Goal: Task Accomplishment & Management: Complete application form

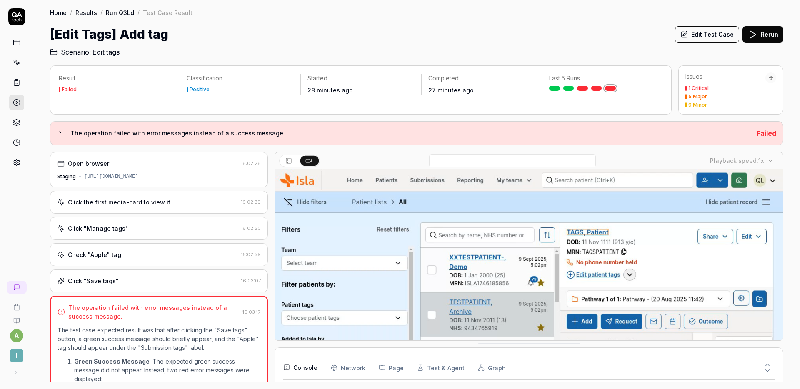
click at [153, 247] on div "Check "Apple" tag 16:02:59" at bounding box center [159, 254] width 218 height 23
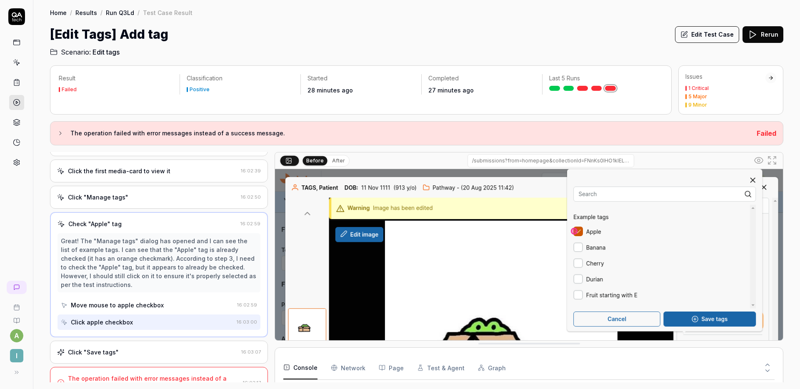
scroll to position [48, 0]
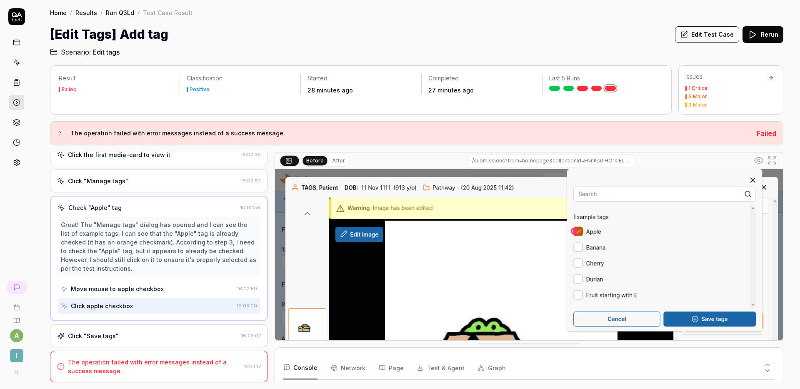
click at [160, 183] on div "Click "Manage tags"" at bounding box center [147, 181] width 181 height 9
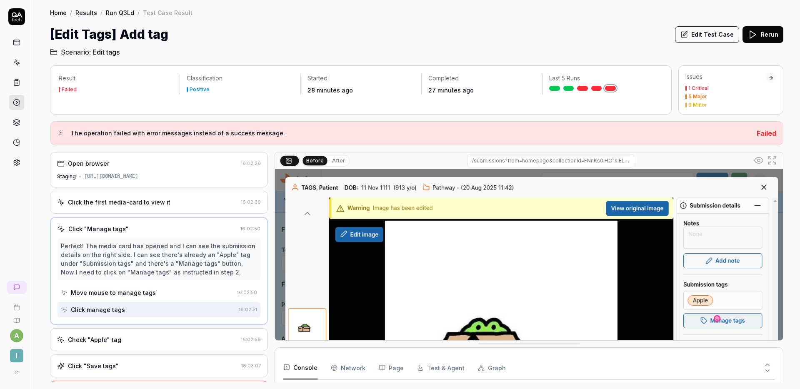
scroll to position [30, 0]
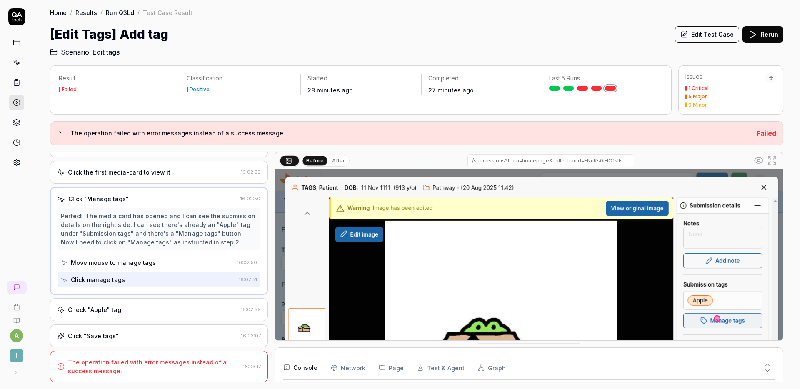
click at [143, 317] on div "Check "Apple" tag 16:02:59" at bounding box center [159, 309] width 218 height 23
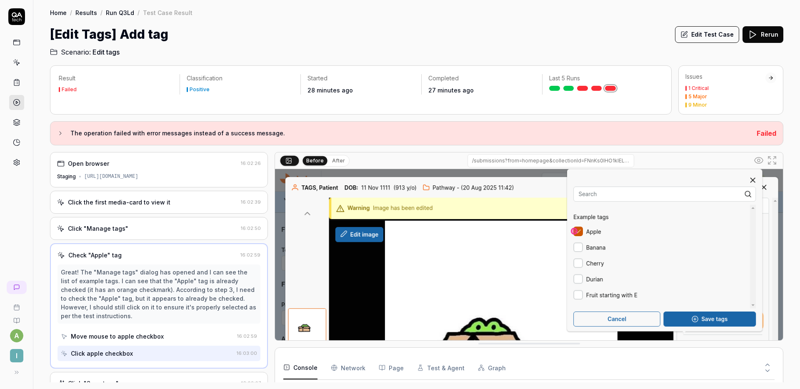
scroll to position [48, 0]
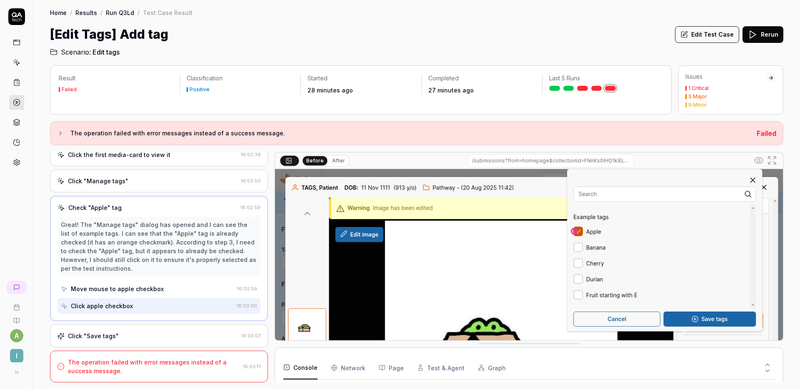
click at [153, 333] on div "Click "Save tags"" at bounding box center [147, 336] width 181 height 9
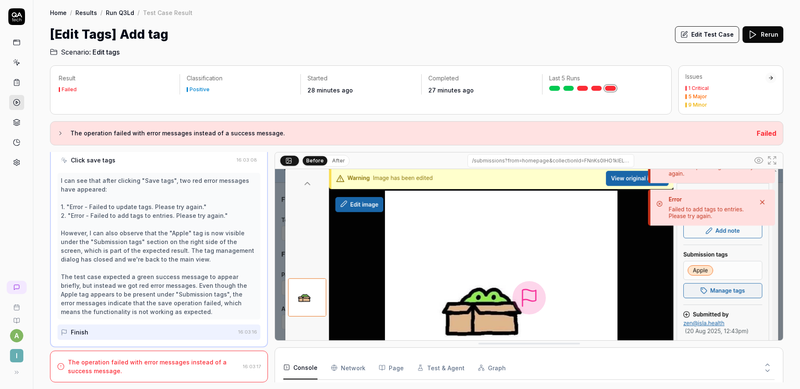
scroll to position [0, 0]
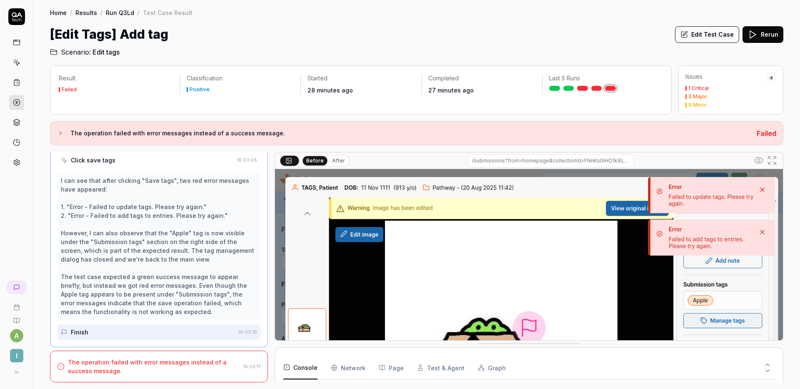
click at [764, 364] on icon at bounding box center [768, 365] width 8 height 8
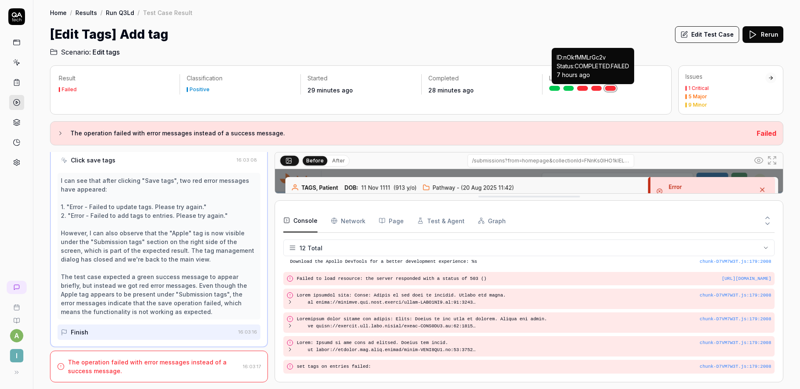
click at [596, 86] on link at bounding box center [597, 88] width 11 height 5
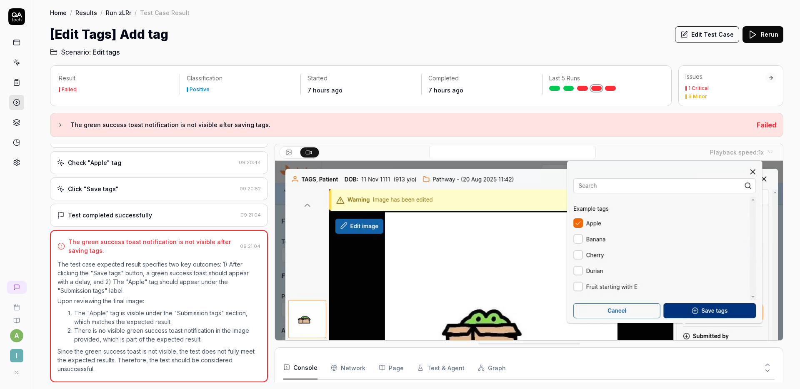
scroll to position [72, 0]
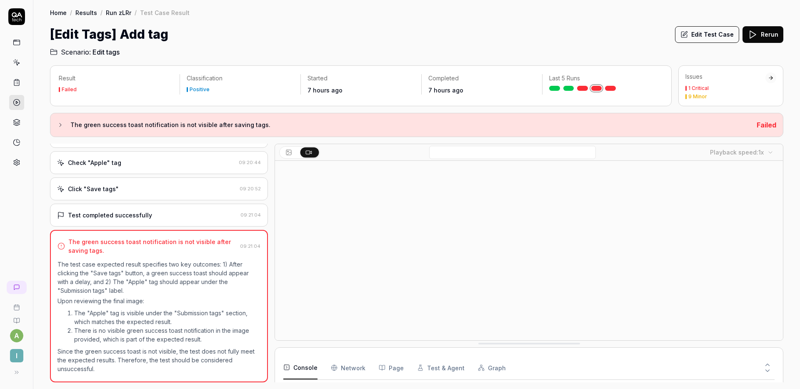
click at [183, 163] on div "Check "Apple" tag" at bounding box center [146, 162] width 178 height 9
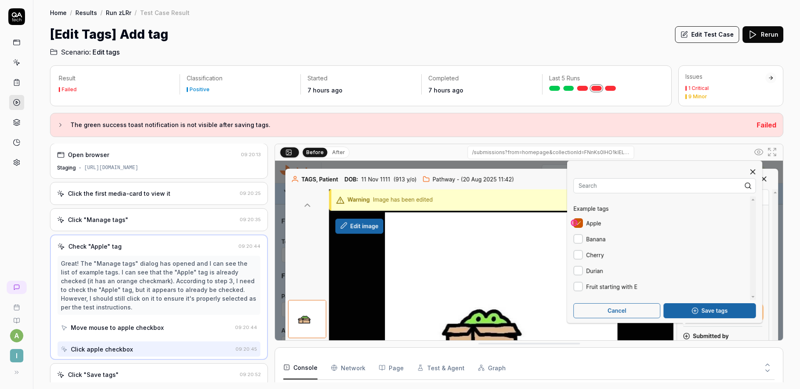
scroll to position [0, 0]
click at [174, 192] on div "Click the first media-card to view it" at bounding box center [146, 194] width 179 height 9
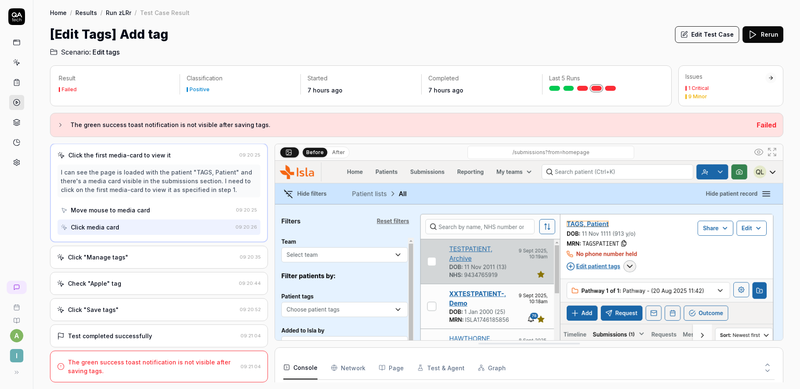
click at [160, 257] on div "Click "Manage tags"" at bounding box center [146, 257] width 179 height 9
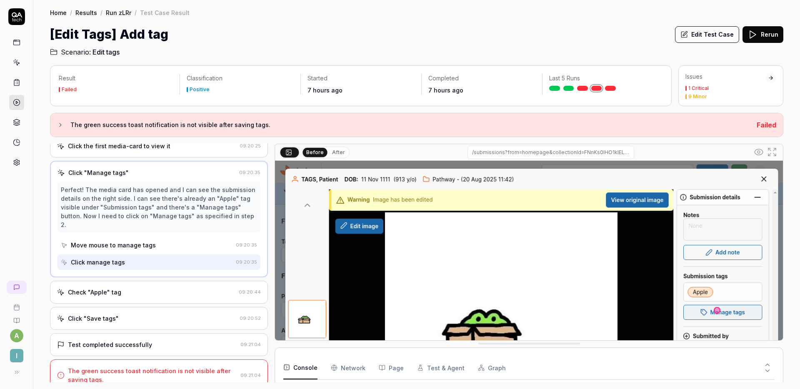
scroll to position [134, 0]
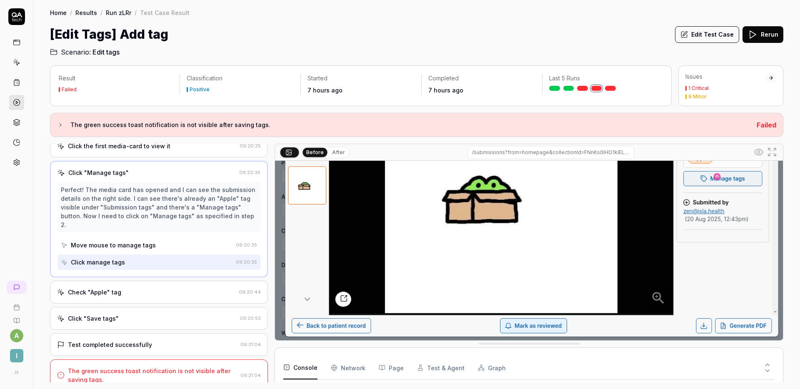
click at [763, 364] on button at bounding box center [768, 363] width 14 height 11
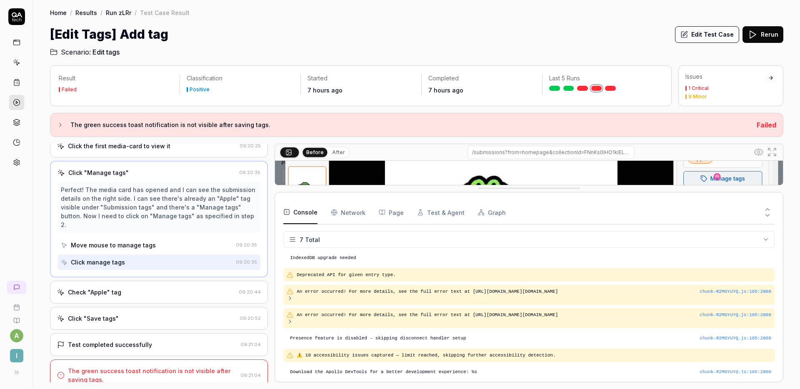
scroll to position [6, 0]
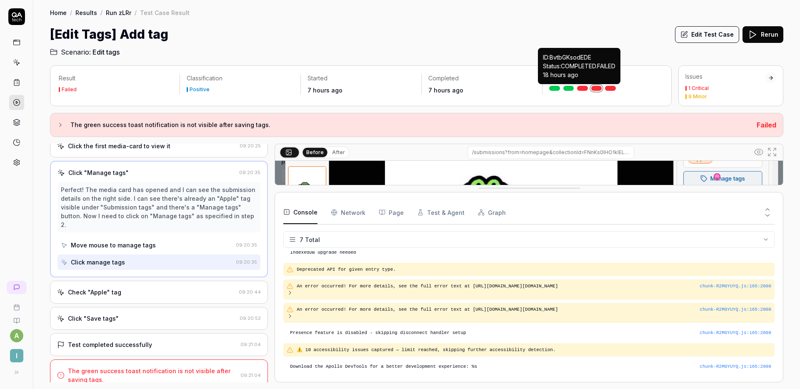
click at [582, 89] on link at bounding box center [582, 88] width 11 height 5
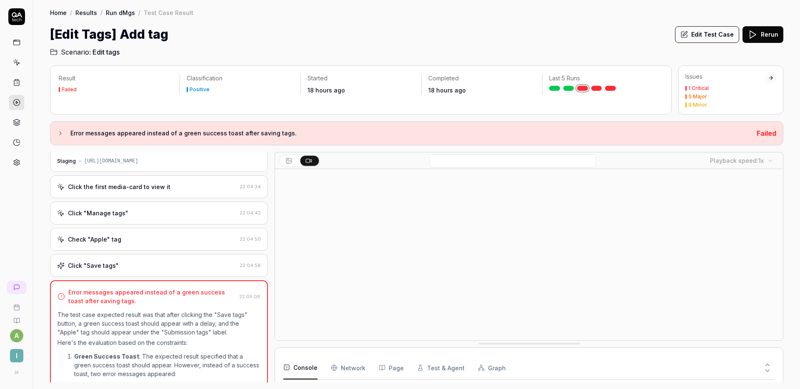
scroll to position [12, 0]
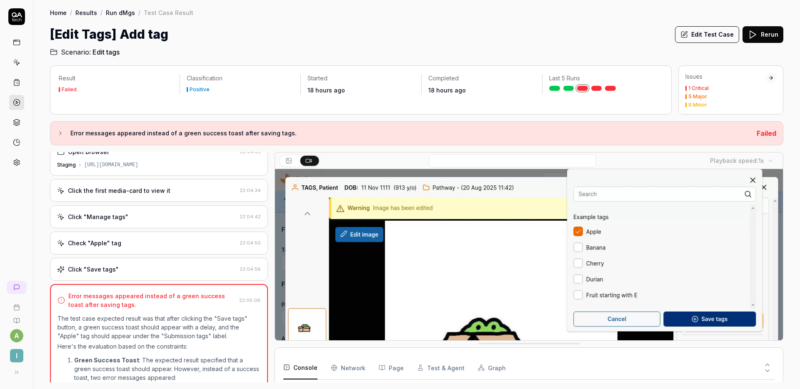
click at [770, 362] on icon at bounding box center [768, 365] width 8 height 8
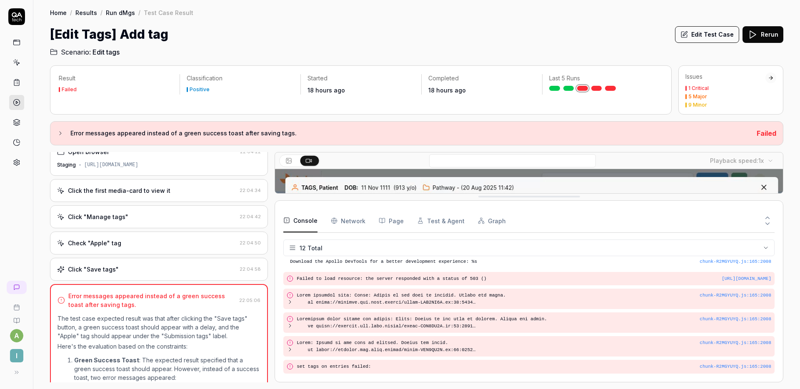
scroll to position [0, 0]
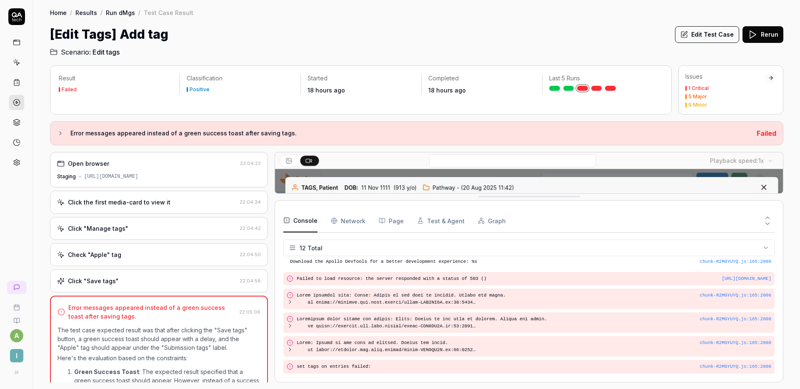
click at [138, 179] on div "[URL][DOMAIN_NAME]" at bounding box center [111, 177] width 54 height 8
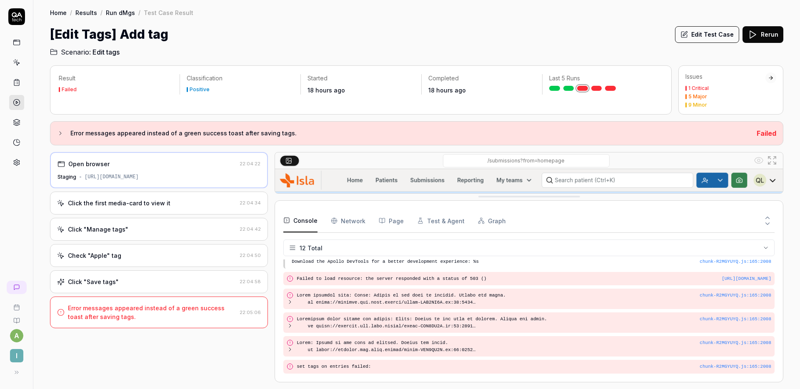
click at [160, 196] on div "Click the first media-card to view it 22:04:34" at bounding box center [159, 203] width 218 height 23
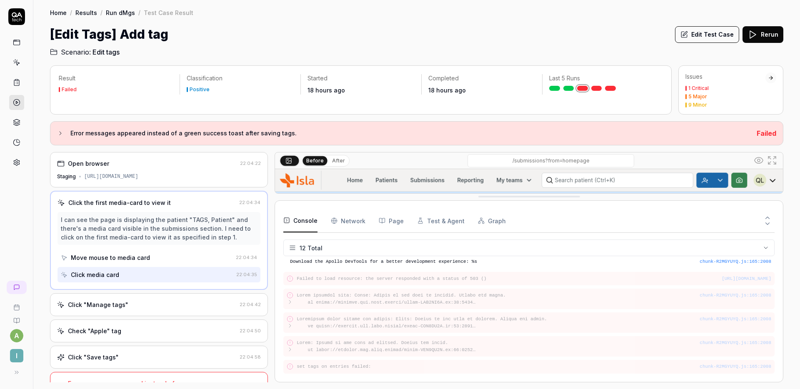
click at [767, 224] on icon at bounding box center [768, 224] width 8 height 8
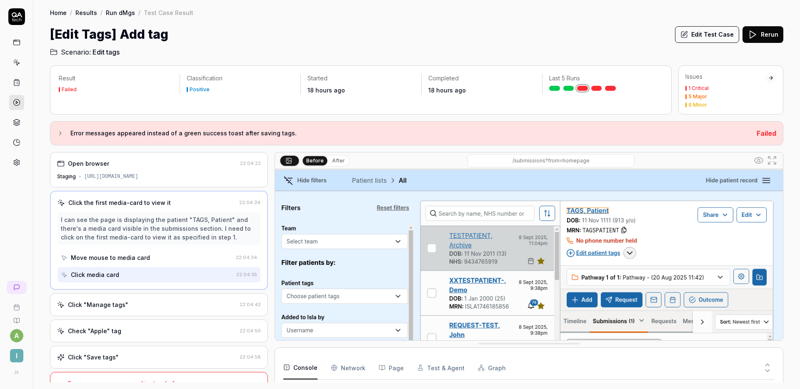
scroll to position [177, 0]
click at [435, 35] on div "[Edit Tags] Add tag Edit Test Case Rerun" at bounding box center [417, 34] width 734 height 19
click at [694, 38] on button "Edit Test Case" at bounding box center [707, 34] width 64 height 17
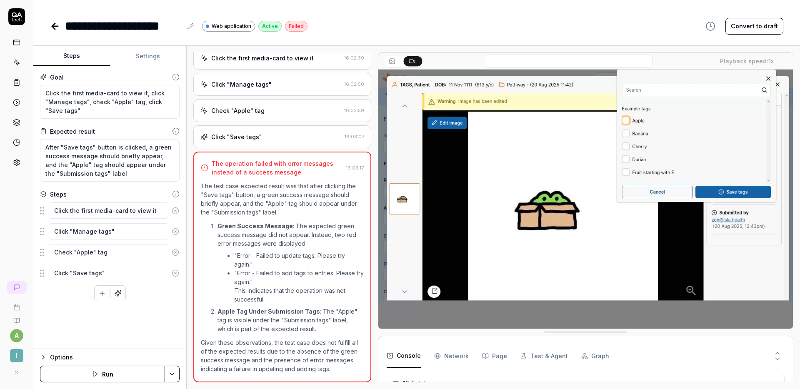
scroll to position [53, 0]
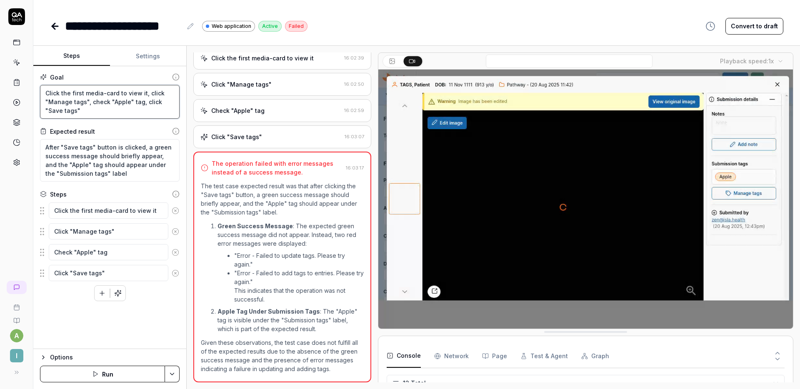
click at [114, 113] on textarea "Click the first media-card to view it, click "Manage tags", check "Apple" tag, …" at bounding box center [110, 102] width 140 height 34
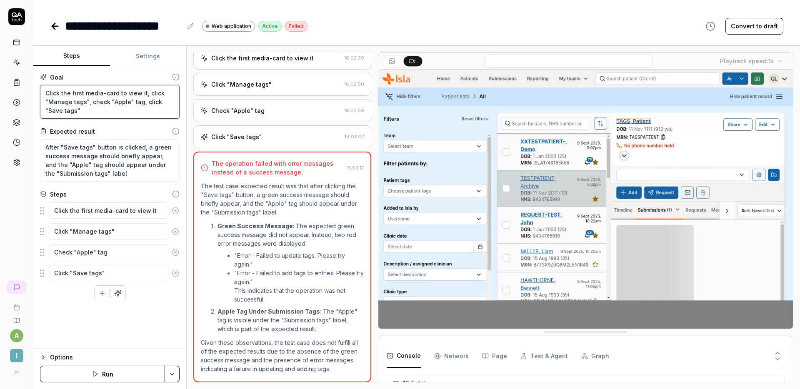
click at [145, 92] on textarea "Click the first media-card to view it, click "Manage tags", check "Apple" tag, …" at bounding box center [110, 102] width 140 height 34
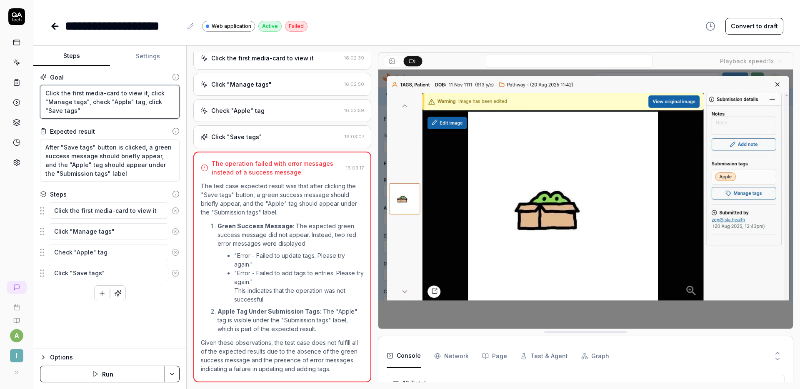
click at [94, 110] on textarea "Click the first media-card to view it, click "Manage tags", check "Apple" tag, …" at bounding box center [110, 102] width 140 height 34
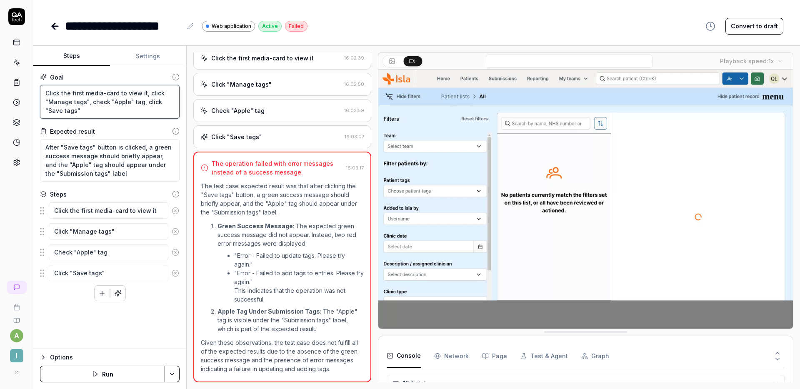
type textarea "*"
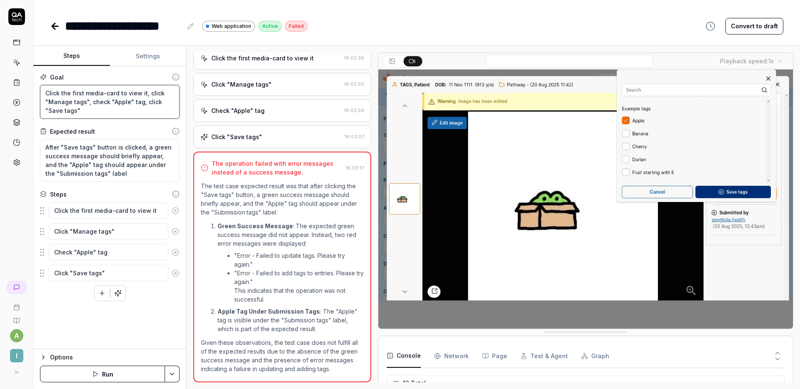
type textarea "Click the first media-card to view it, click "Manage tags", check "Apple" tag, …"
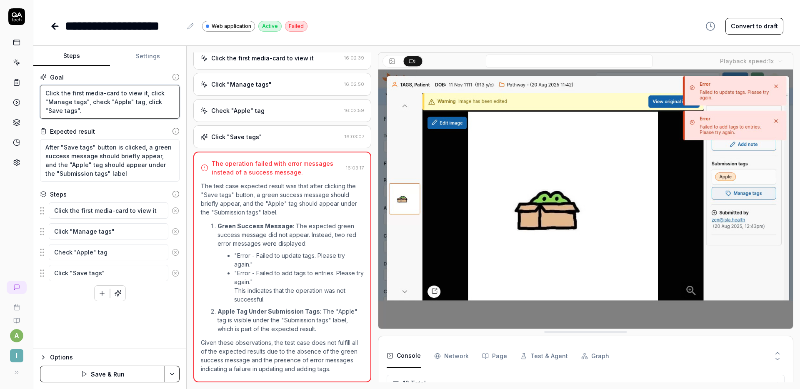
type textarea "*"
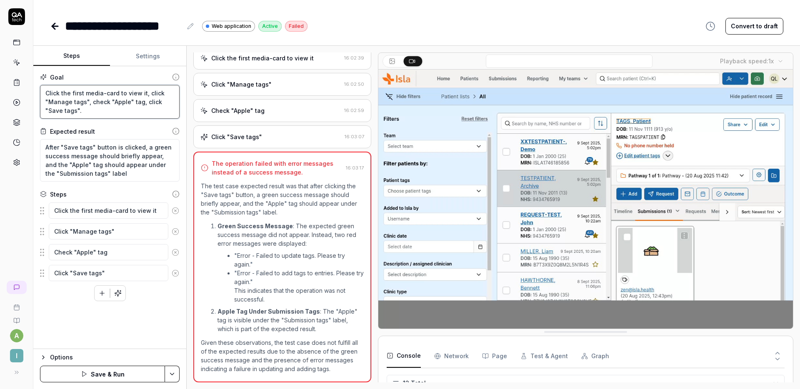
type textarea "Click the first media-card to view it, click "Manage tags", check "Apple" tag, …"
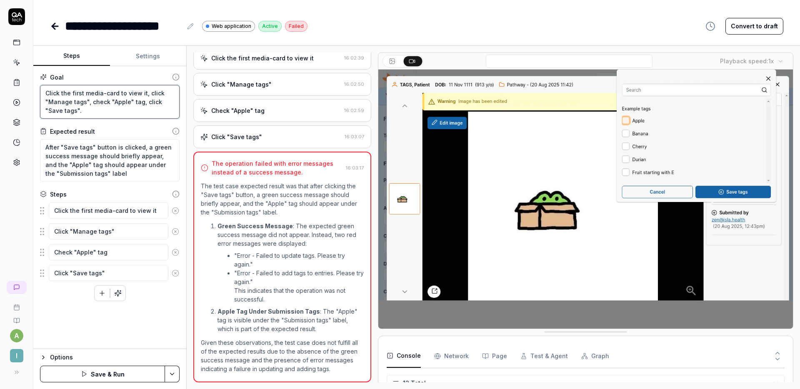
type textarea "*"
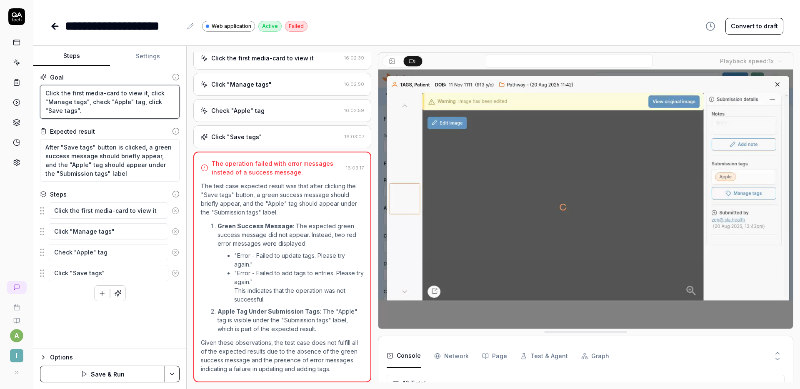
type textarea "Click the first media-card to view it, click "Manage tags", check "Apple" tag, …"
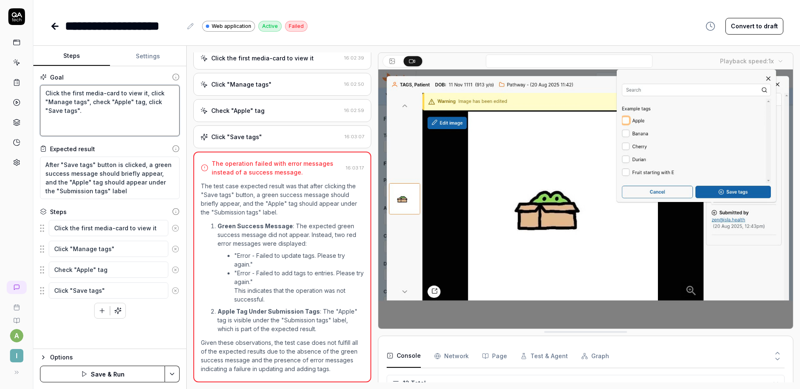
type textarea "*"
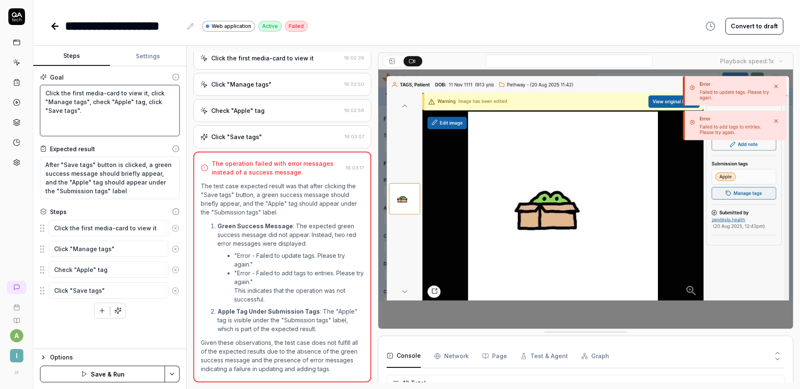
type textarea "Click the first media-card to view it, click "Manage tags", check "Apple" tag, …"
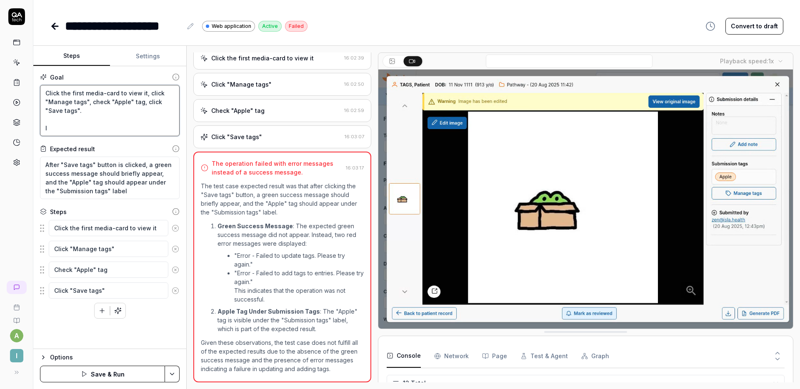
type textarea "*"
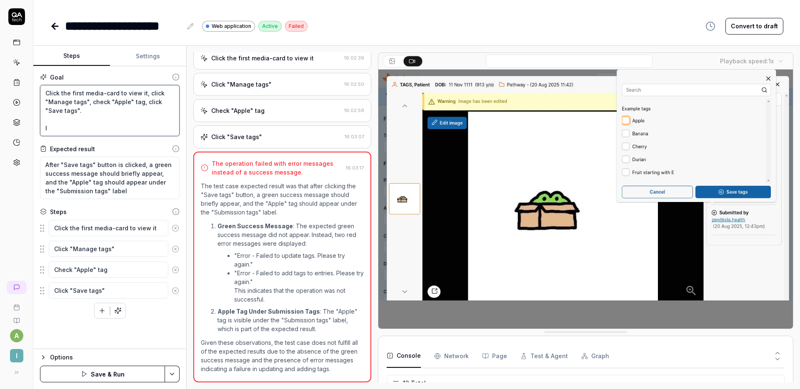
type textarea "Click the first media-card to view it, click "Manage tags", check "Apple" tag, …"
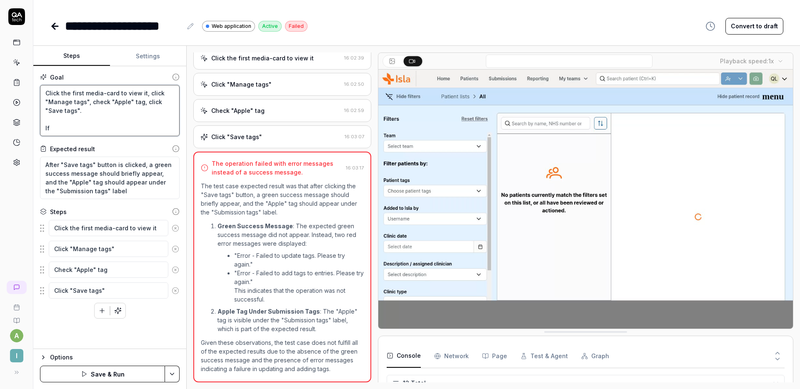
type textarea "*"
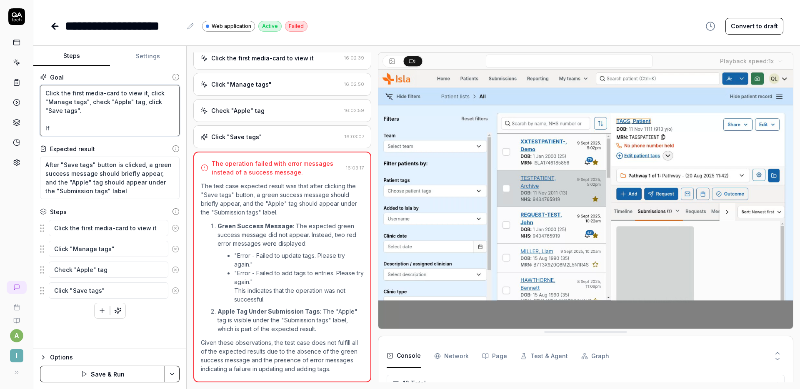
type textarea "Click the first media-card to view it, click "Manage tags", check "Apple" tag, …"
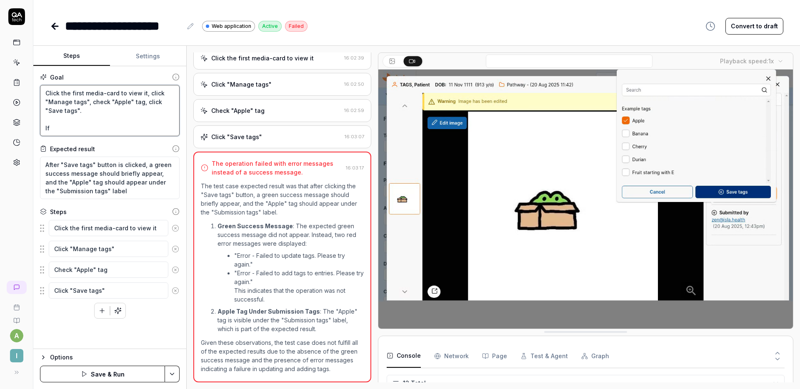
type textarea "*"
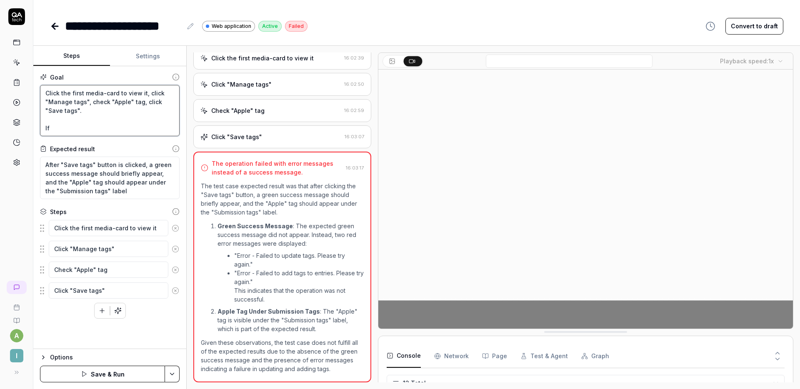
type textarea "Click the first media-card to view it, click "Manage tags", check "Apple" tag, …"
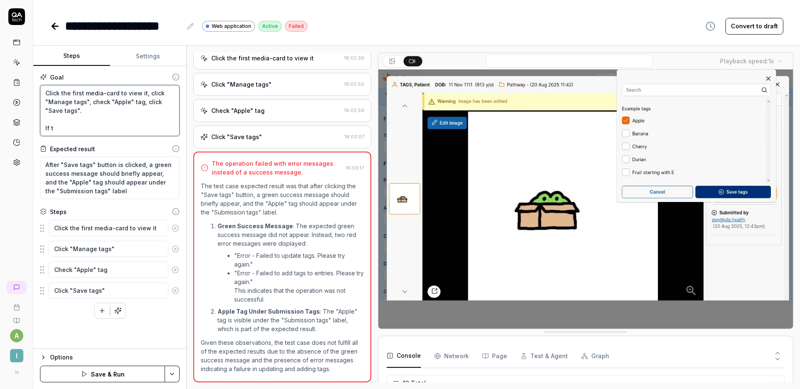
type textarea "*"
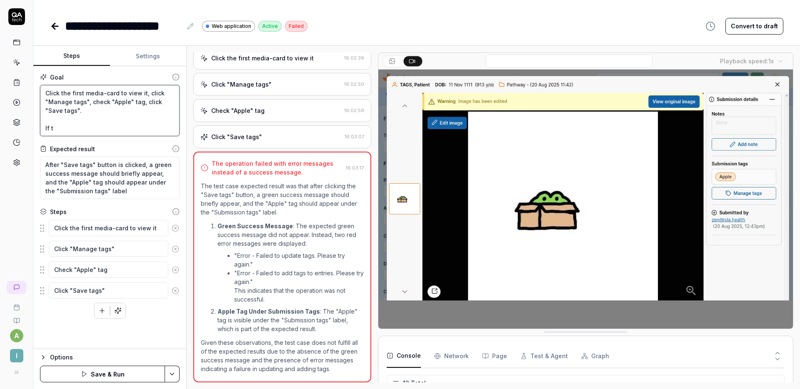
type textarea "Click the first media-card to view it, click "Manage tags", check "Apple" tag, …"
type textarea "*"
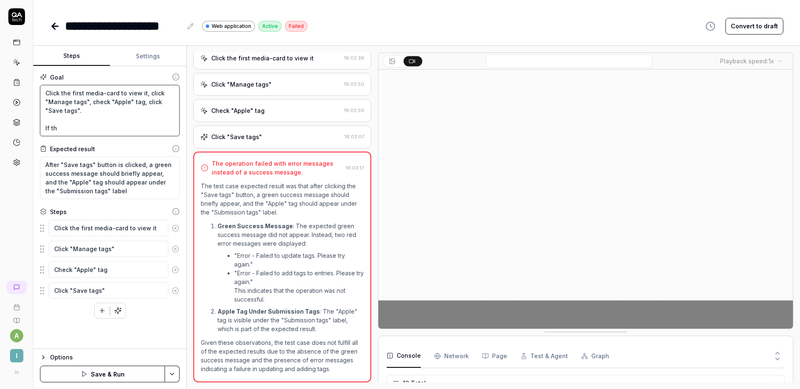
type textarea "Click the first media-card to view it, click "Manage tags", check "Apple" tag, …"
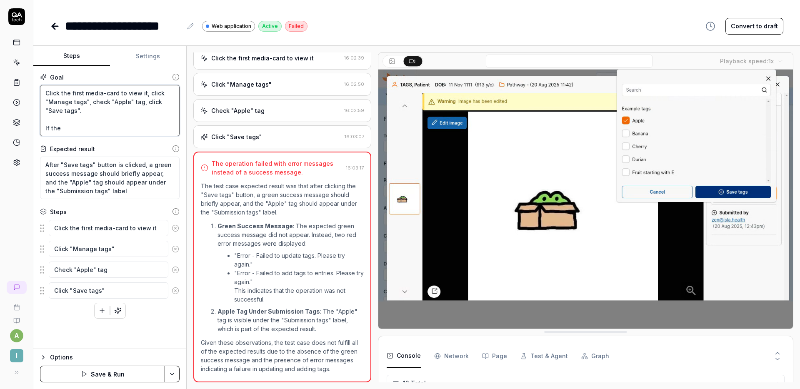
type textarea "*"
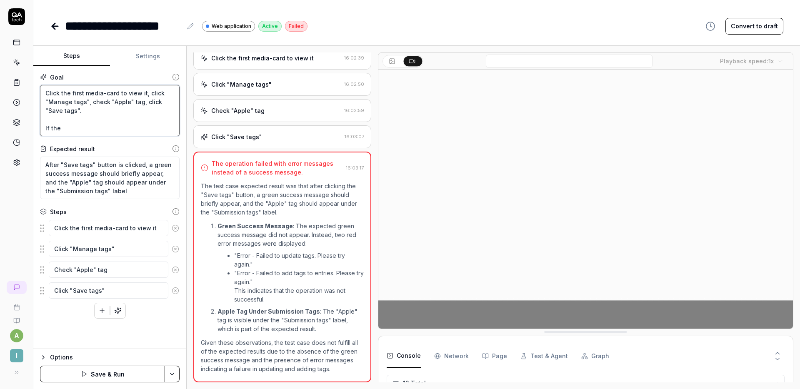
type textarea "Click the first media-card to view it, click "Manage tags", check "Apple" tag, …"
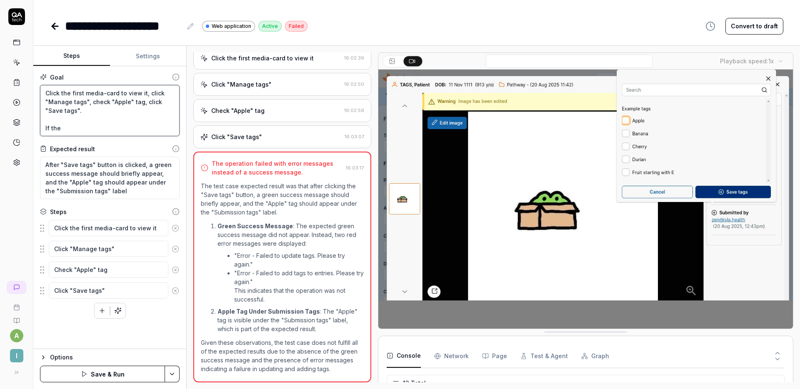
type textarea "*"
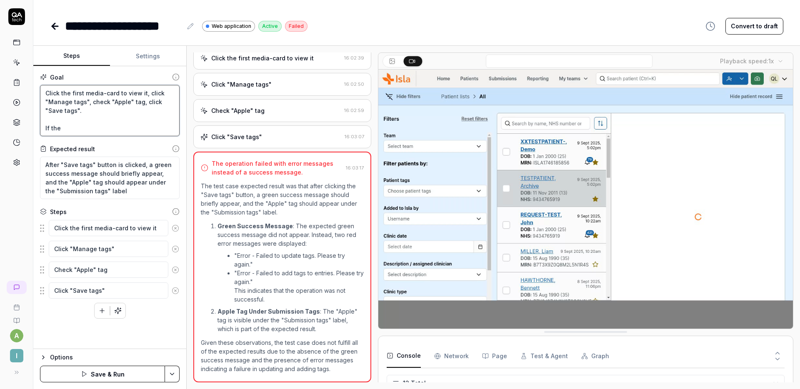
type textarea "Click the first media-card to view it, click "Manage tags", check "Apple" tag, …"
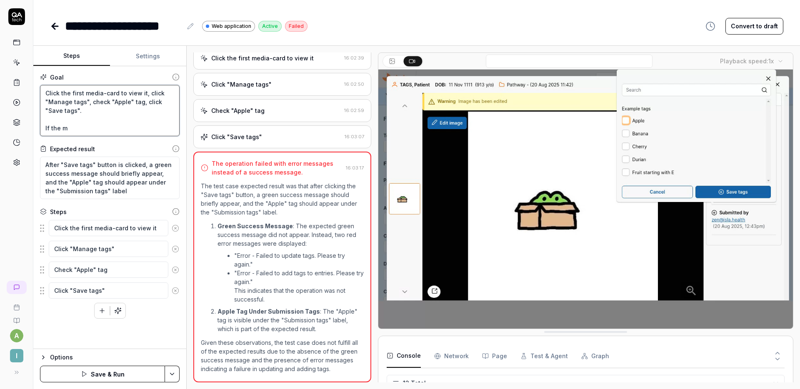
type textarea "*"
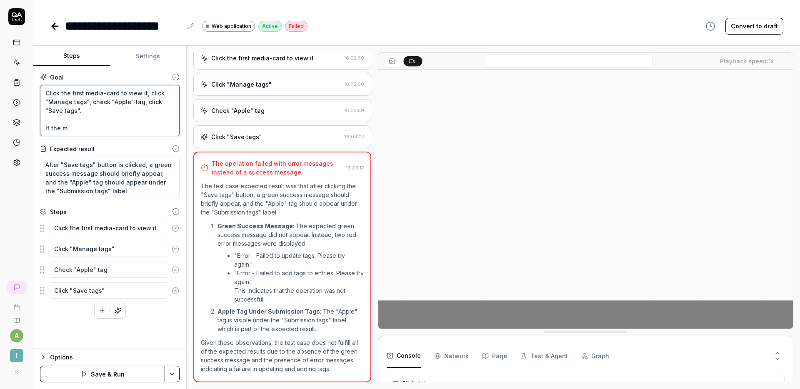
type textarea "Click the first media-card to view it, click "Manage tags", check "Apple" tag, …"
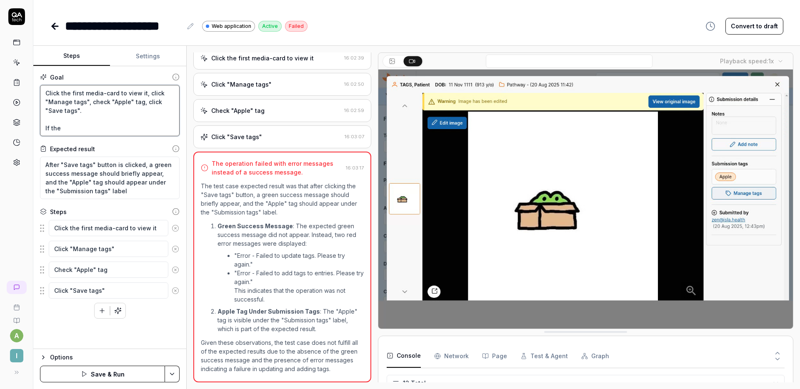
type textarea "*"
type textarea "Click the first media-card to view it, click "Manage tags", check "Apple" tag, …"
type textarea "*"
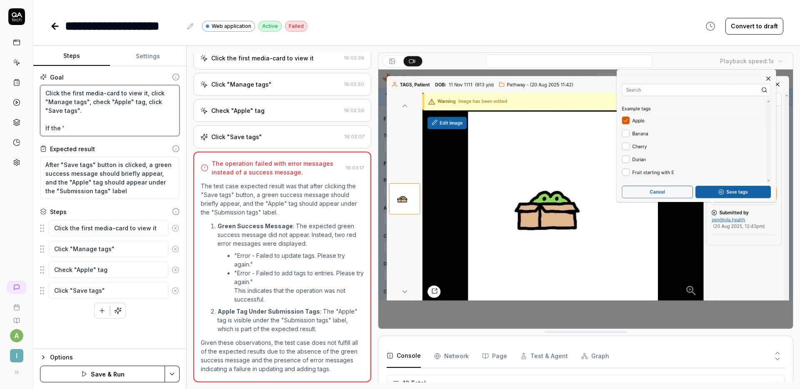
type textarea "Click the first media-card to view it, click "Manage tags", check "Apple" tag, …"
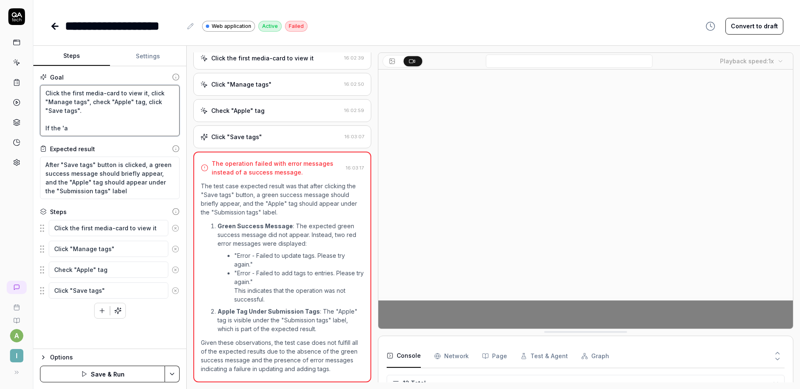
type textarea "*"
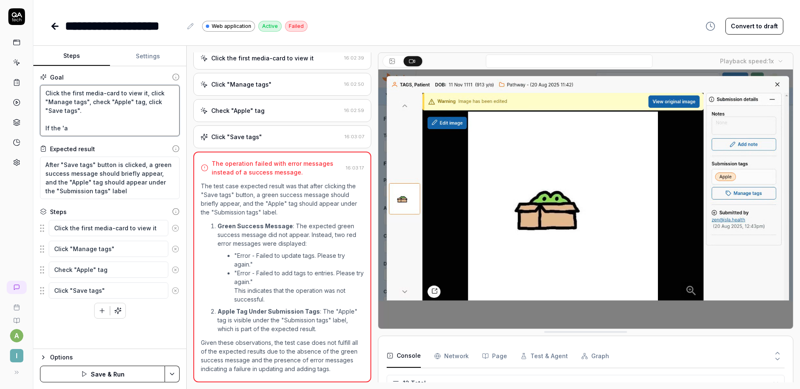
type textarea "Click the first media-card to view it, click "Manage tags", check "Apple" tag, …"
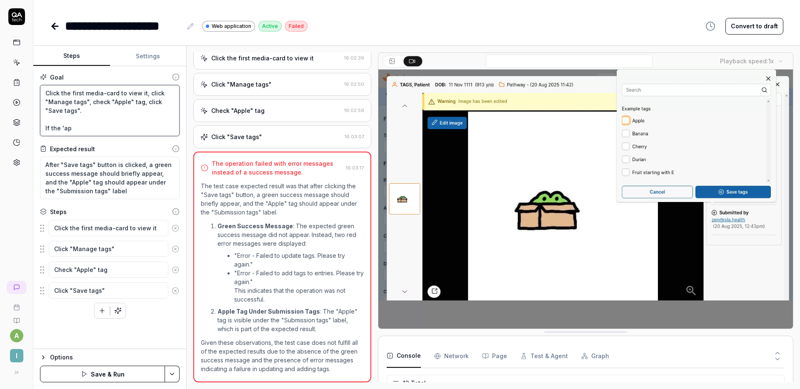
type textarea "*"
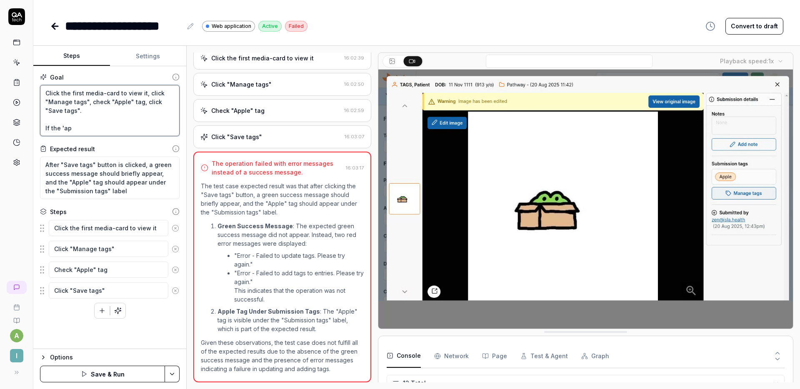
type textarea "Click the first media-card to view it, click "Manage tags", check "Apple" tag, …"
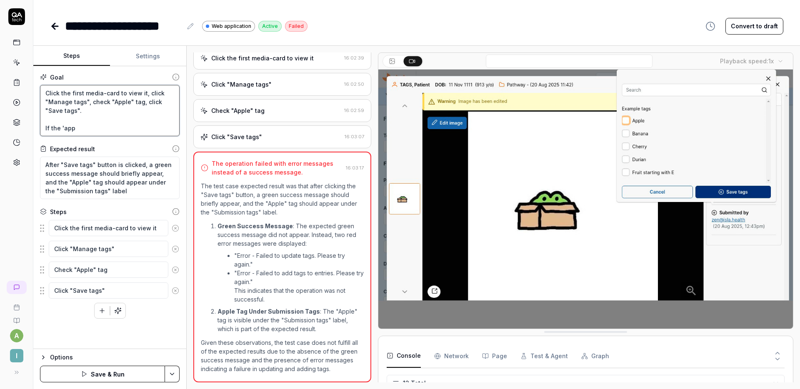
type textarea "*"
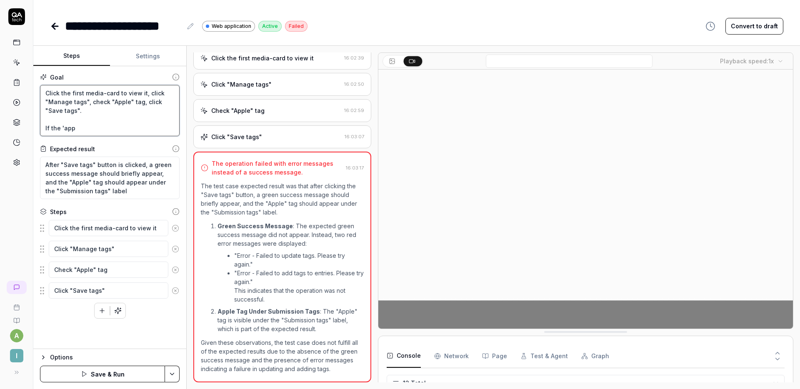
type textarea "Click the first media-card to view it, click "Manage tags", check "Apple" tag, …"
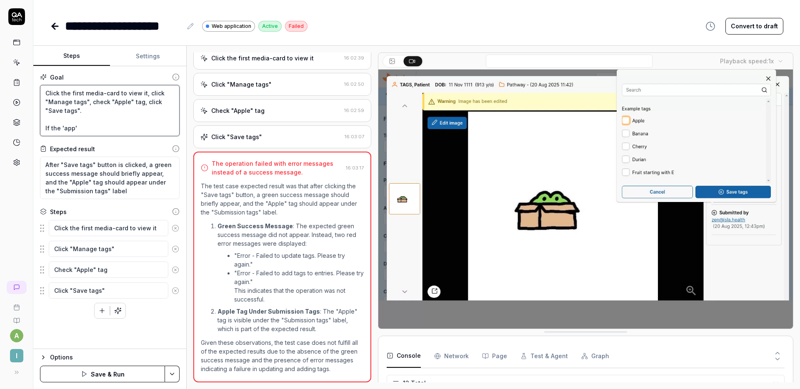
type textarea "*"
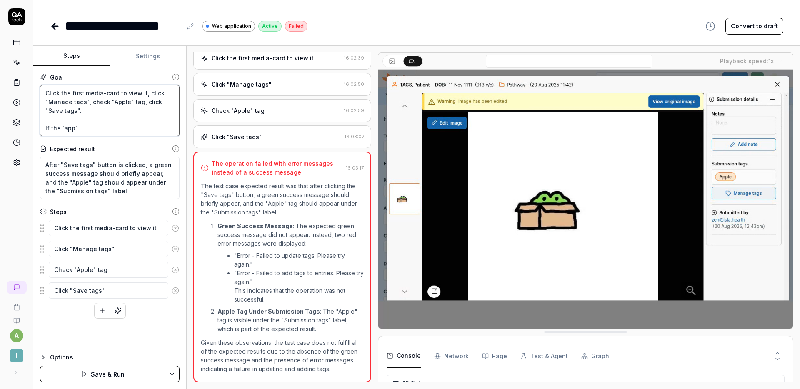
type textarea "Click the first media-card to view it, click "Manage tags", check "Apple" tag, …"
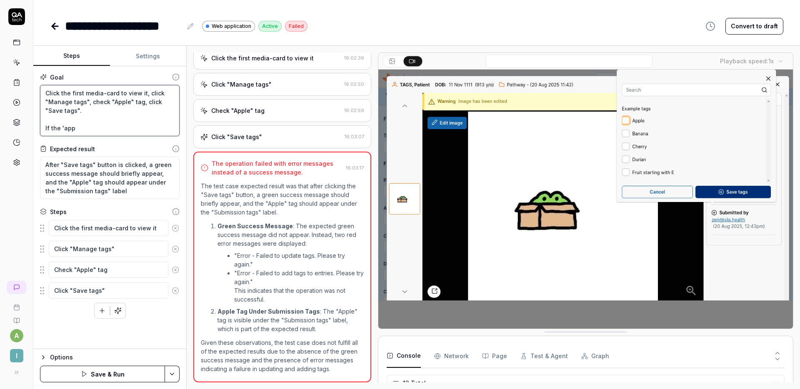
type textarea "*"
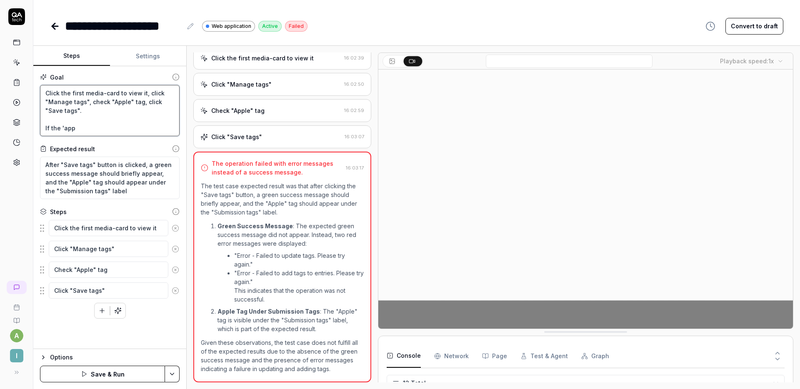
type textarea "Click the first media-card to view it, click "Manage tags", check "Apple" tag, …"
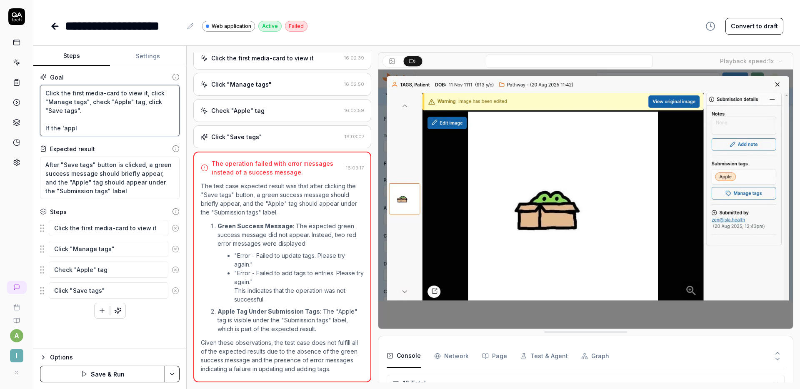
type textarea "*"
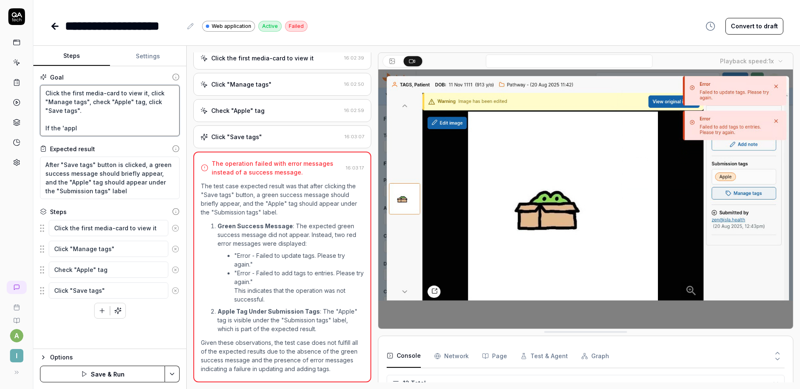
type textarea "Click the first media-card to view it, click "Manage tags", check "Apple" tag, …"
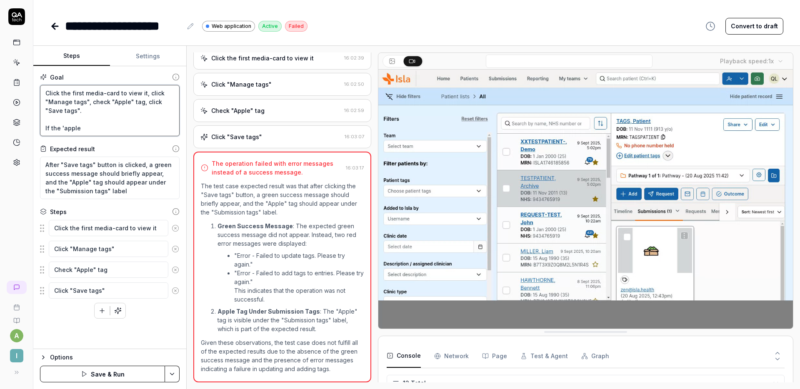
type textarea "*"
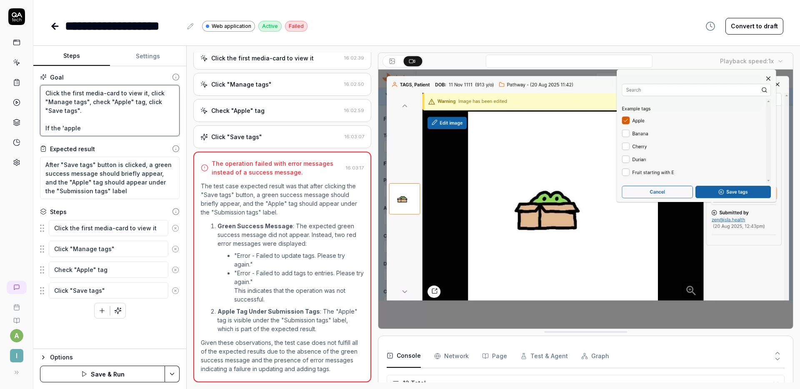
type textarea "Click the first media-card to view it, click "Manage tags", check "Apple" tag, …"
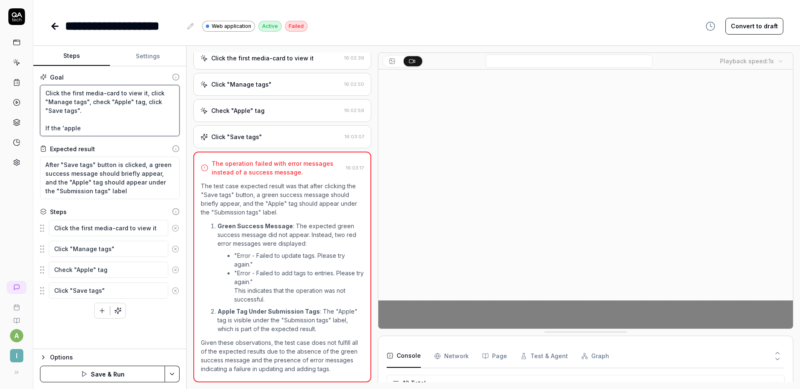
type textarea "*"
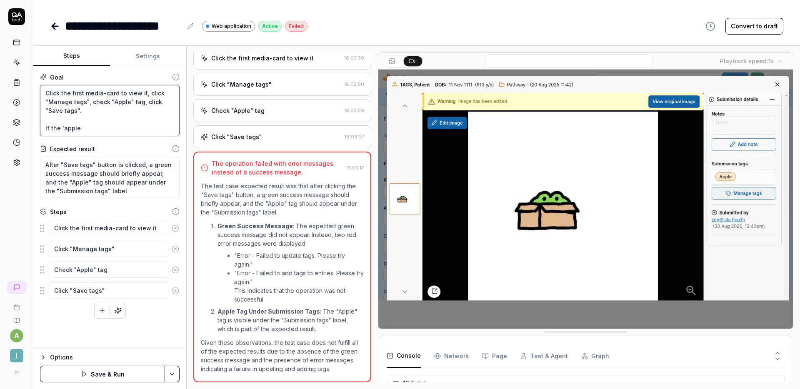
type textarea "Click the first media-card to view it, click "Manage tags", check "Apple" tag, …"
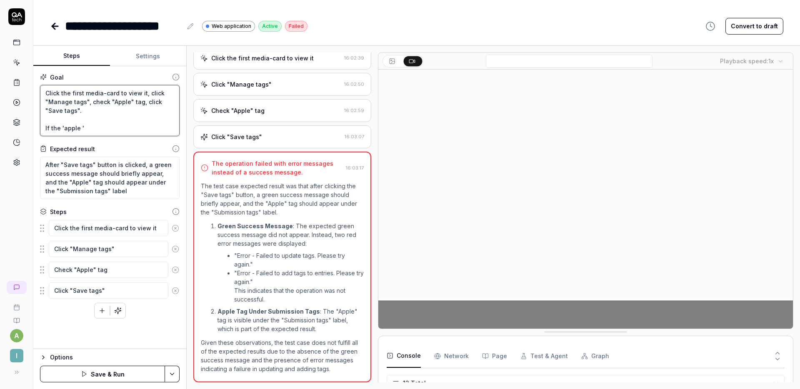
type textarea "*"
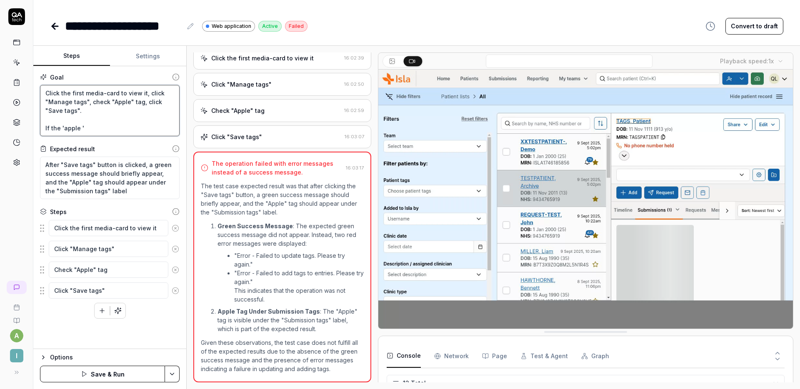
type textarea "Click the first media-card to view it, click "Manage tags", check "Apple" tag, …"
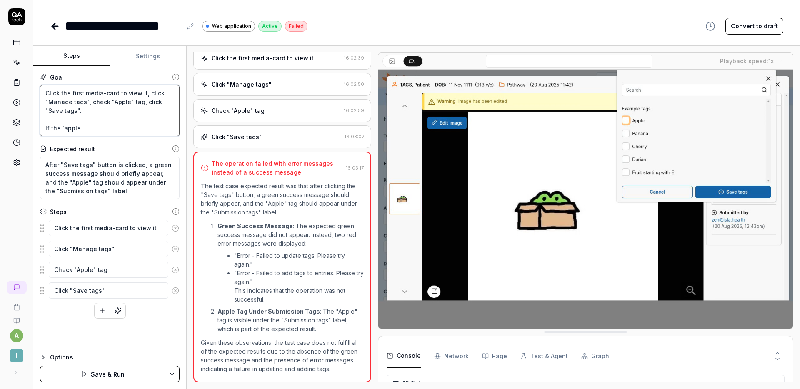
type textarea "*"
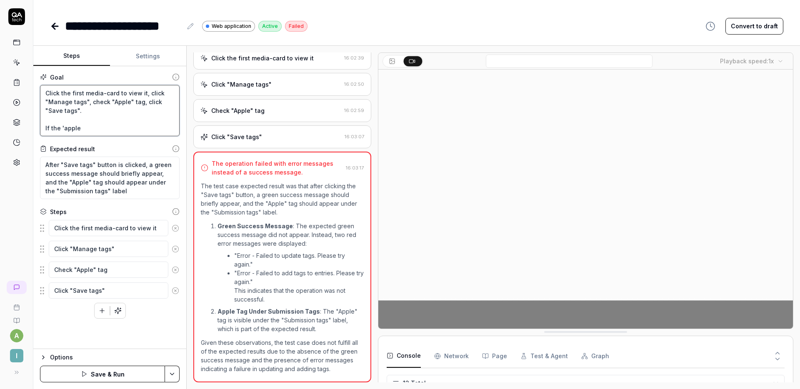
type textarea "Click the first media-card to view it, click "Manage tags", check "Apple" tag, …"
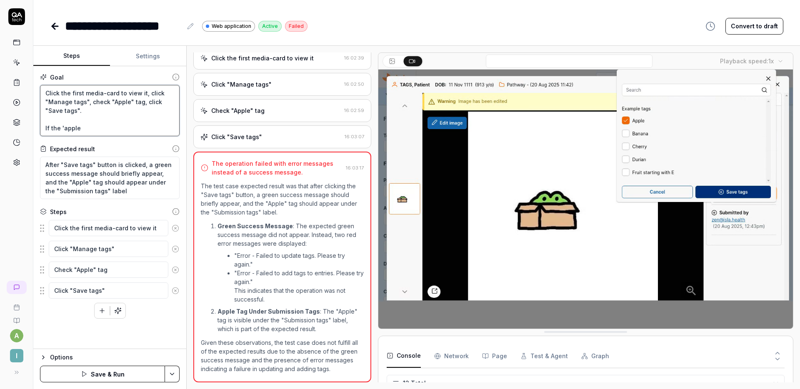
type textarea "*"
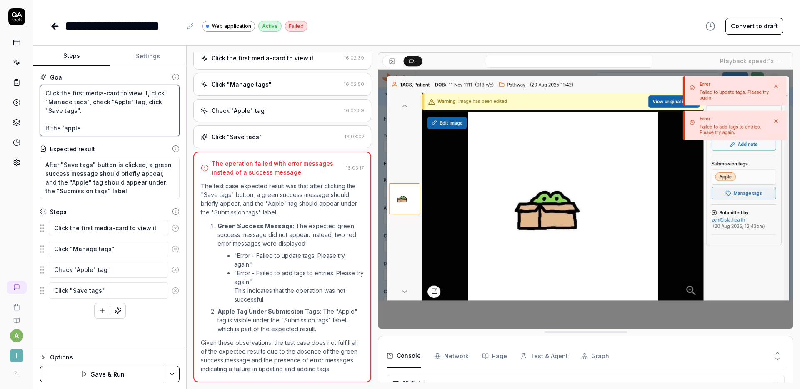
type textarea "Click the first media-card to view it, click "Manage tags", check "Apple" tag, …"
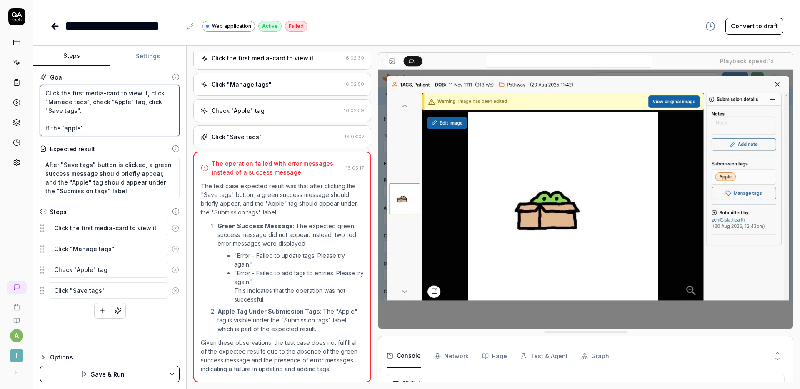
type textarea "*"
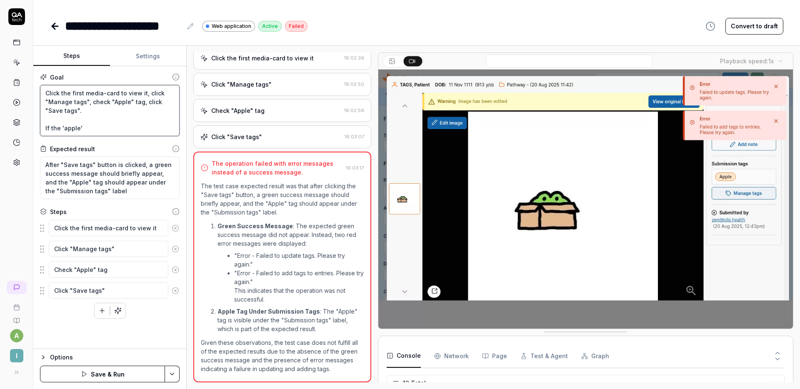
type textarea "Click the first media-card to view it, click "Manage tags", check "Apple" tag, …"
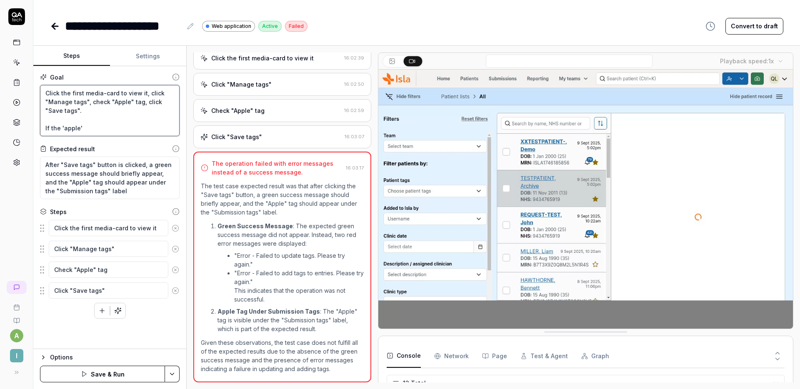
type textarea "*"
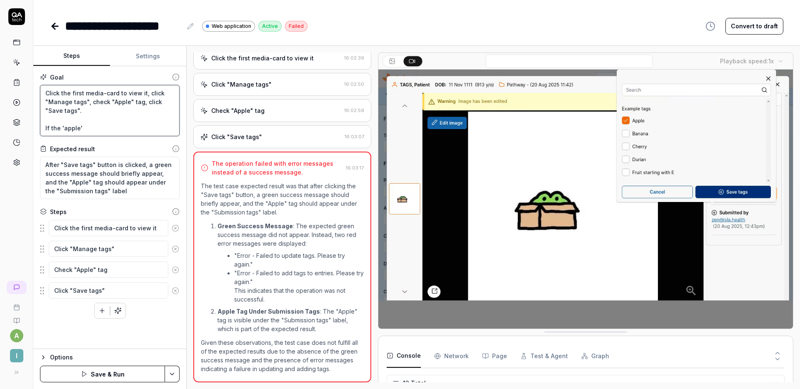
type textarea "Click the first media-card to view it, click "Manage tags", check "Apple" tag, …"
type textarea "*"
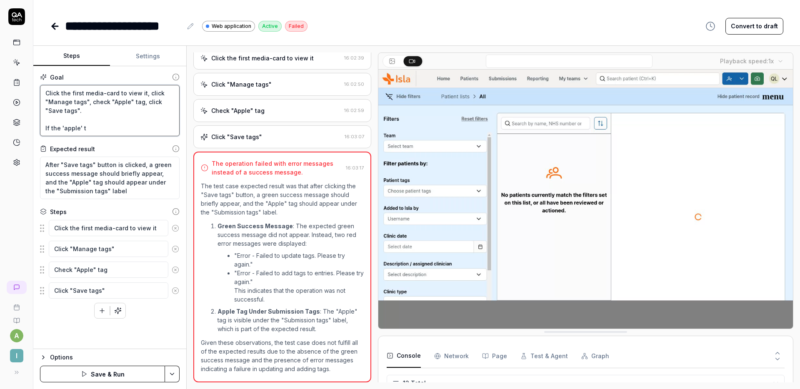
type textarea "Click the first media-card to view it, click "Manage tags", check "Apple" tag, …"
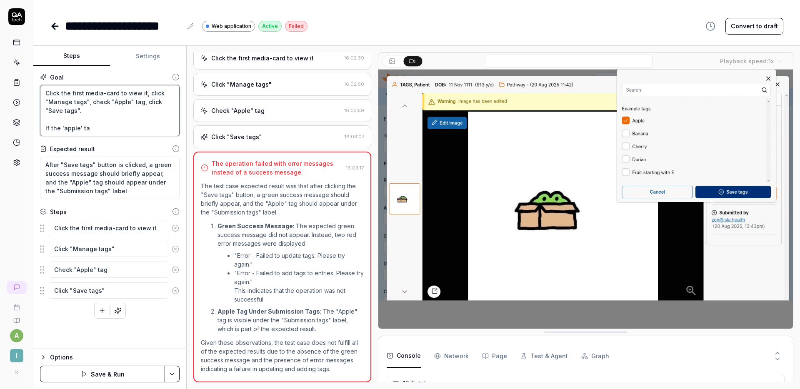
type textarea "*"
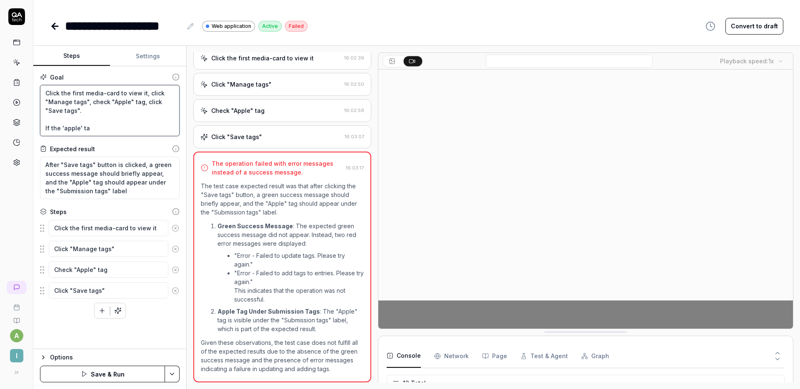
type textarea "Click the first media-card to view it, click "Manage tags", check "Apple" tag, …"
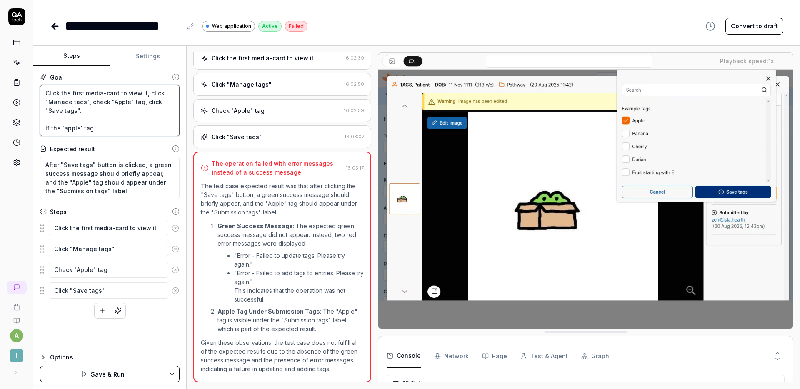
type textarea "*"
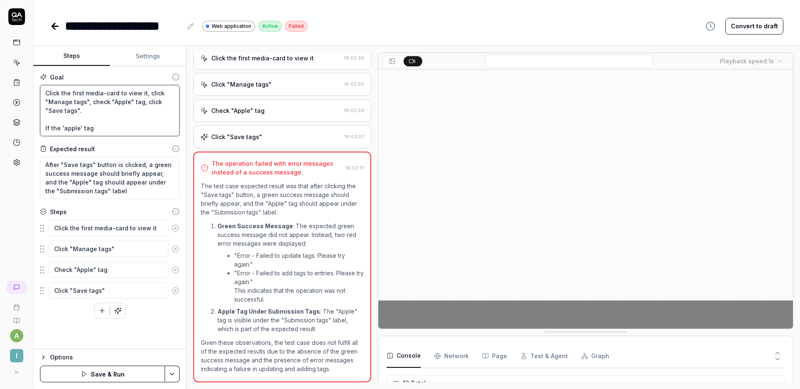
type textarea "Click the first media-card to view it, click "Manage tags", check "Apple" tag, …"
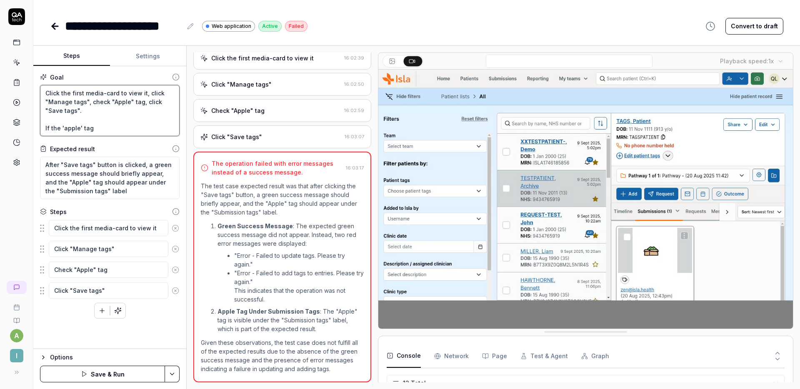
type textarea "*"
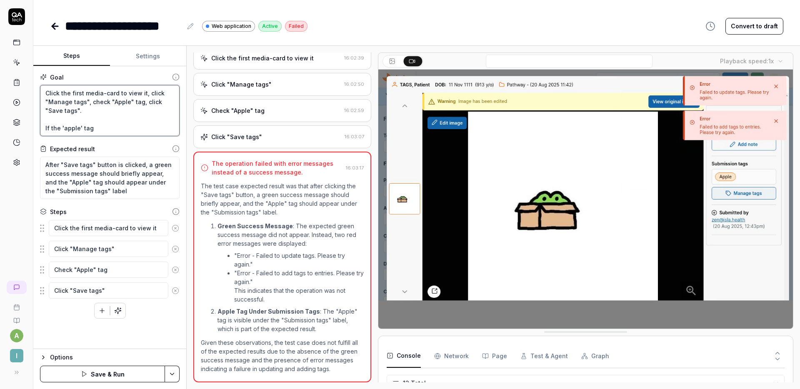
type textarea "Click the first media-card to view it, click "Manage tags", check "Apple" tag, …"
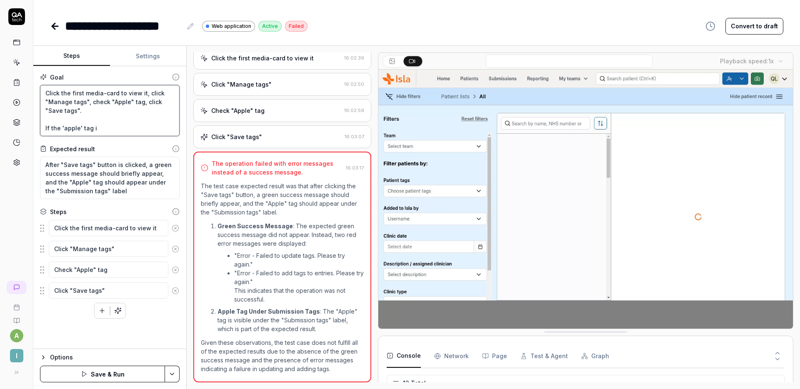
type textarea "*"
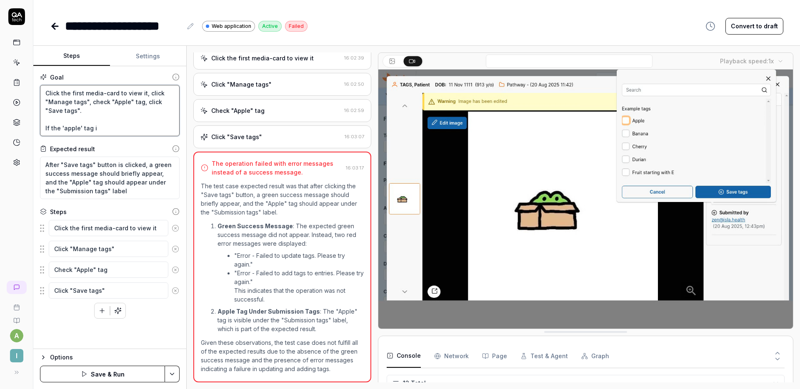
type textarea "Click the first media-card to view it, click "Manage tags", check "Apple" tag, …"
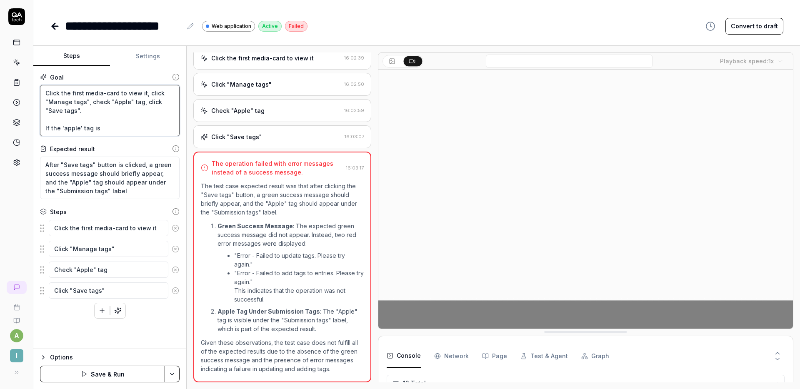
type textarea "*"
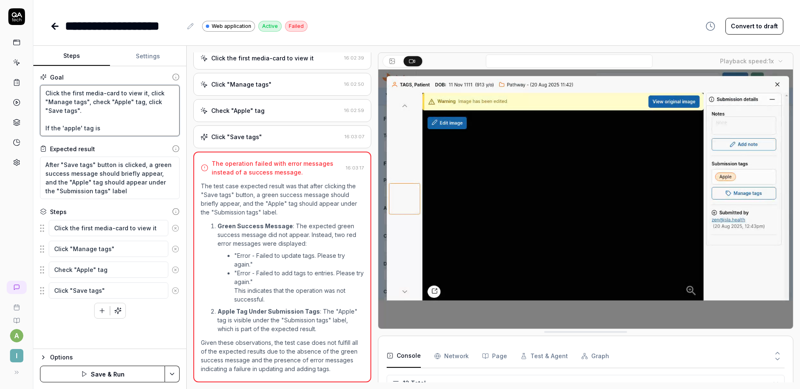
type textarea "Click the first media-card to view it, click "Manage tags", check "Apple" tag, …"
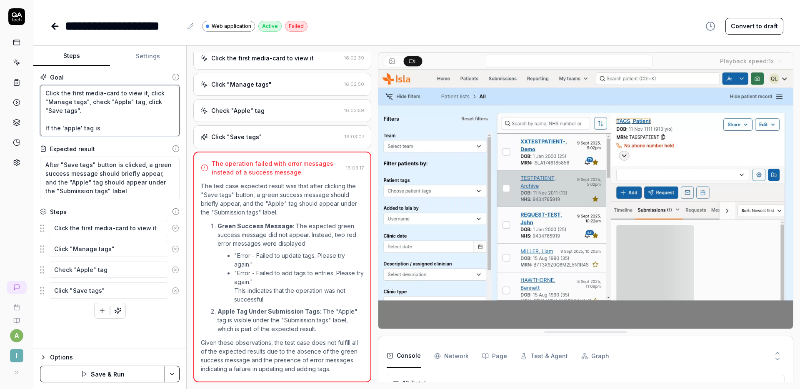
type textarea "*"
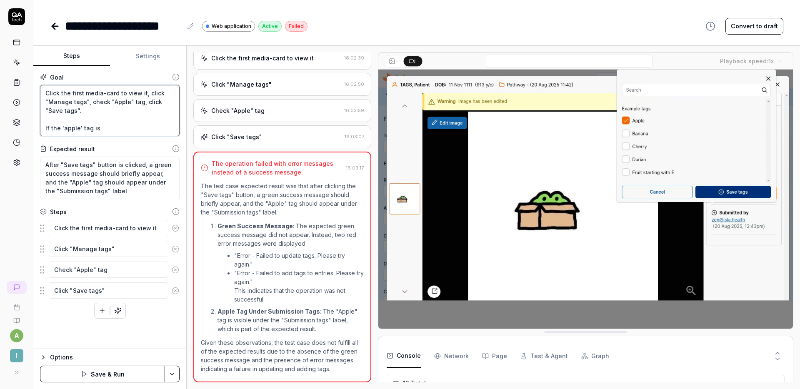
type textarea "Click the first media-card to view it, click "Manage tags", check "Apple" tag, …"
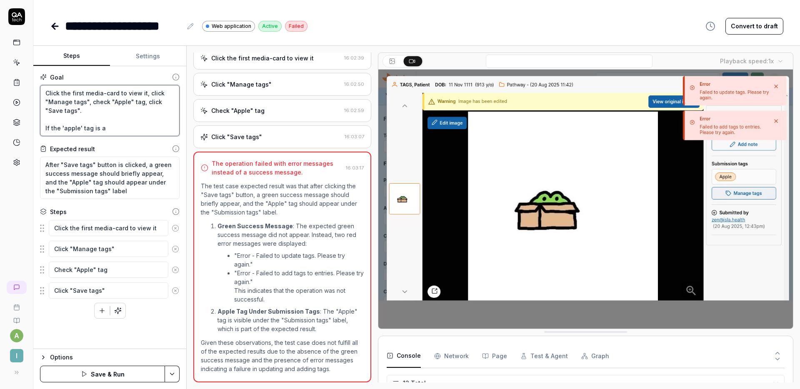
type textarea "*"
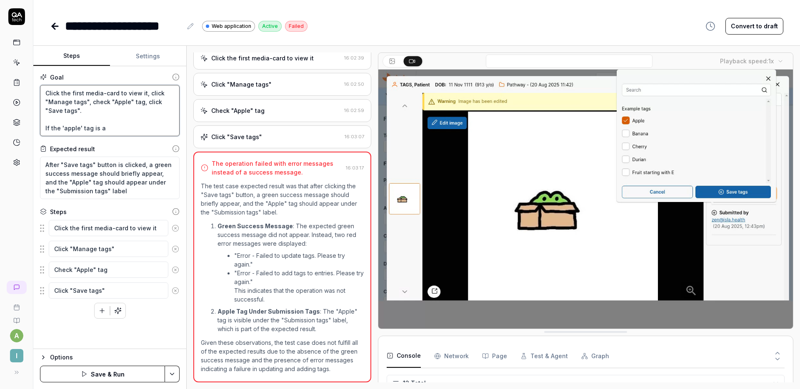
type textarea "Click the first media-card to view it, click "Manage tags", check "Apple" tag, …"
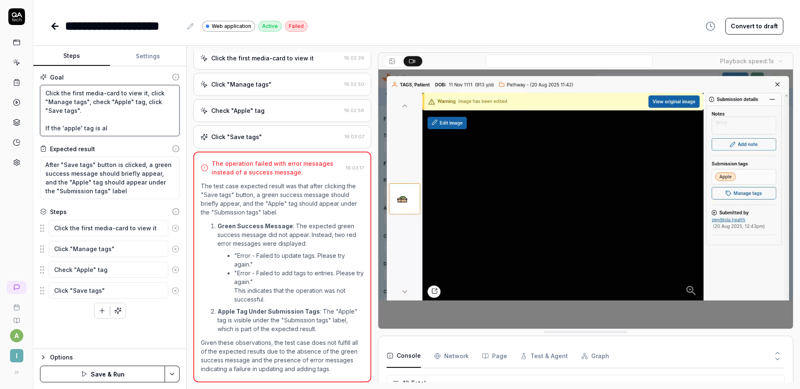
type textarea "*"
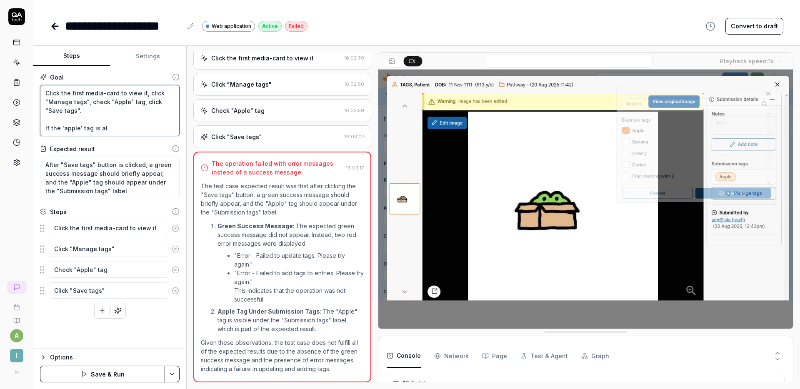
type textarea "Click the first media-card to view it, click "Manage tags", check "Apple" tag, …"
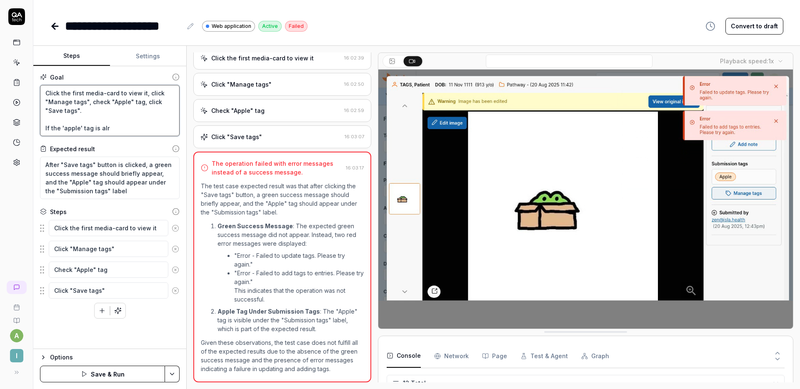
type textarea "*"
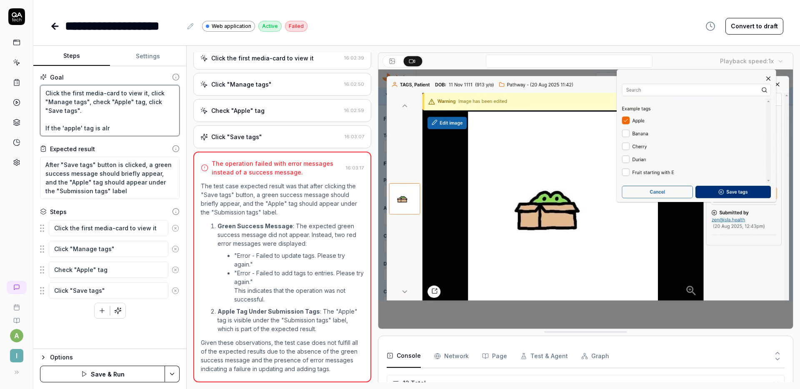
type textarea "Click the first media-card to view it, click "Manage tags", check "Apple" tag, …"
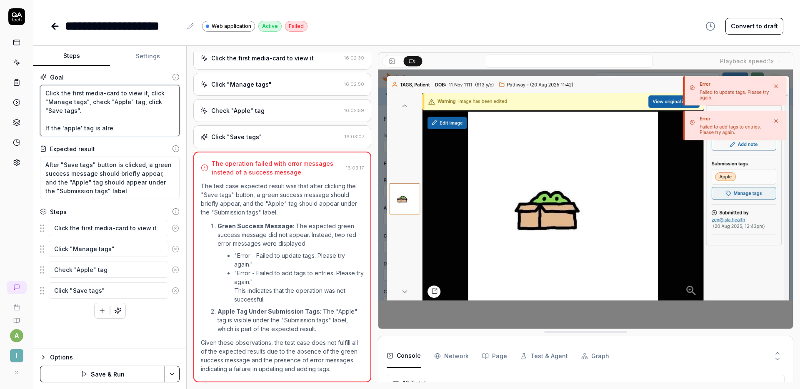
type textarea "*"
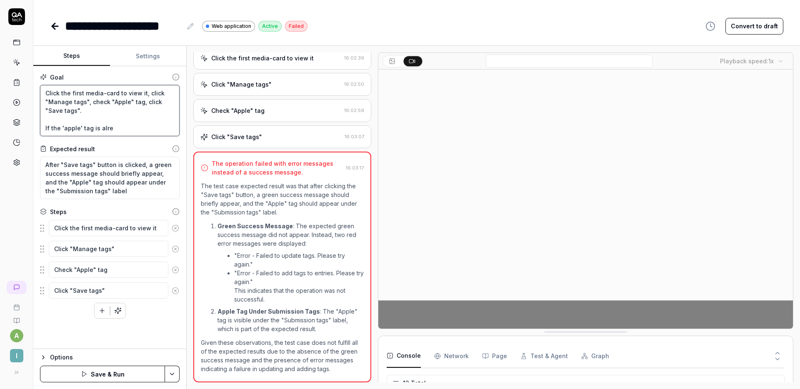
type textarea "Click the first media-card to view it, click "Manage tags", check "Apple" tag, …"
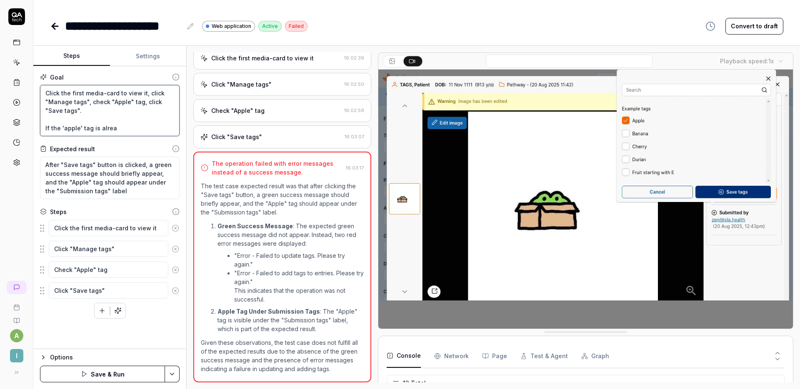
type textarea "*"
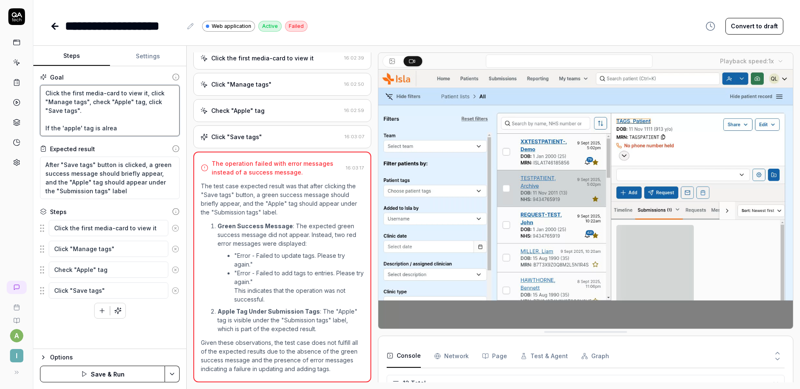
type textarea "Click the first media-card to view it, click "Manage tags", check "Apple" tag, …"
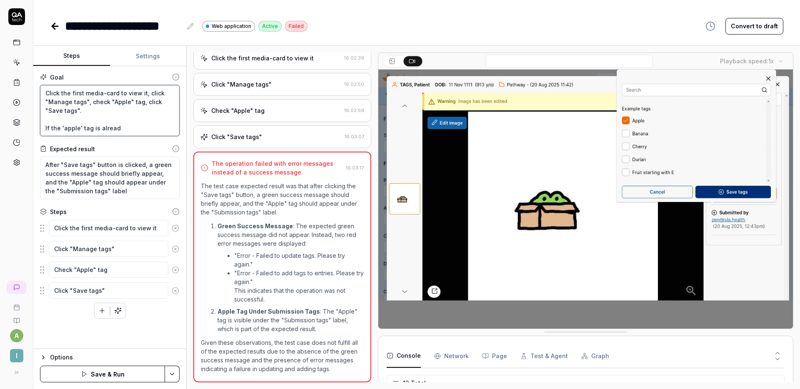
type textarea "*"
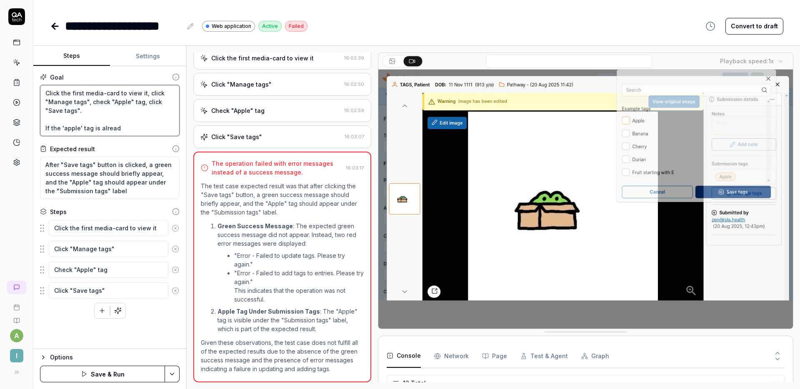
type textarea "Click the first media-card to view it, click "Manage tags", check "Apple" tag, …"
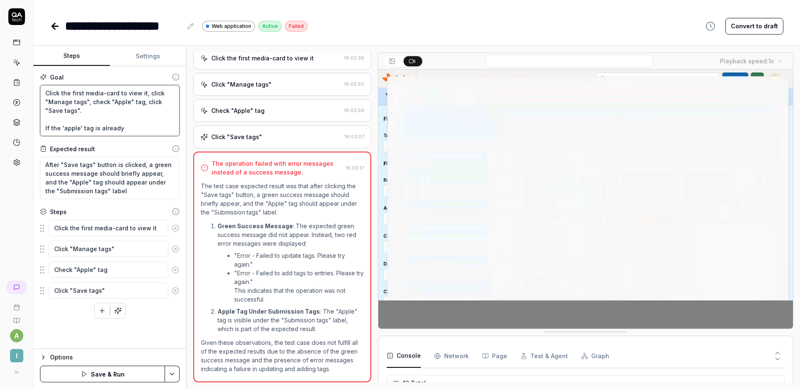
type textarea "*"
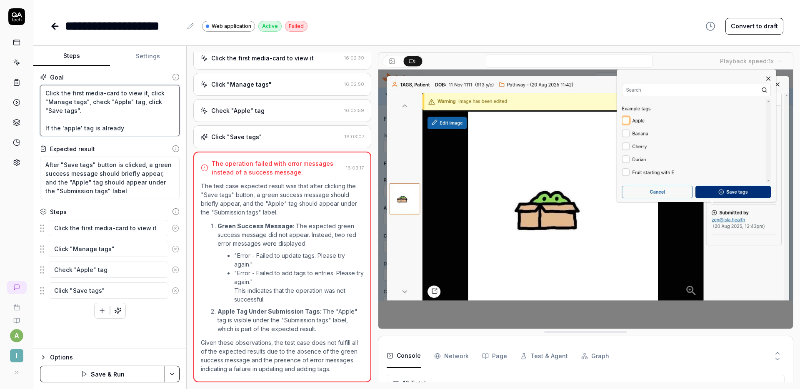
type textarea "Click the first media-card to view it, click "Manage tags", check "Apple" tag, …"
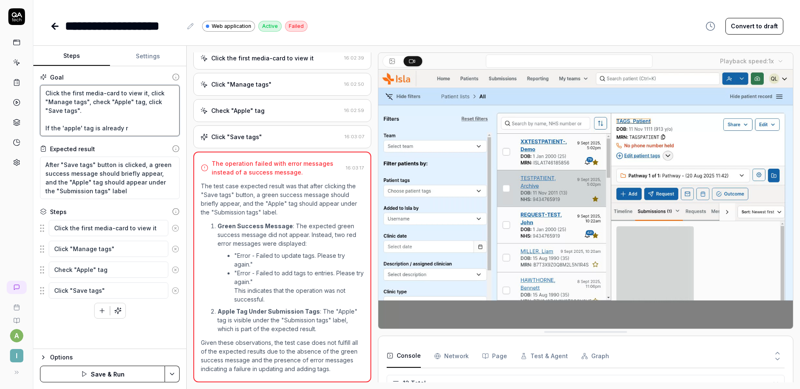
type textarea "*"
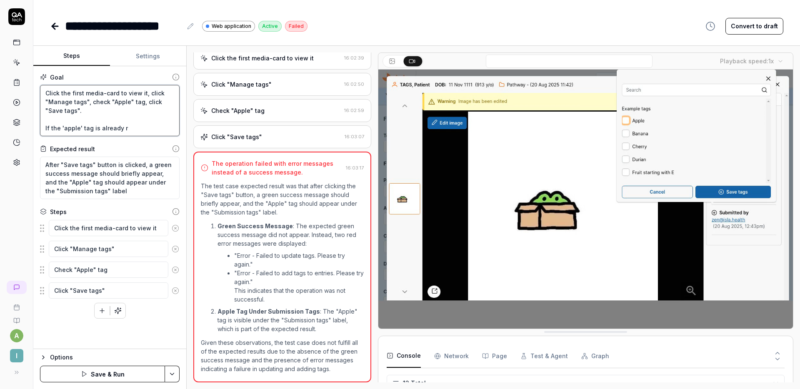
type textarea "Click the first media-card to view it, click "Manage tags", check "Apple" tag, …"
type textarea "*"
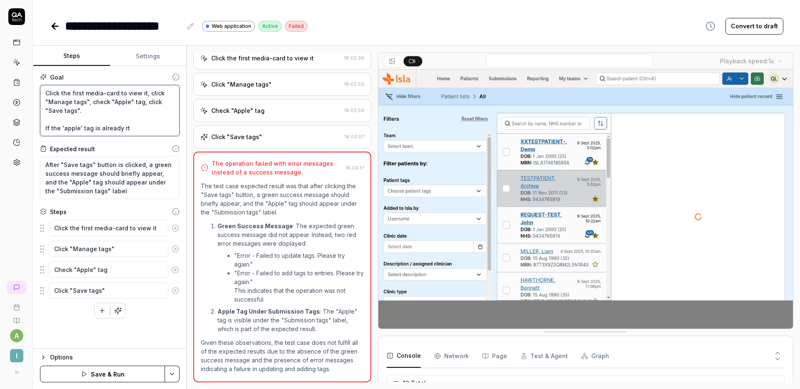
type textarea "Click the first media-card to view it, click "Manage tags", check "Apple" tag, …"
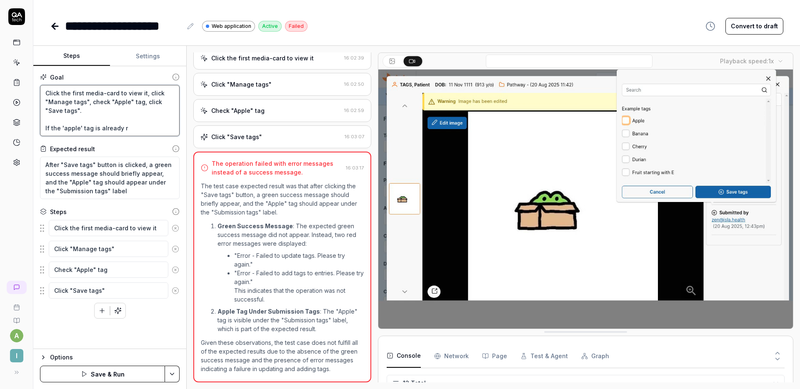
type textarea "*"
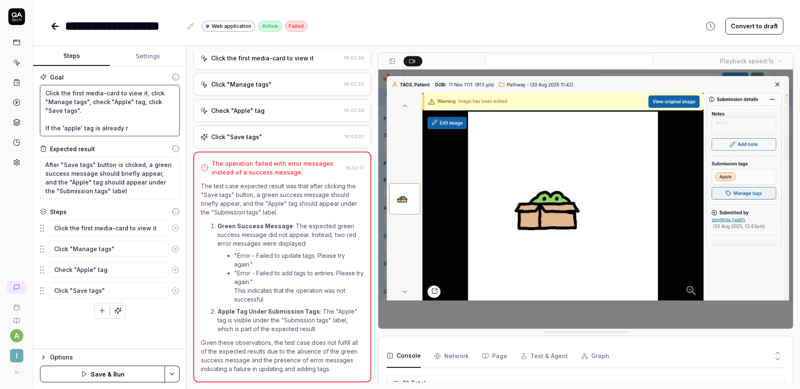
type textarea "Click the first media-card to view it, click "Manage tags", check "Apple" tag, …"
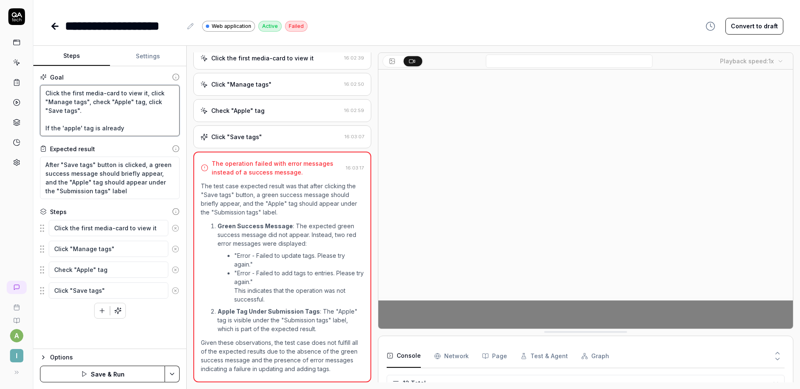
type textarea "*"
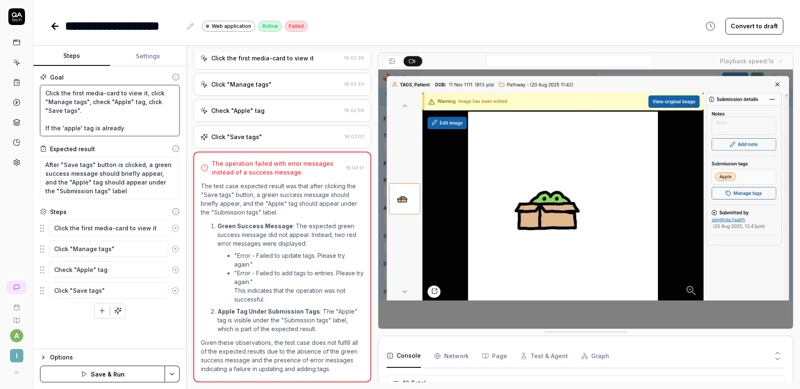
type textarea "Click the first media-card to view it, click "Manage tags", check "Apple" tag, …"
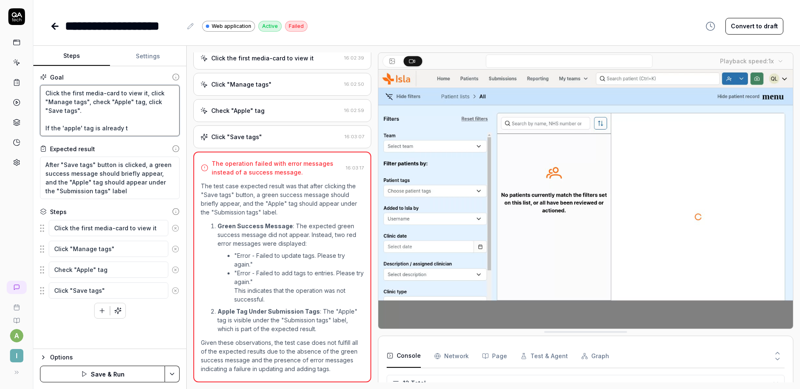
type textarea "*"
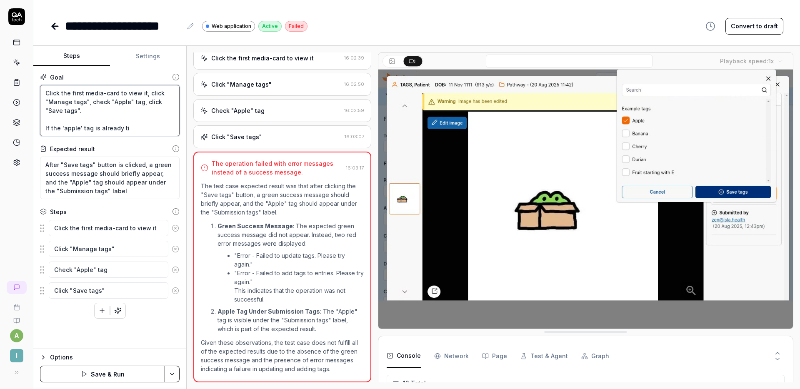
type textarea "Click the first media-card to view it, click "Manage tags", check "Apple" tag, …"
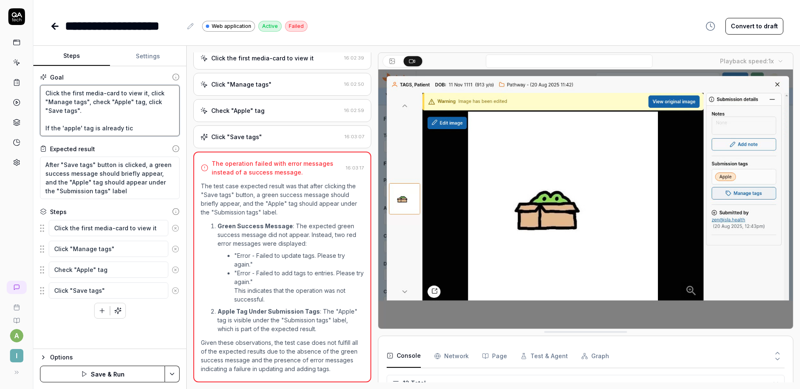
type textarea "*"
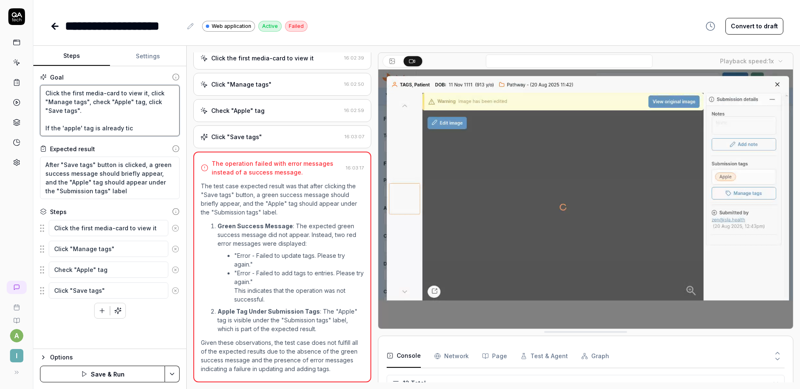
type textarea "Click the first media-card to view it, click "Manage tags", check "Apple" tag, …"
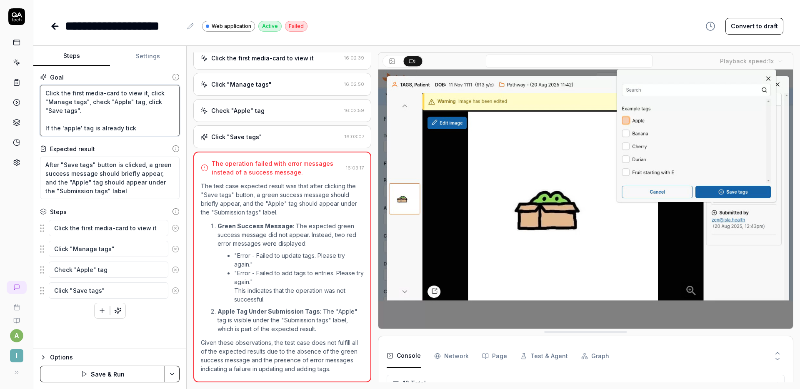
type textarea "*"
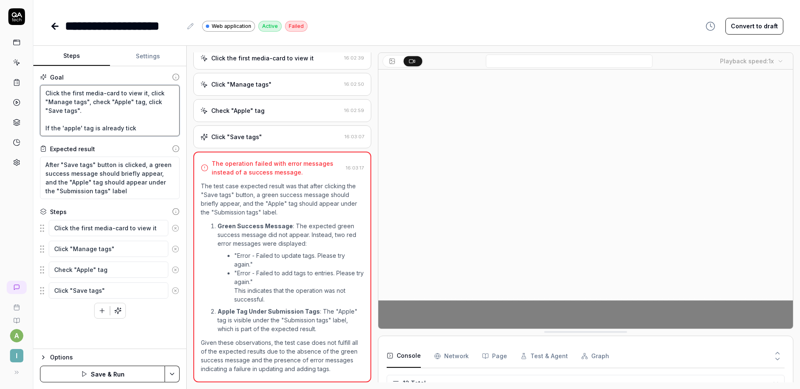
type textarea "Click the first media-card to view it, click "Manage tags", check "Apple" tag, …"
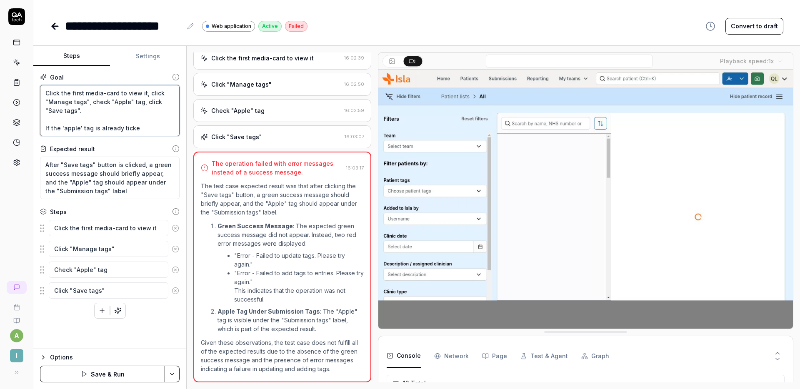
type textarea "*"
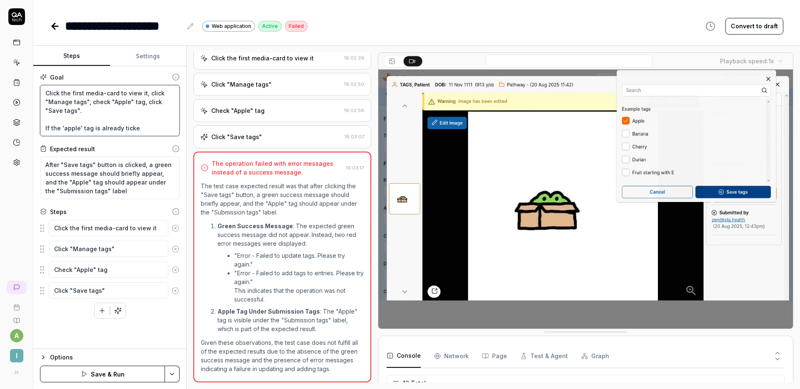
type textarea "Click the first media-card to view it, click "Manage tags", check "Apple" tag, …"
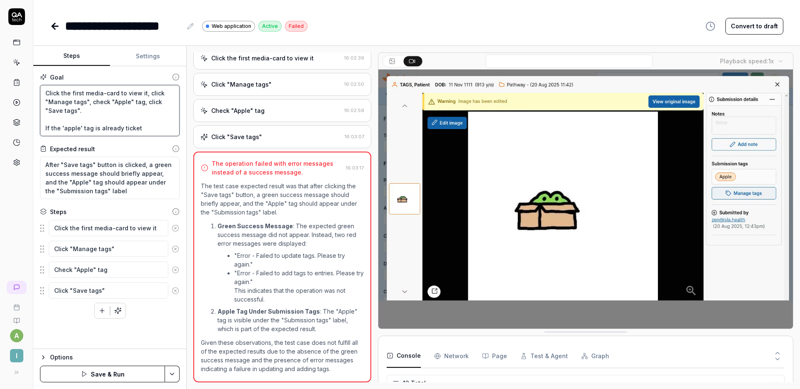
type textarea "*"
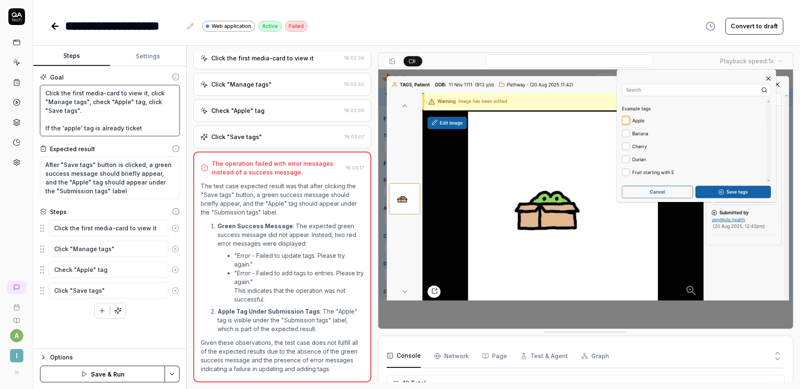
type textarea "Click the first media-card to view it, click "Manage tags", check "Apple" tag, …"
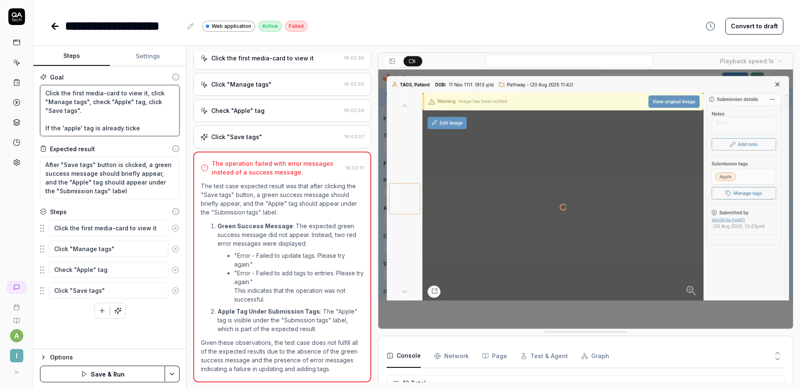
type textarea "*"
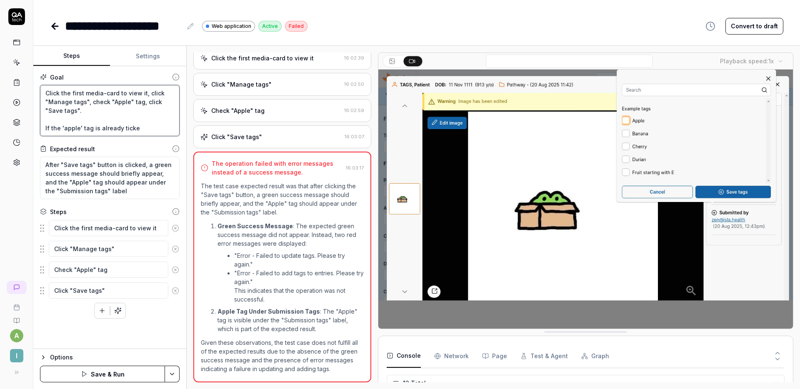
type textarea "Click the first media-card to view it, click "Manage tags", check "Apple" tag, …"
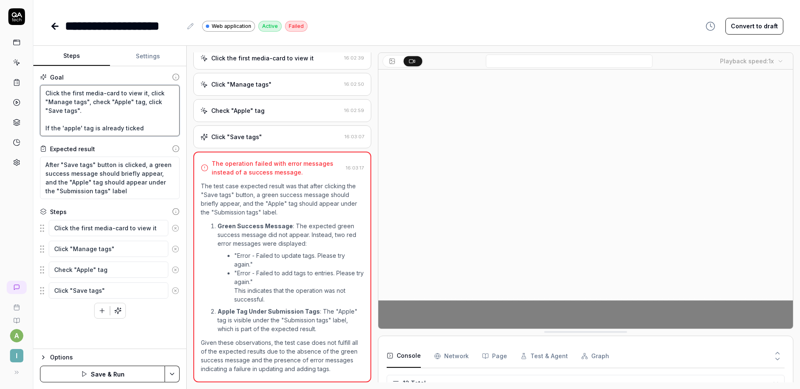
type textarea "*"
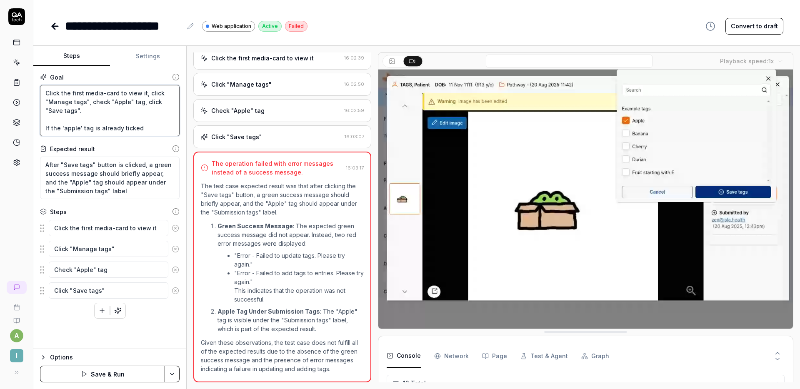
type textarea "Click the first media-card to view it, click "Manage tags", check "Apple" tag, …"
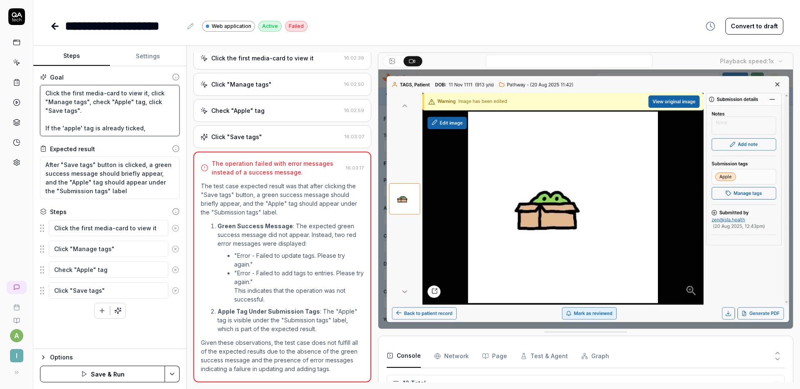
type textarea "*"
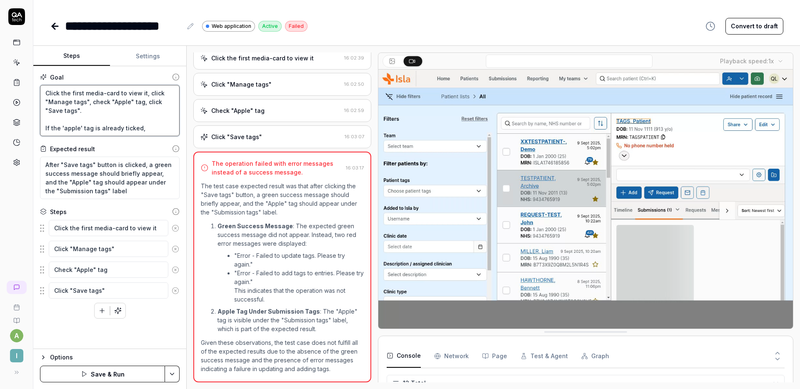
type textarea "Click the first media-card to view it, click "Manage tags", check "Apple" tag, …"
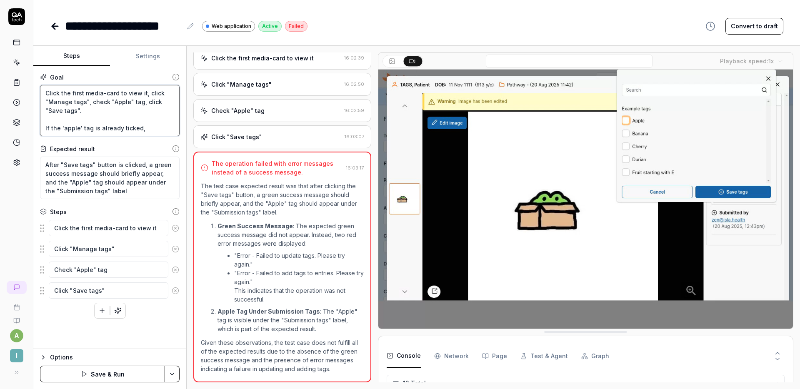
type textarea "*"
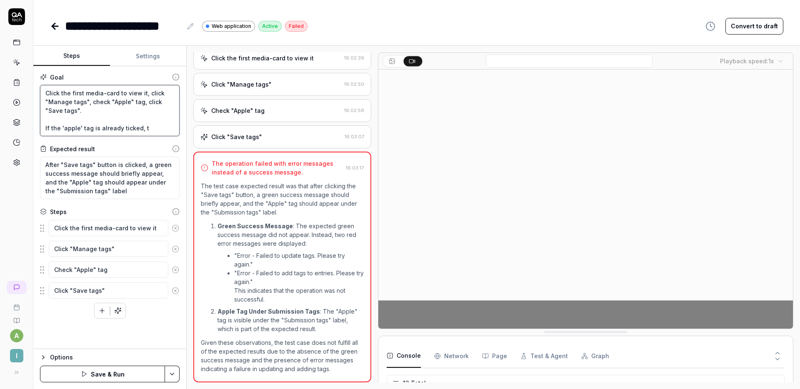
type textarea "Click the first media-card to view it, click "Manage tags", check "Apple" tag, …"
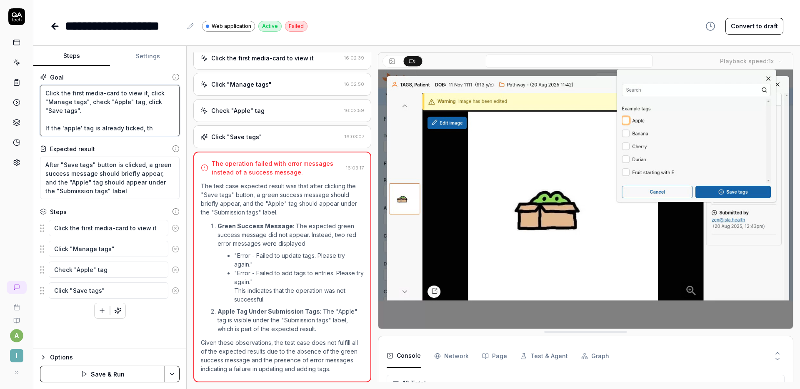
type textarea "*"
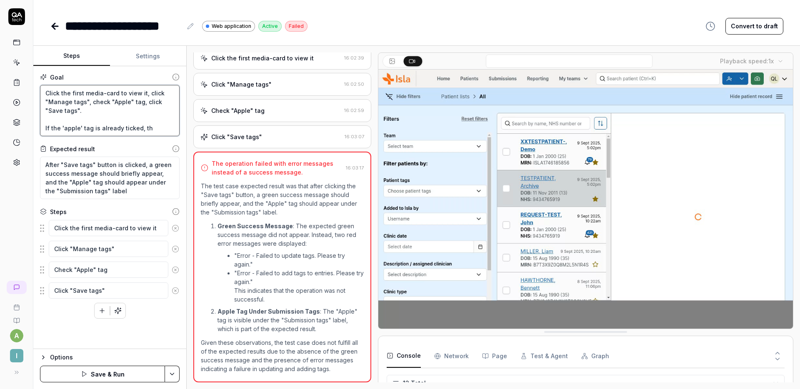
type textarea "Click the first media-card to view it, click "Manage tags", check "Apple" tag, …"
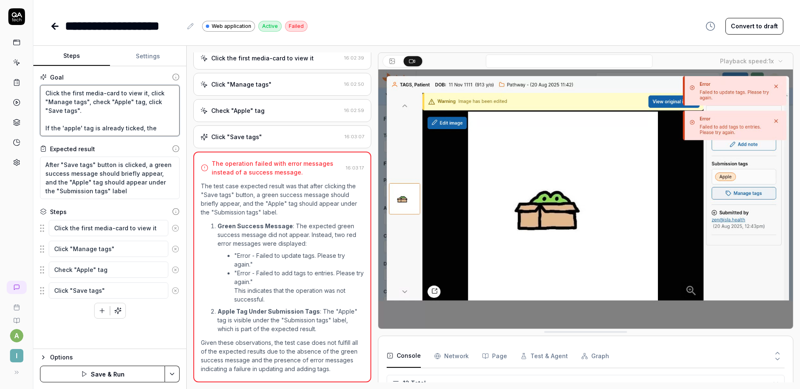
type textarea "*"
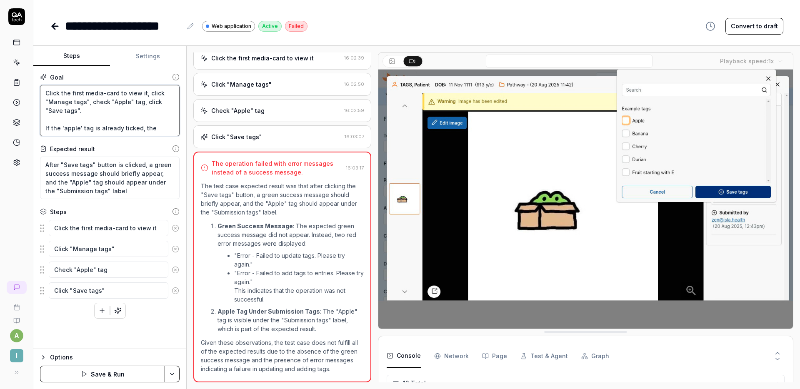
type textarea "Click the first media-card to view it, click "Manage tags", check "Apple" tag, …"
type textarea "*"
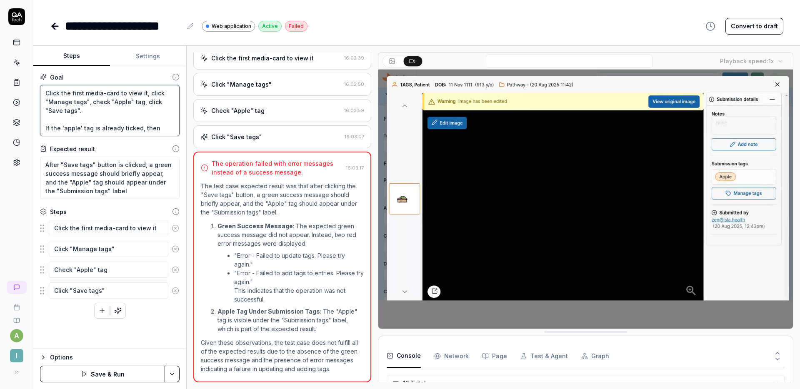
type textarea "Click the first media-card to view it, click "Manage tags", check "Apple" tag, …"
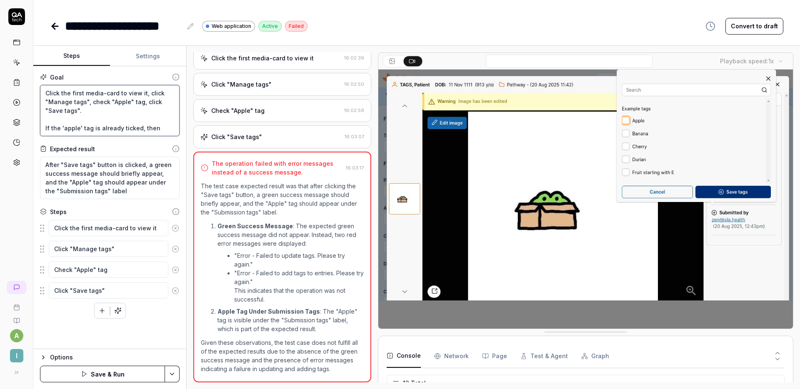
type textarea "*"
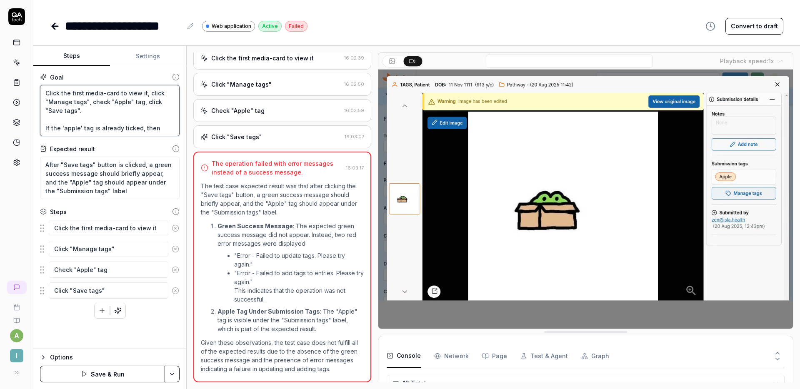
type textarea "Click the first media-card to view it, click "Manage tags", check "Apple" tag, …"
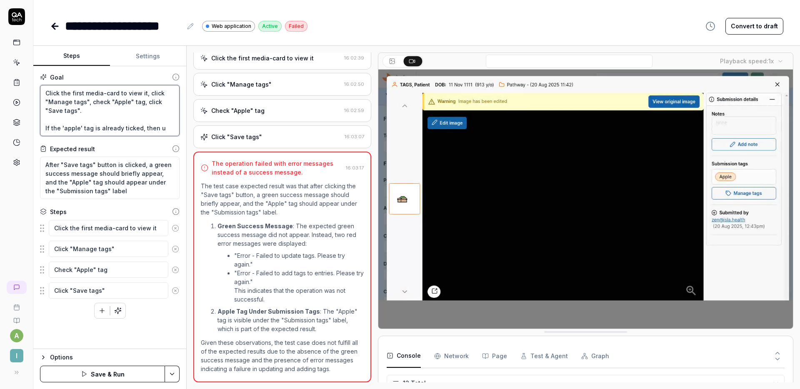
type textarea "*"
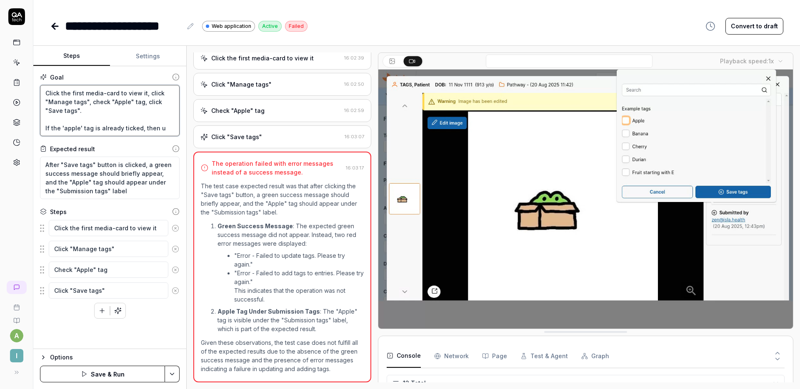
type textarea "Click the first media-card to view it, click "Manage tags", check "Apple" tag, …"
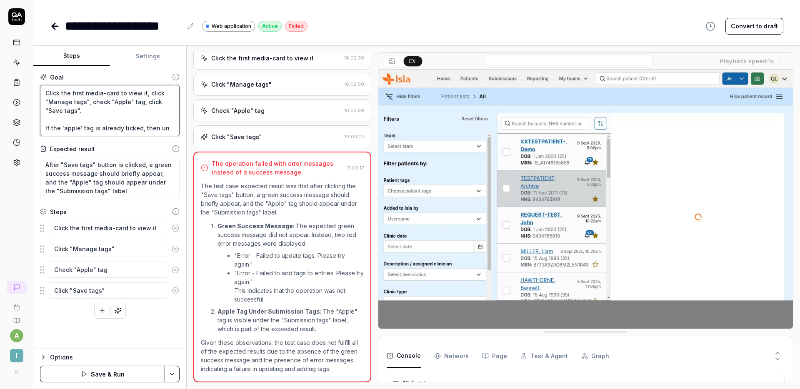
type textarea "*"
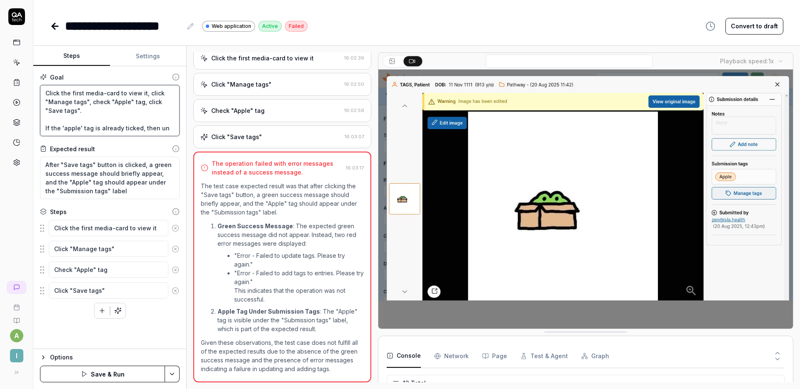
type textarea "Click the first media-card to view it, click "Manage tags", check "Apple" tag, …"
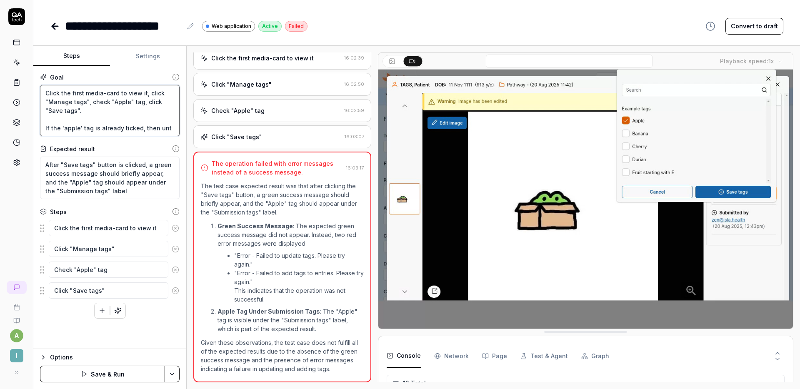
type textarea "*"
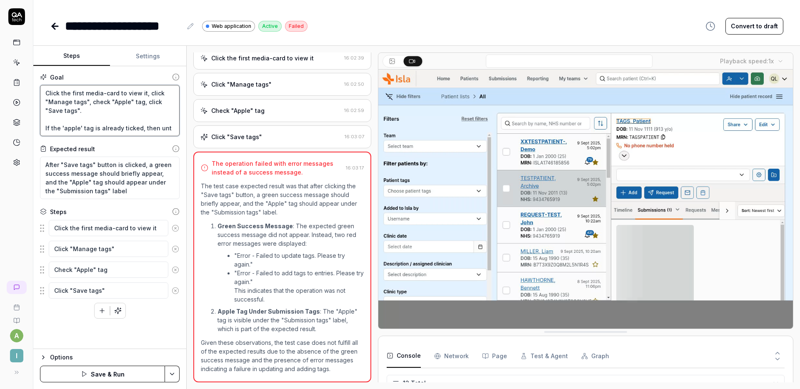
type textarea "Click the first media-card to view it, click "Manage tags", check "Apple" tag, …"
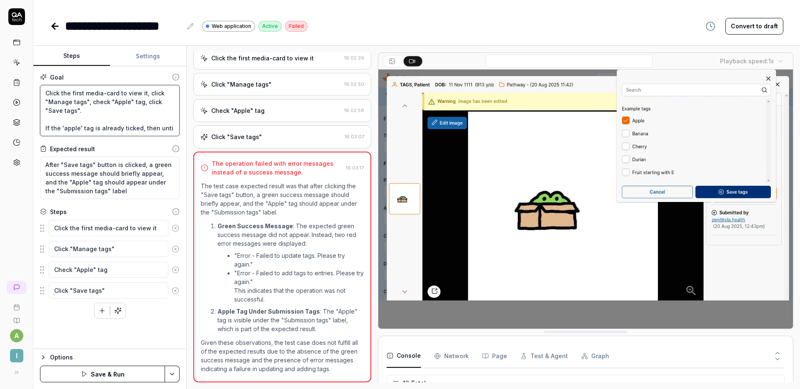
type textarea "*"
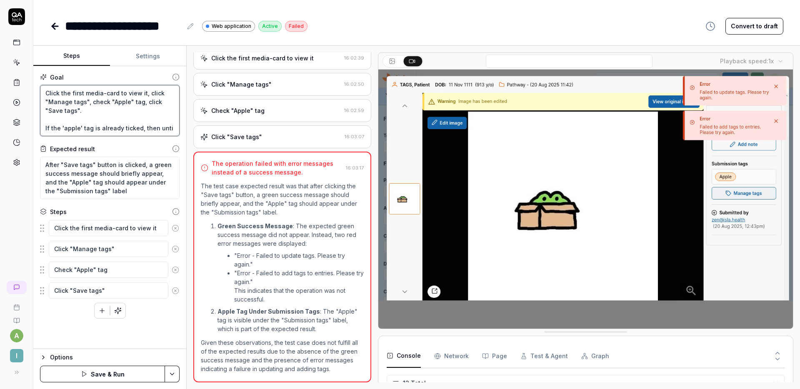
type textarea "Click the first media-card to view it, click "Manage tags", check "Apple" tag, …"
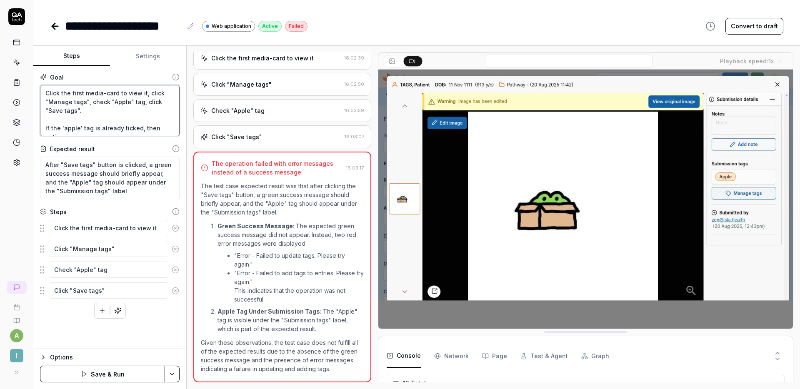
type textarea "*"
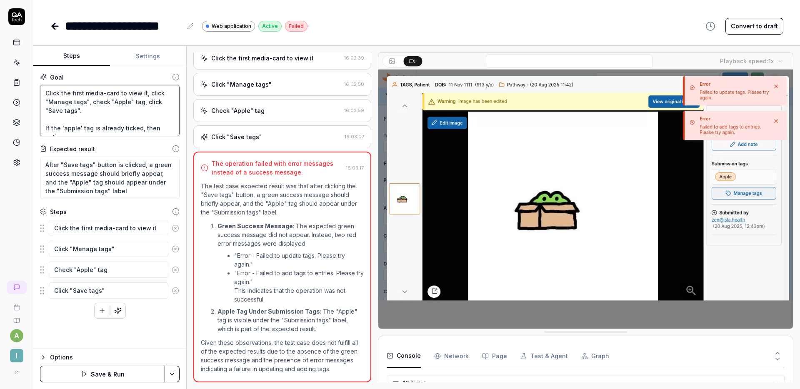
type textarea "Click the first media-card to view it, click "Manage tags", check "Apple" tag, …"
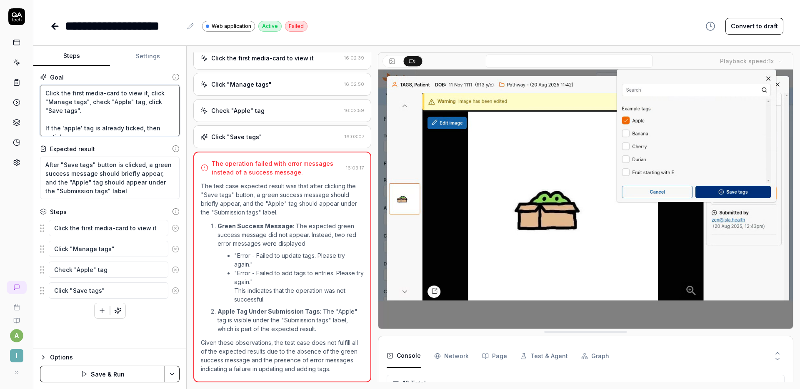
type textarea "*"
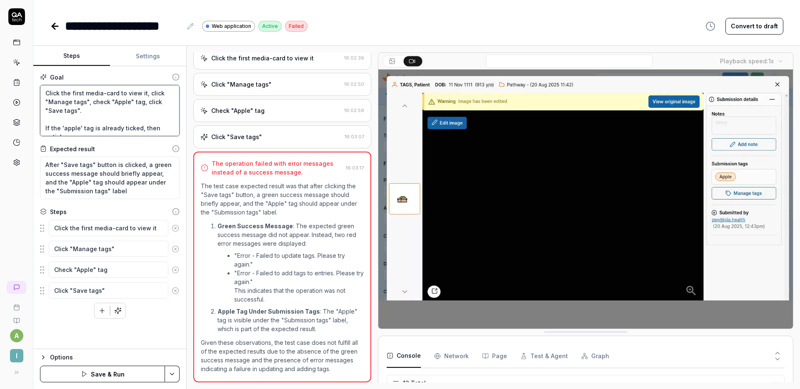
type textarea "Click the first media-card to view it, click "Manage tags", check "Apple" tag, …"
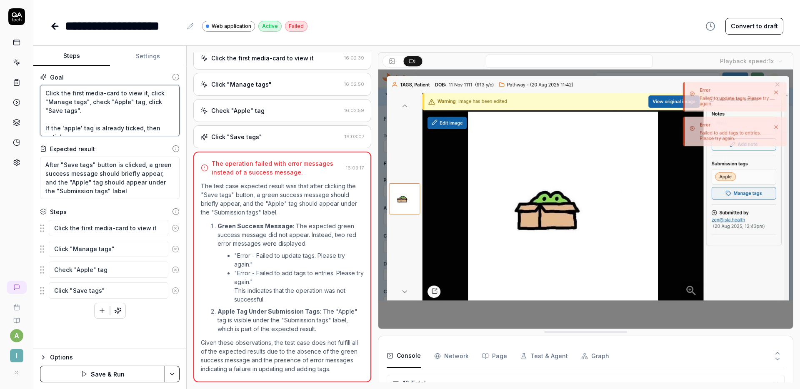
type textarea "*"
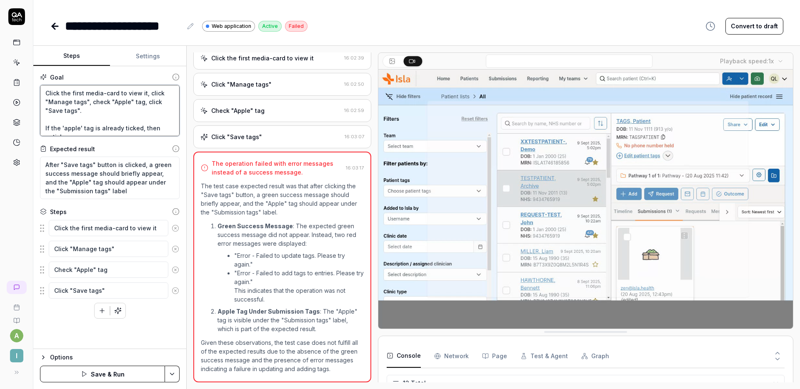
type textarea "Click the first media-card to view it, click "Manage tags", check "Apple" tag, …"
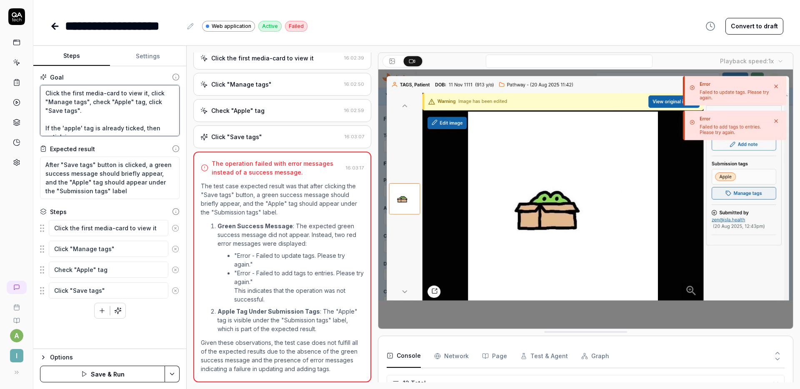
type textarea "*"
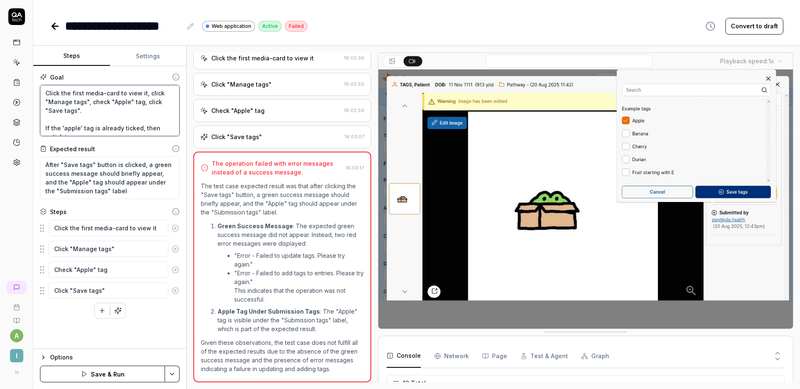
type textarea "Click the first media-card to view it, click "Manage tags", check "Apple" tag, …"
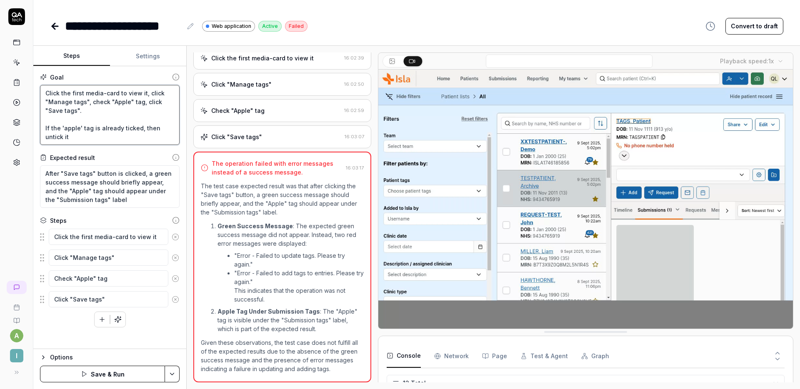
type textarea "*"
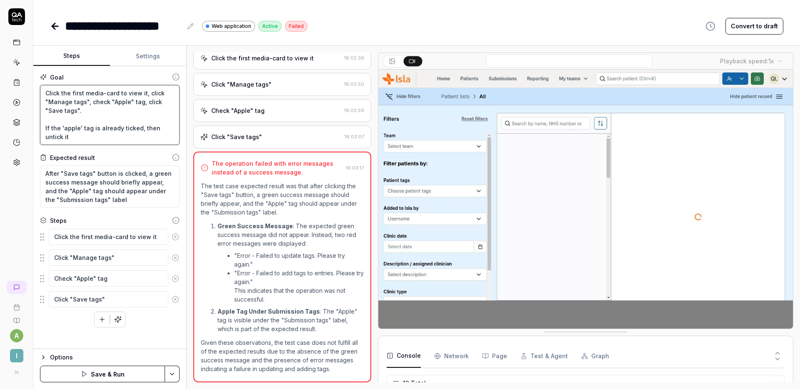
type textarea "Click the first media-card to view it, click "Manage tags", check "Apple" tag, …"
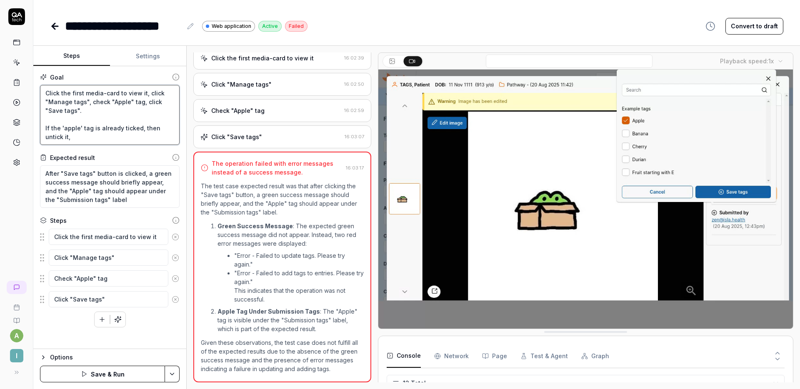
type textarea "*"
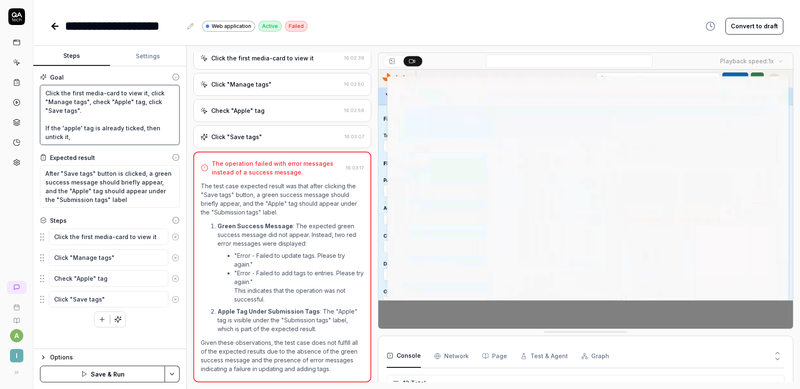
type textarea "Click the first media-card to view it, click "Manage tags", check "Apple" tag, …"
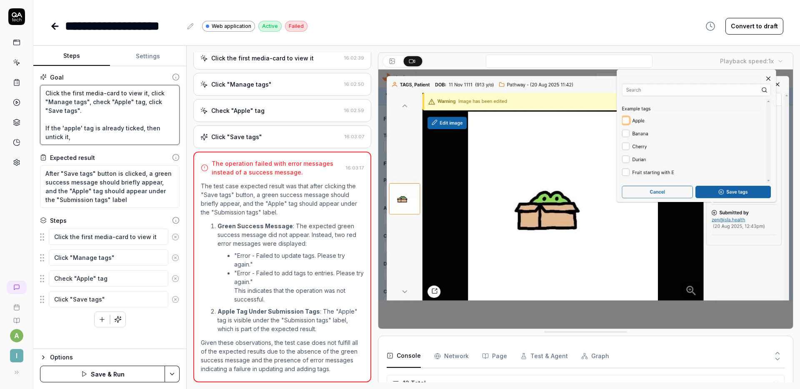
type textarea "*"
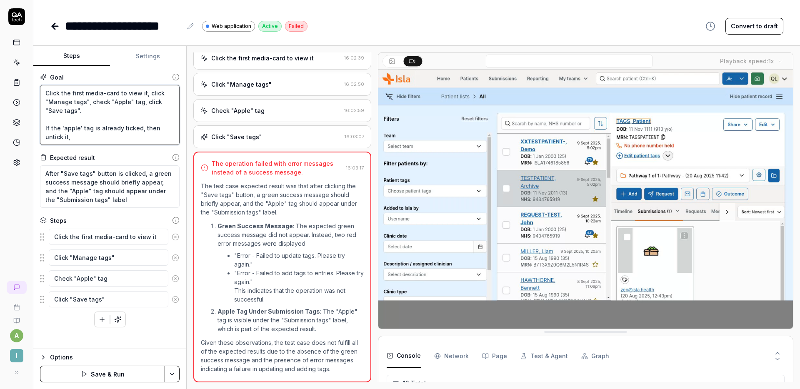
type textarea "Click the first media-card to view it, click "Manage tags", check "Apple" tag, …"
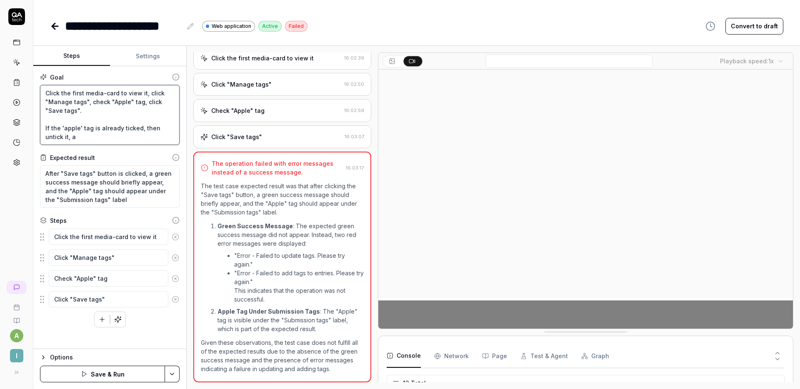
type textarea "*"
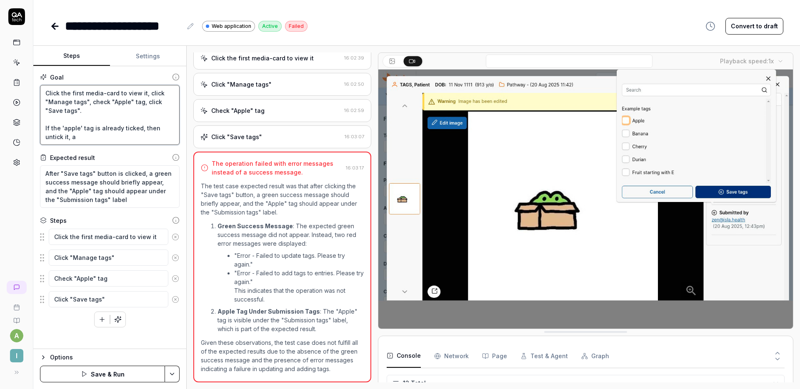
type textarea "Click the first media-card to view it, click "Manage tags", check "Apple" tag, …"
type textarea "*"
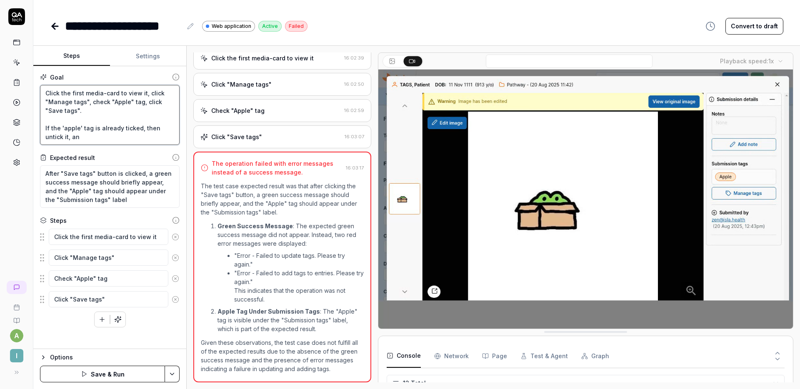
type textarea "Click the first media-card to view it, click "Manage tags", check "Apple" tag, …"
type textarea "*"
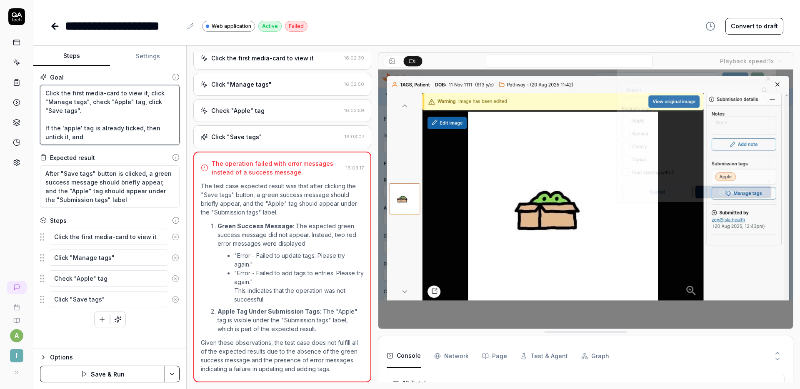
type textarea "Click the first media-card to view it, click "Manage tags", check "Apple" tag, …"
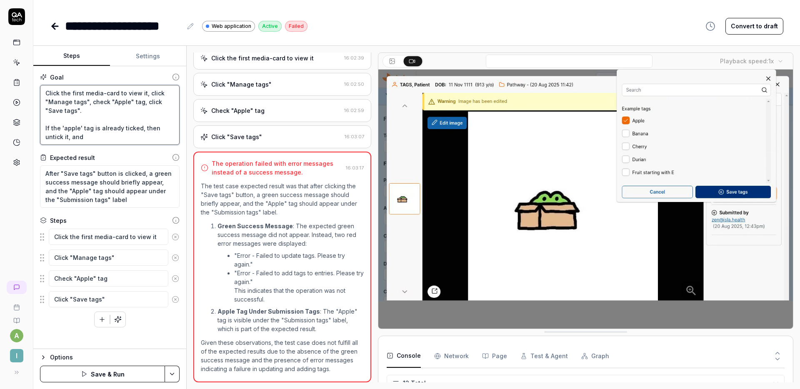
type textarea "*"
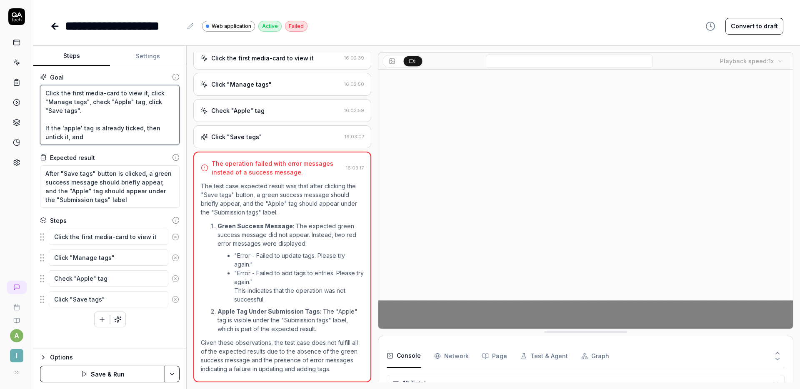
type textarea "Click the first media-card to view it, click "Manage tags", check "Apple" tag, …"
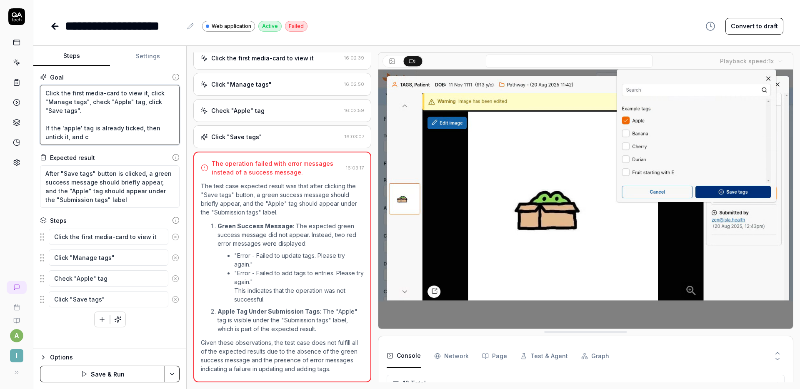
type textarea "*"
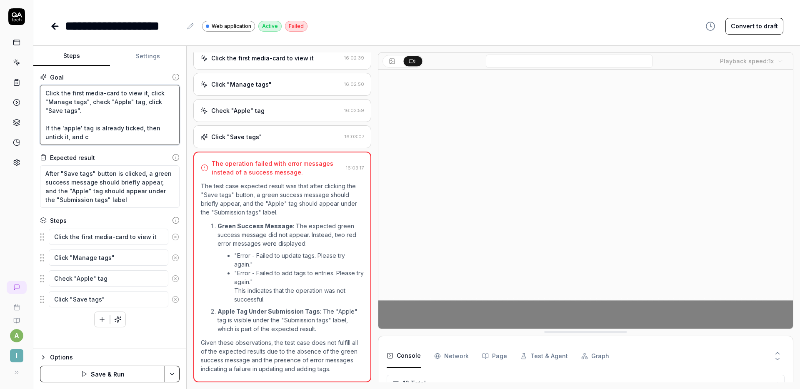
type textarea "Click the first media-card to view it, click "Manage tags", check "Apple" tag, …"
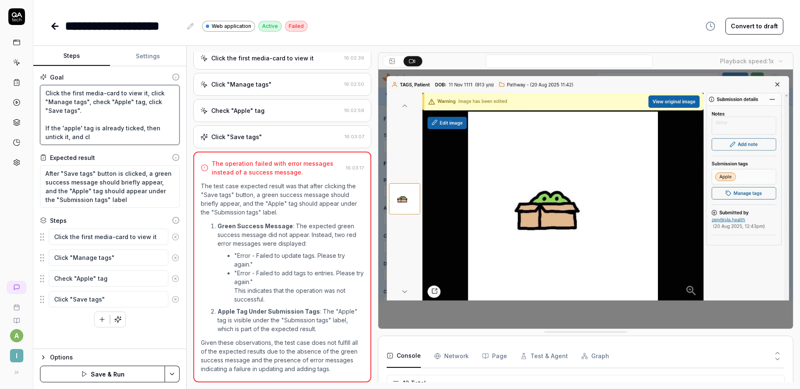
type textarea "*"
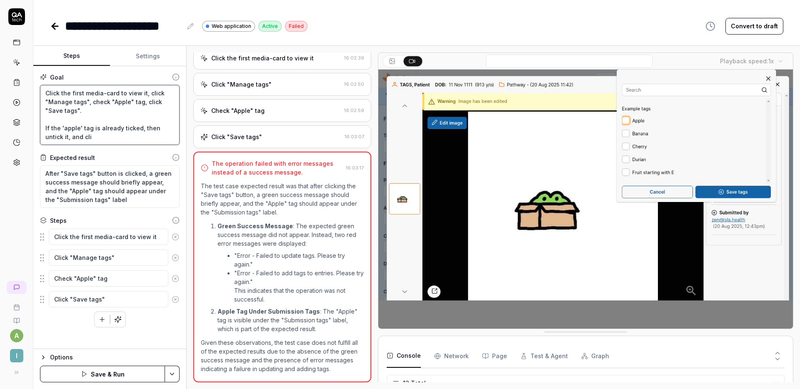
type textarea "Click the first media-card to view it, click "Manage tags", check "Apple" tag, …"
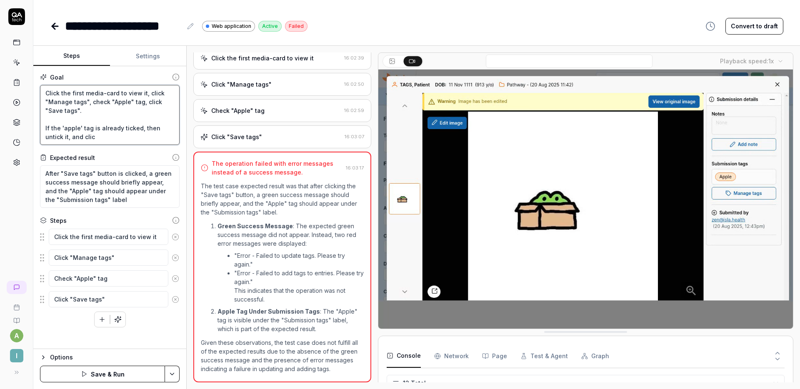
type textarea "*"
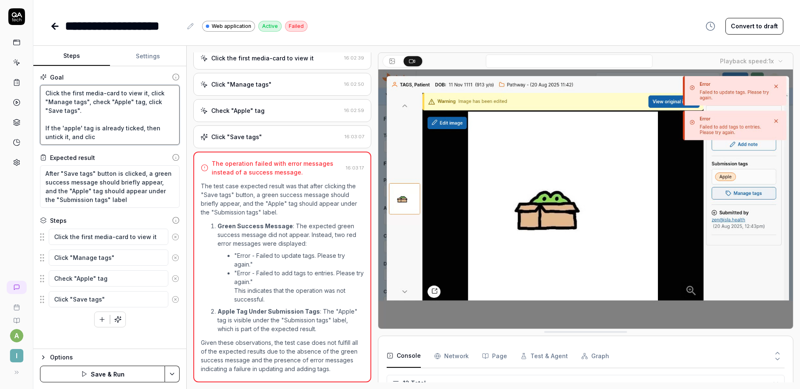
type textarea "Click the first media-card to view it, click "Manage tags", check "Apple" tag, …"
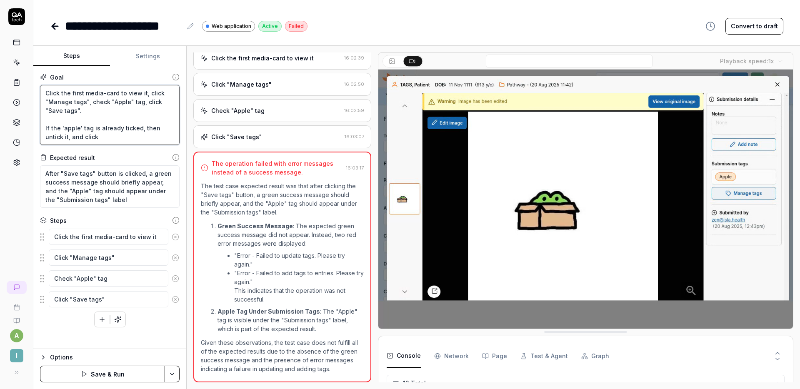
type textarea "*"
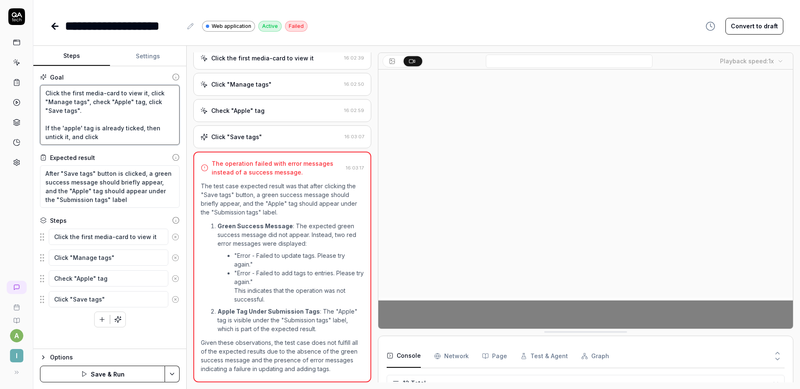
type textarea "Click the first media-card to view it, click "Manage tags", check "Apple" tag, …"
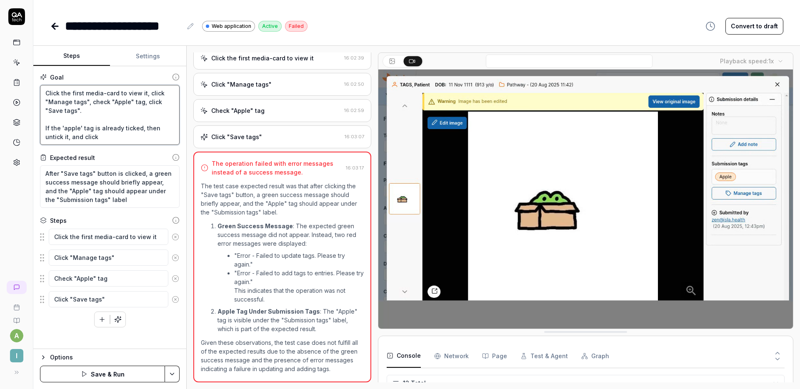
type textarea "*"
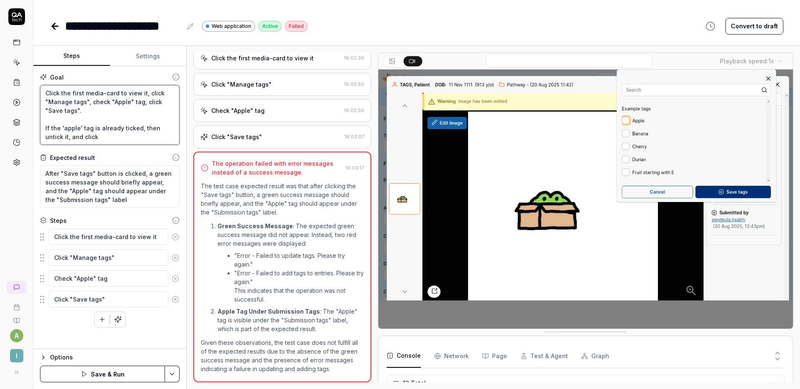
type textarea "Click the first media-card to view it, click "Manage tags", check "Apple" tag, …"
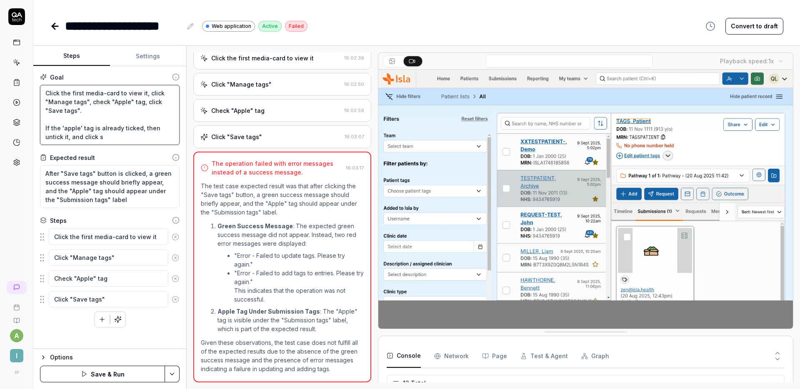
type textarea "*"
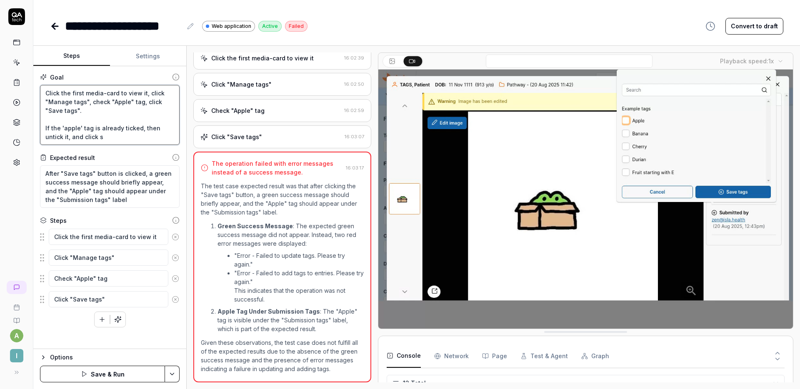
type textarea "Click the first media-card to view it, click "Manage tags", check "Apple" tag, …"
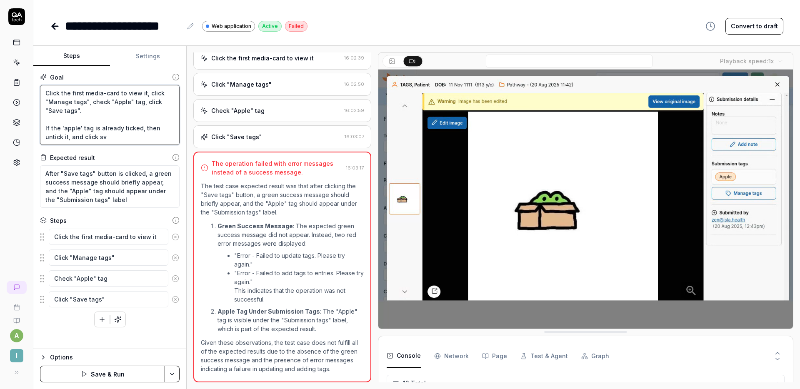
type textarea "*"
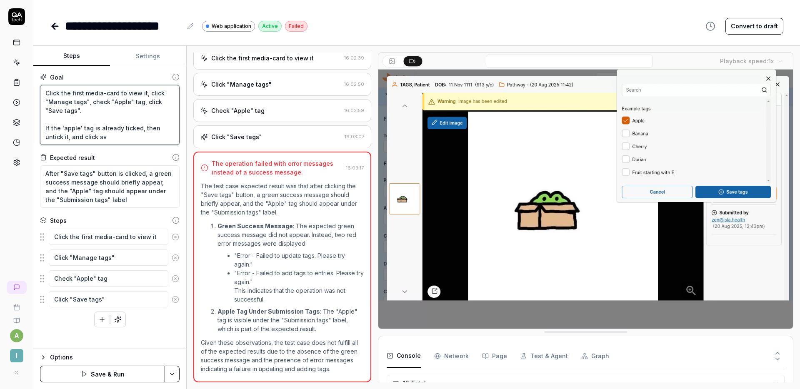
type textarea "Click the first media-card to view it, click "Manage tags", check "Apple" tag, …"
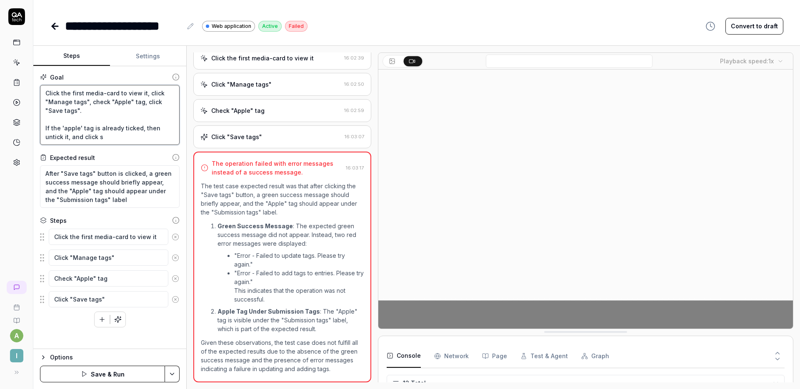
type textarea "*"
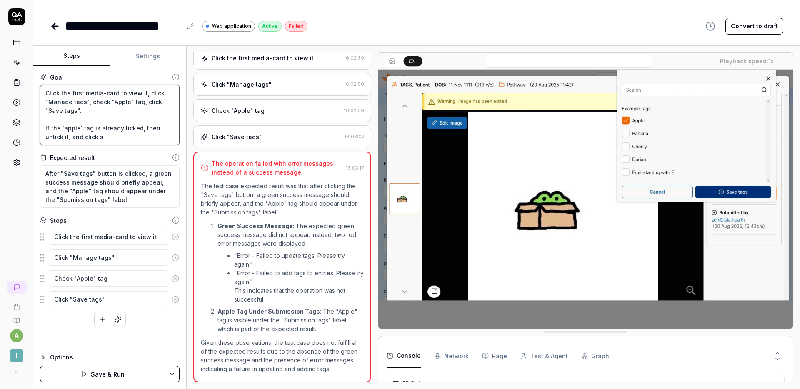
type textarea "Click the first media-card to view it, click "Manage tags", check "Apple" tag, …"
type textarea "*"
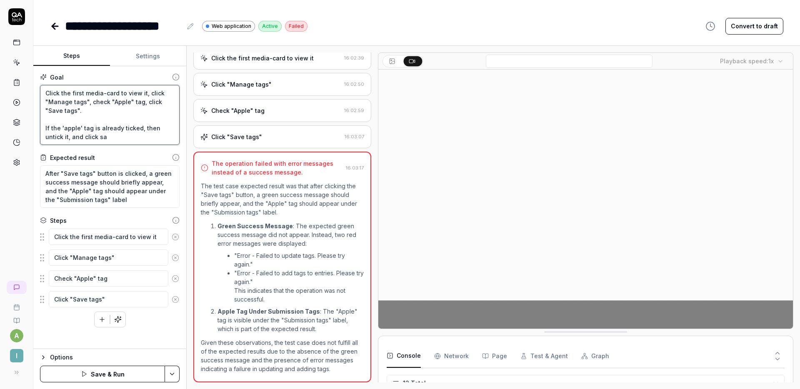
type textarea "Click the first media-card to view it, click "Manage tags", check "Apple" tag, …"
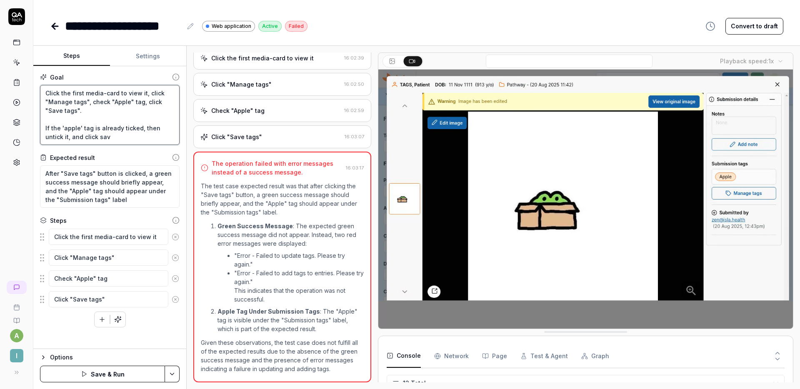
type textarea "*"
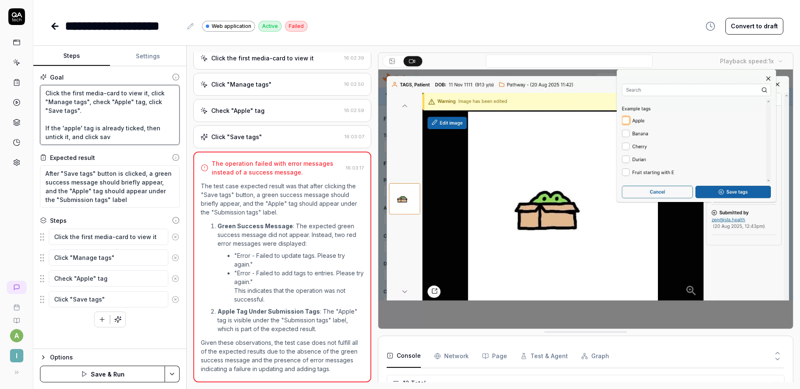
type textarea "Click the first media-card to view it, click "Manage tags", check "Apple" tag, …"
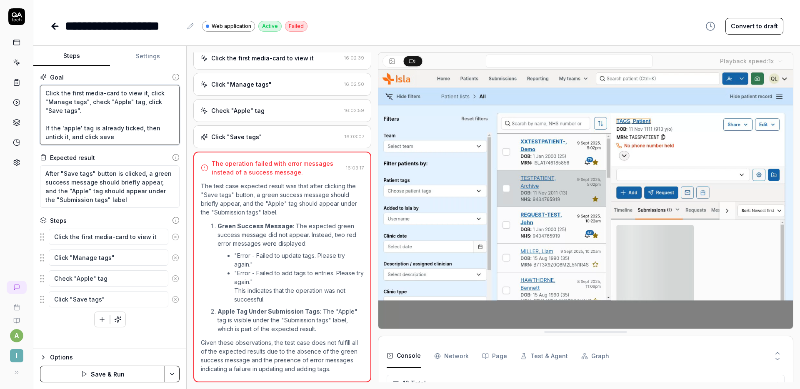
type textarea "*"
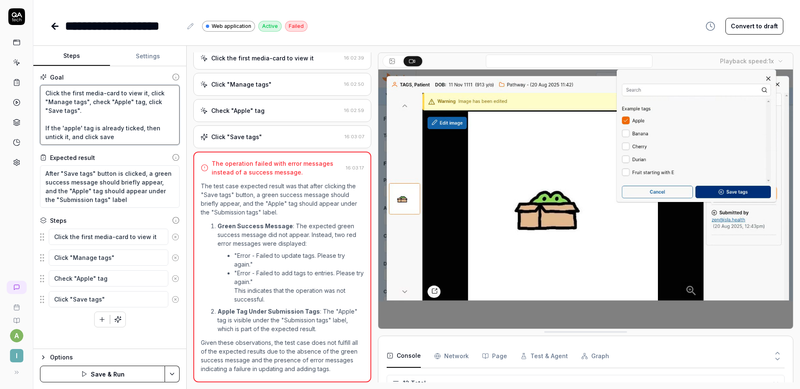
type textarea "Click the first media-card to view it, click "Manage tags", check "Apple" tag, …"
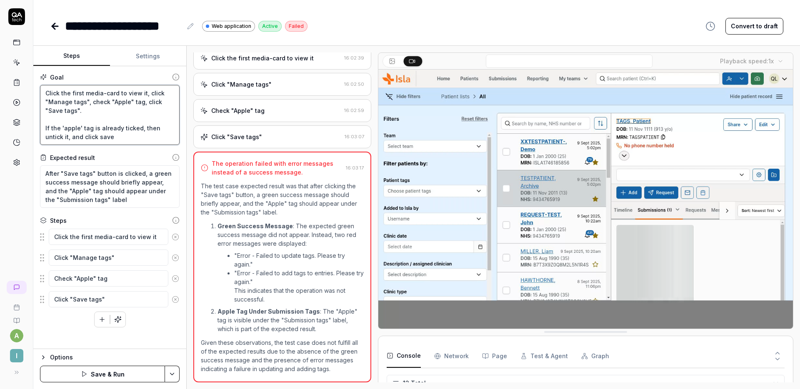
type textarea "*"
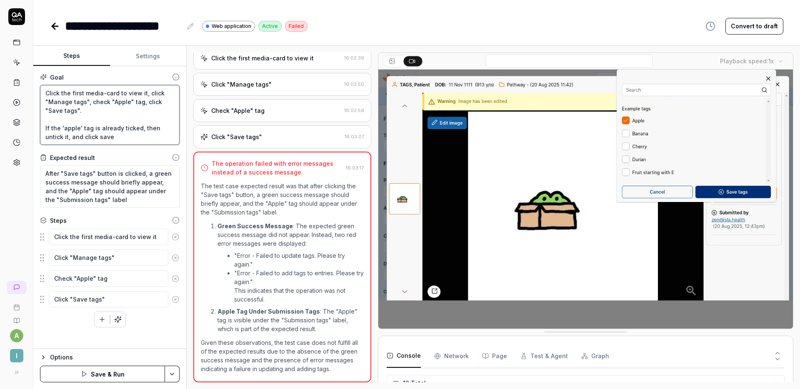
type textarea "Click the first media-card to view it, click "Manage tags", check "Apple" tag, …"
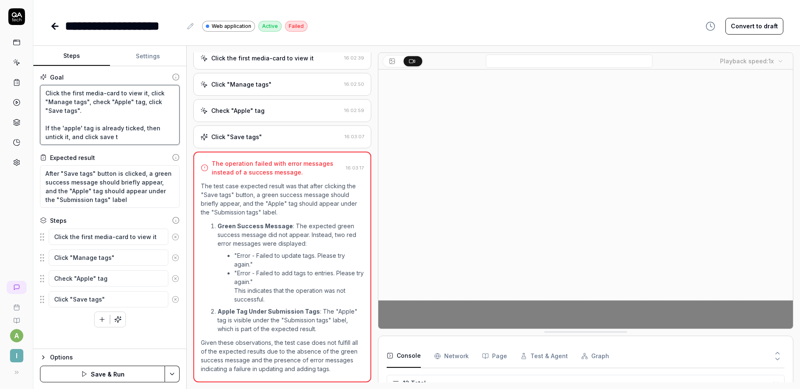
type textarea "*"
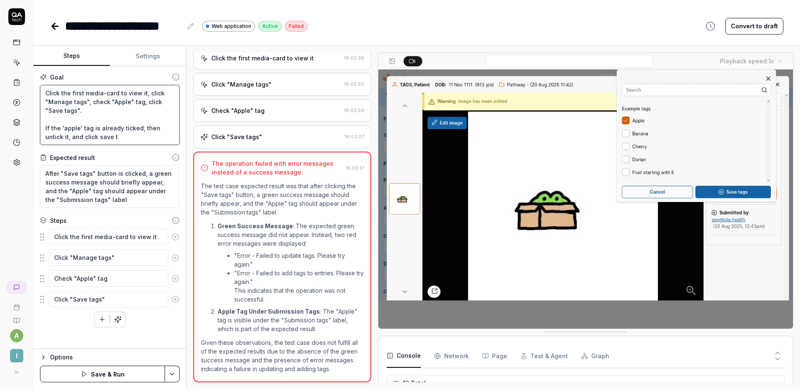
type textarea "Click the first media-card to view it, click "Manage tags", check "Apple" tag, …"
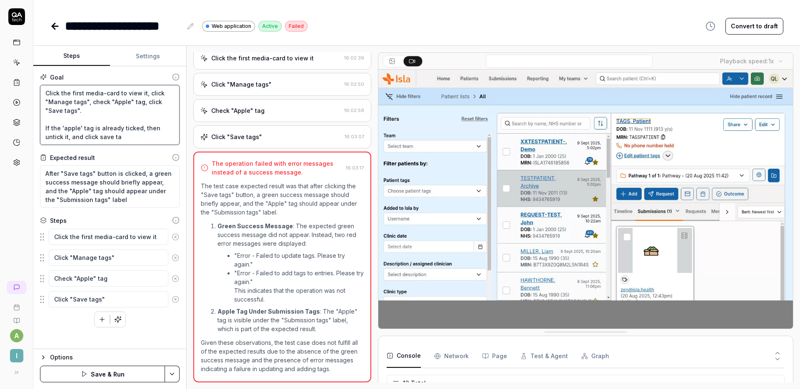
type textarea "*"
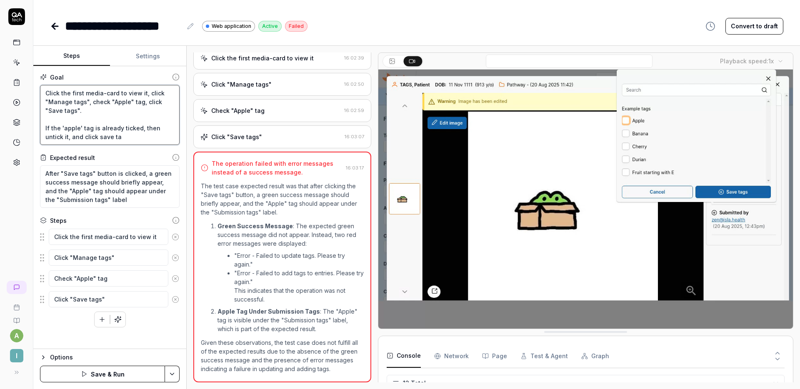
type textarea "Click the first media-card to view it, click "Manage tags", check "Apple" tag, …"
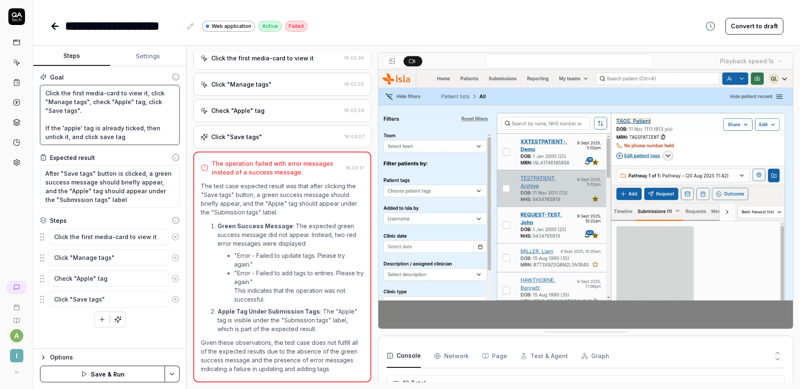
type textarea "*"
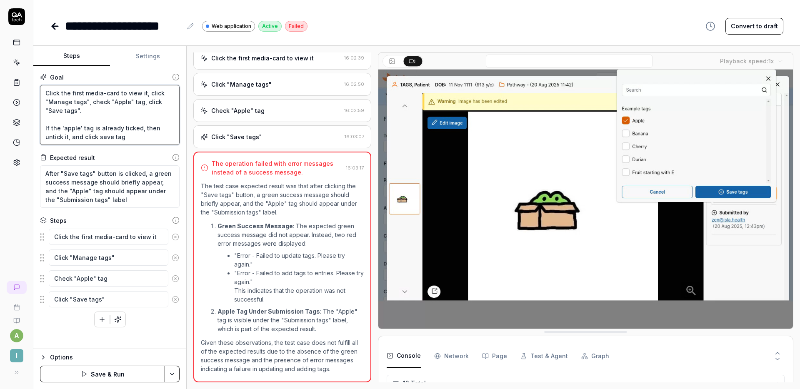
type textarea "Click the first media-card to view it, click "Manage tags", check "Apple" tag, …"
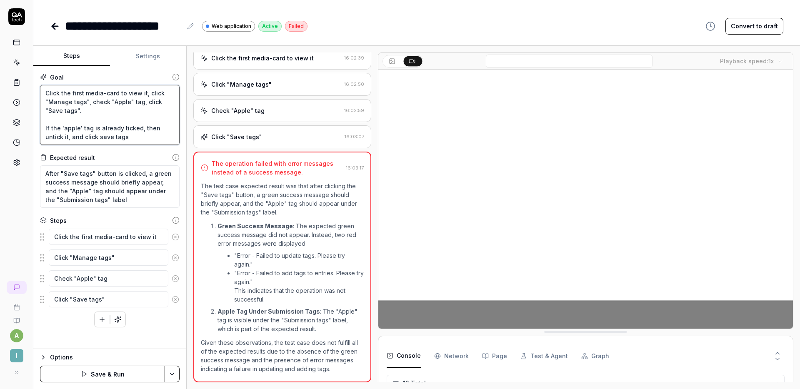
type textarea "*"
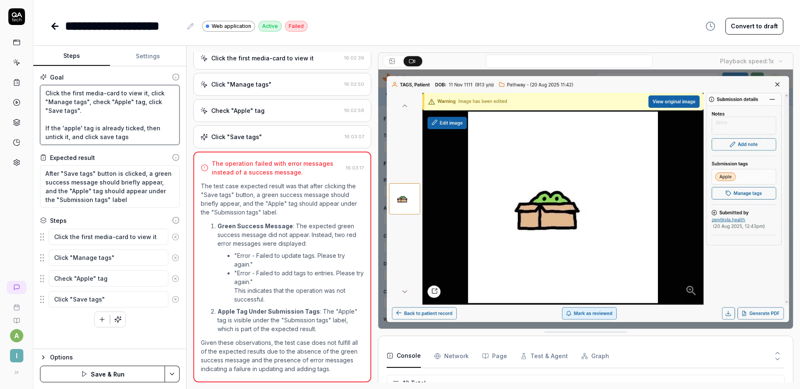
type textarea "Click the first media-card to view it, click "Manage tags", check "Apple" tag, …"
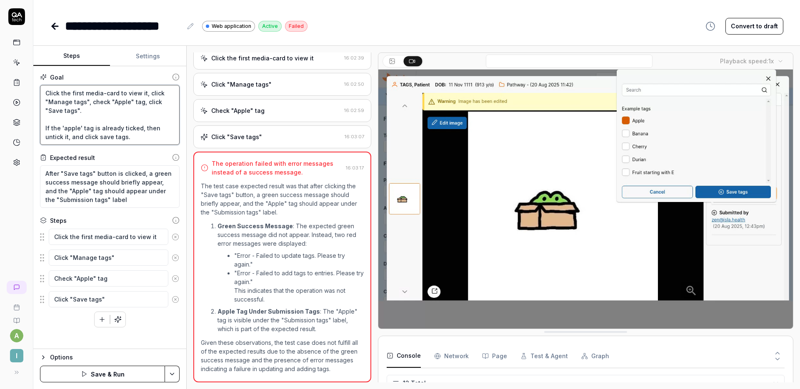
type textarea "*"
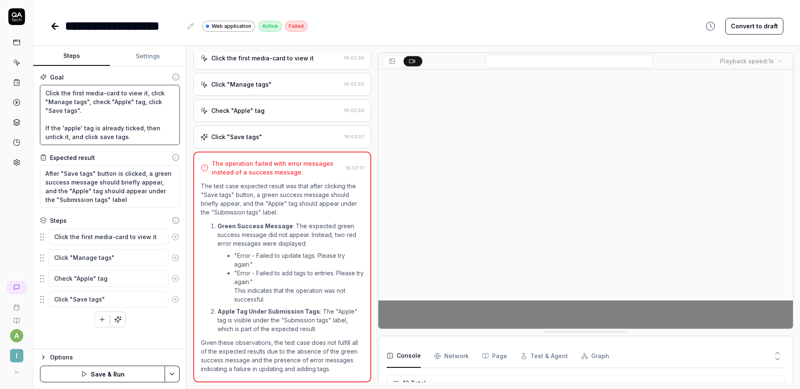
type textarea "Click the first media-card to view it, click "Manage tags", check "Apple" tag, …"
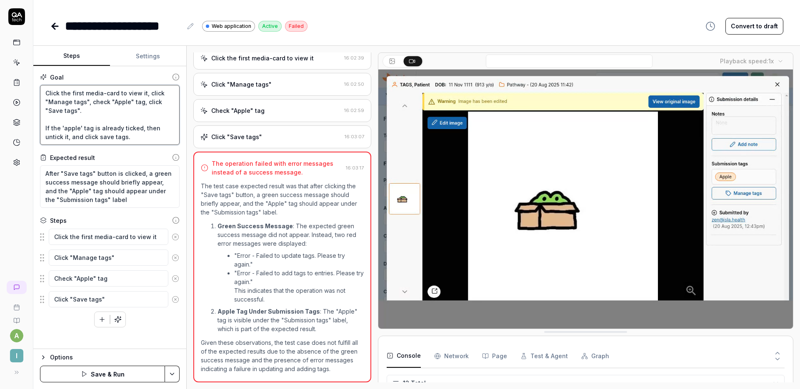
type textarea "*"
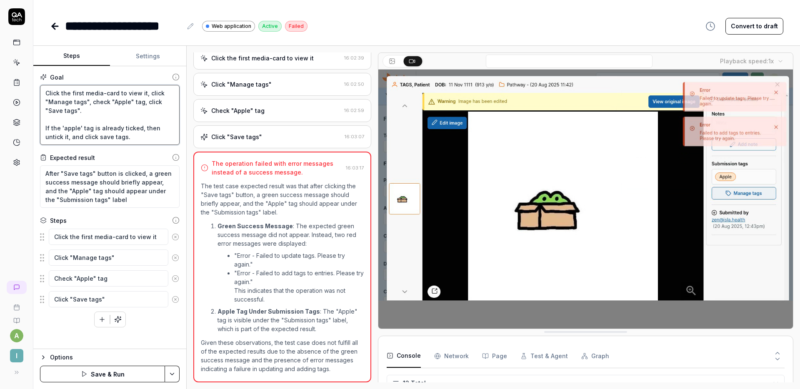
type textarea "Click the first media-card to view it, click "Manage tags", check "Apple" tag, …"
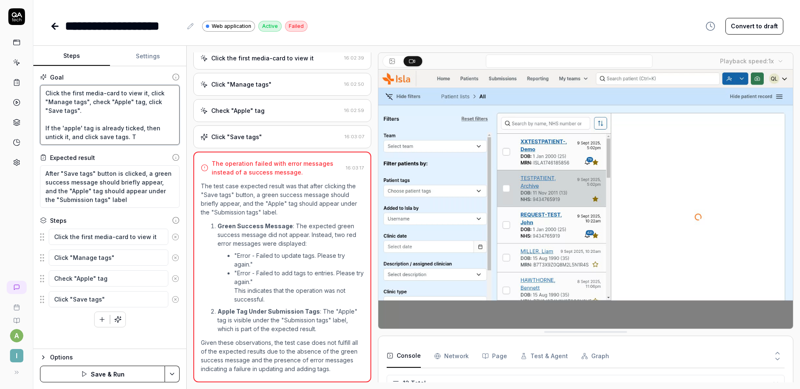
type textarea "*"
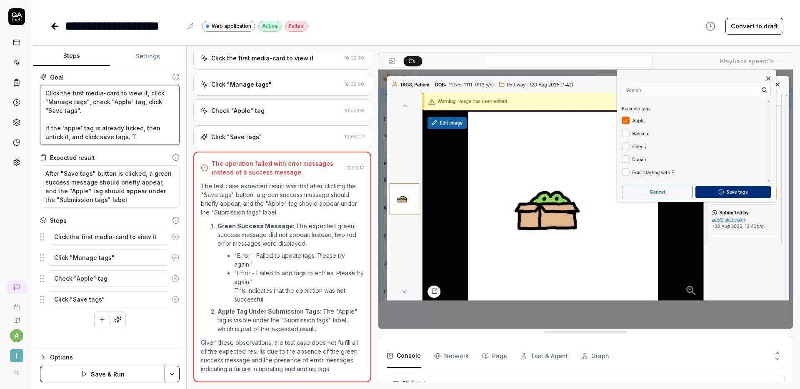
type textarea "Click the first media-card to view it, click "Manage tags", check "Apple" tag, …"
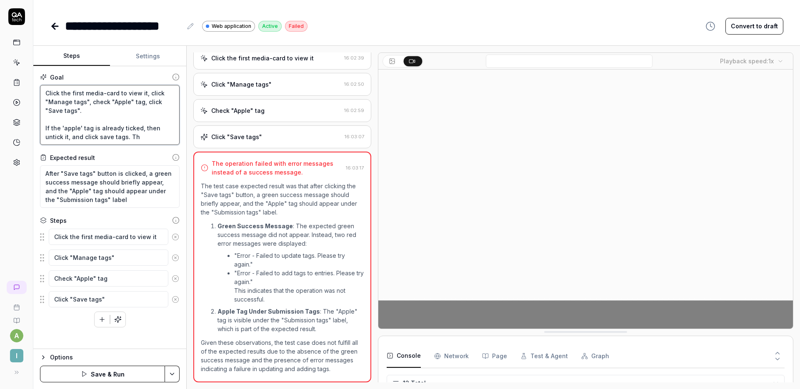
type textarea "*"
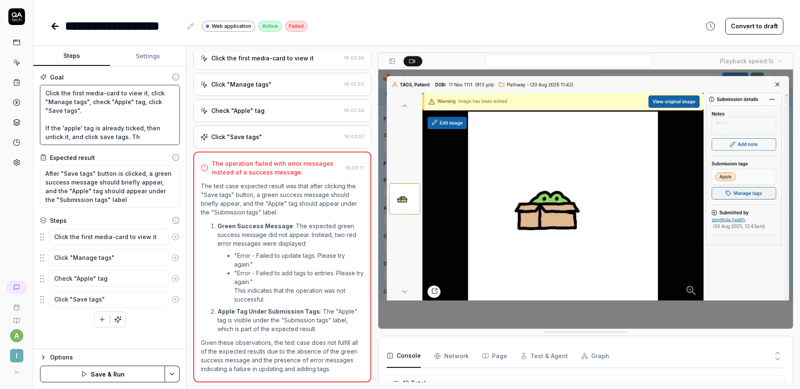
type textarea "Click the first media-card to view it, click "Manage tags", check "Apple" tag, …"
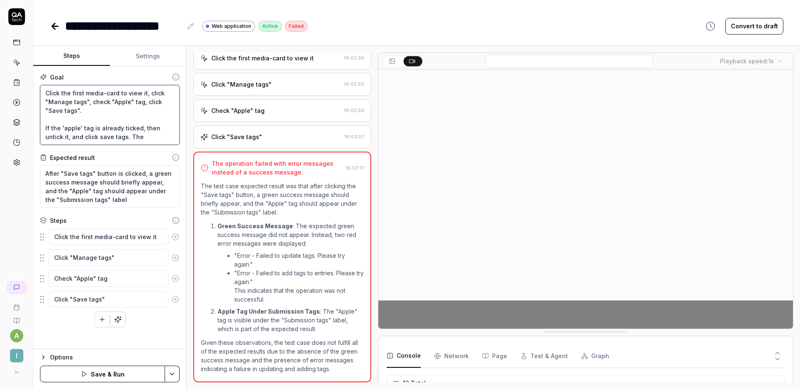
type textarea "*"
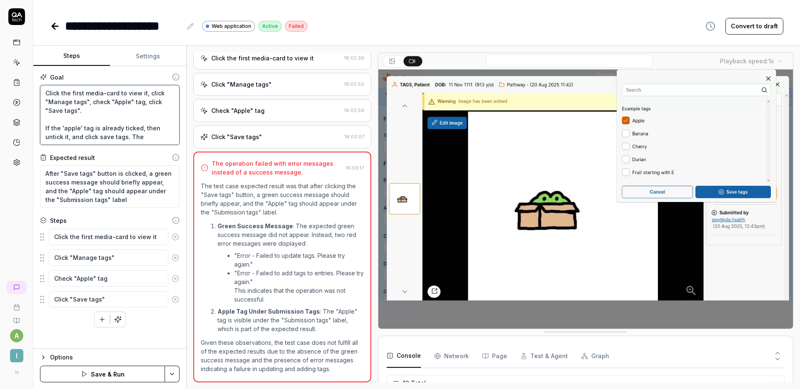
type textarea "Click the first media-card to view it, click "Manage tags", check "Apple" tag, …"
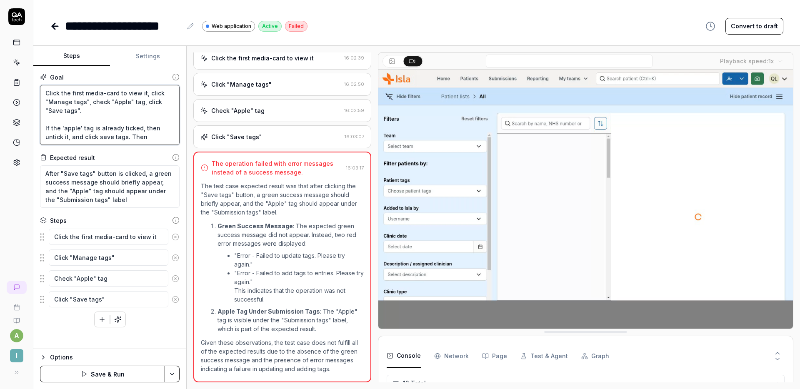
type textarea "*"
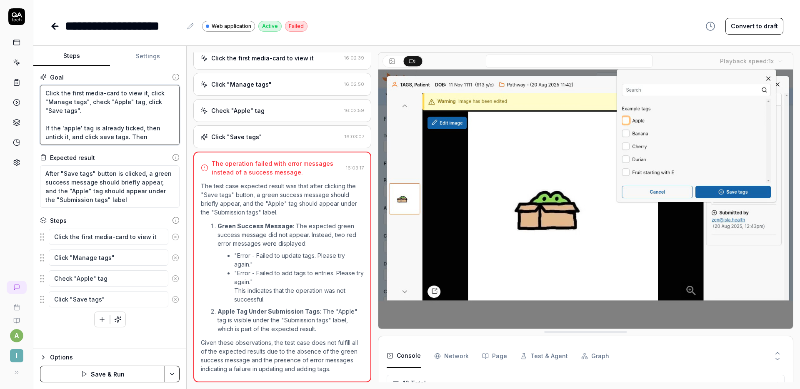
type textarea "Click the first media-card to view it, click "Manage tags", check "Apple" tag, …"
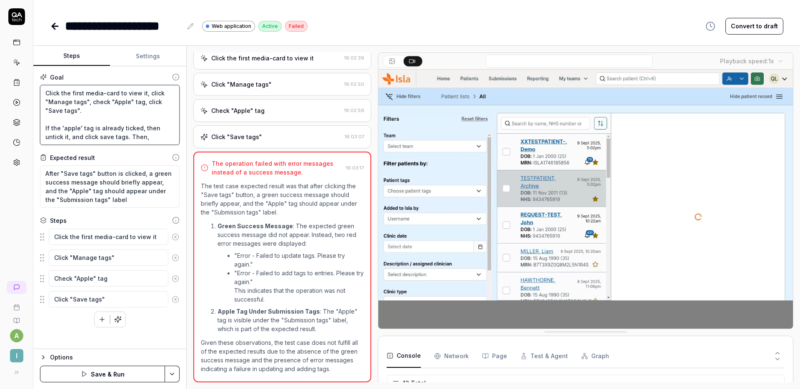
type textarea "*"
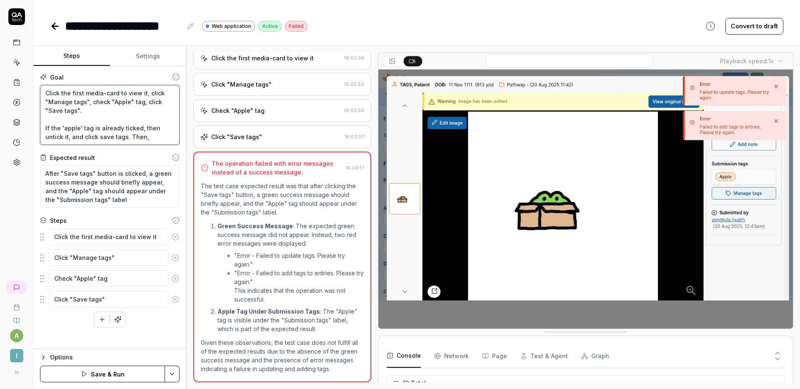
type textarea "Click the first media-card to view it, click "Manage tags", check "Apple" tag, …"
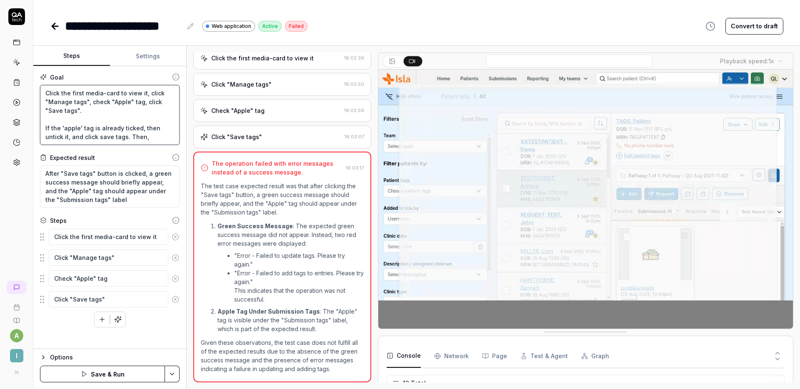
type textarea "*"
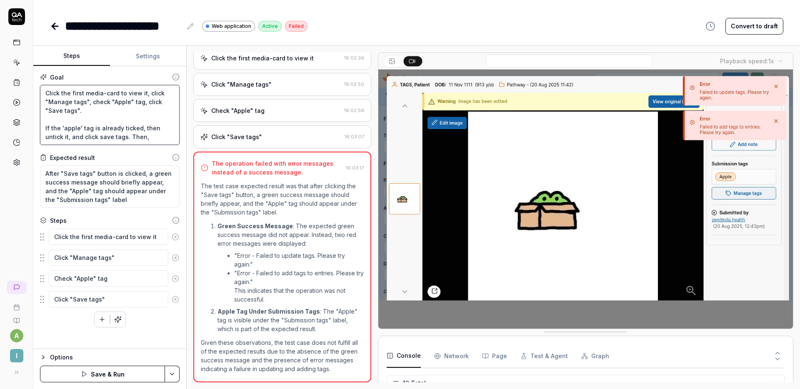
type textarea "Click the first media-card to view it, click "Manage tags", check "Apple" tag, …"
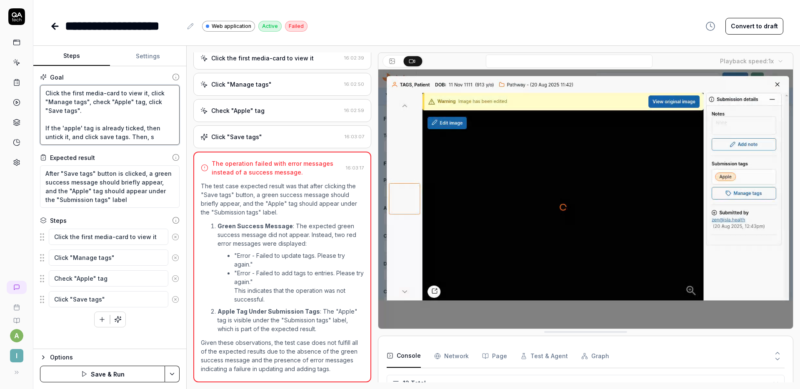
type textarea "*"
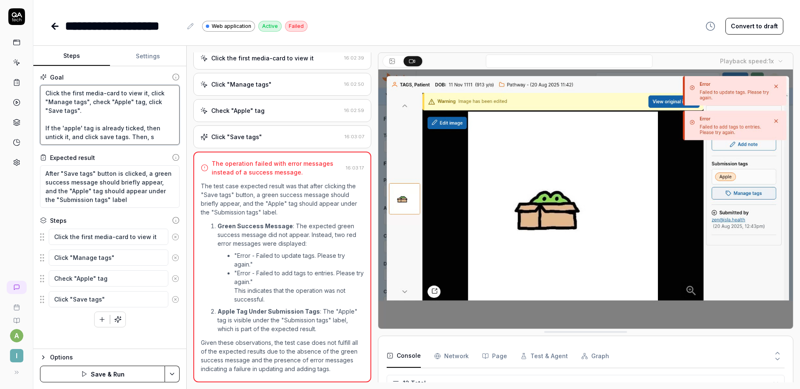
type textarea "Click the first media-card to view it, click "Manage tags", check "Apple" tag, …"
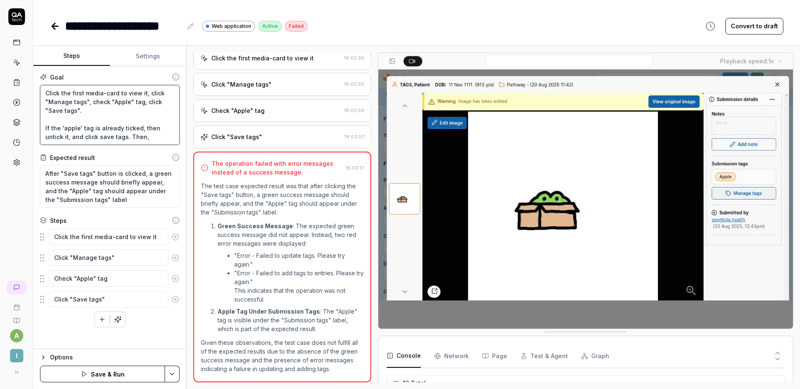
type textarea "*"
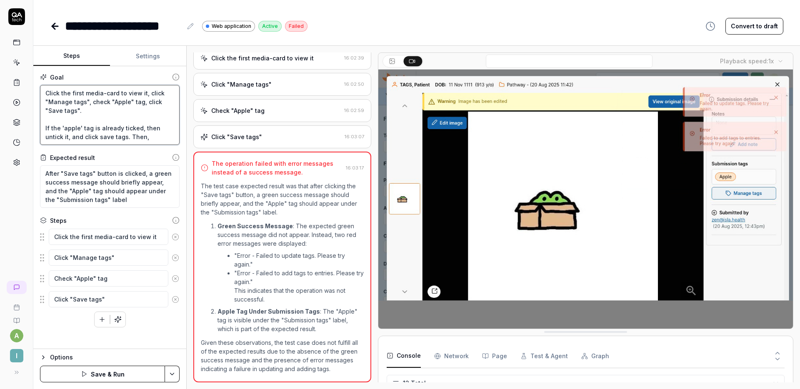
type textarea "Click the first media-card to view it, click "Manage tags", check "Apple" tag, …"
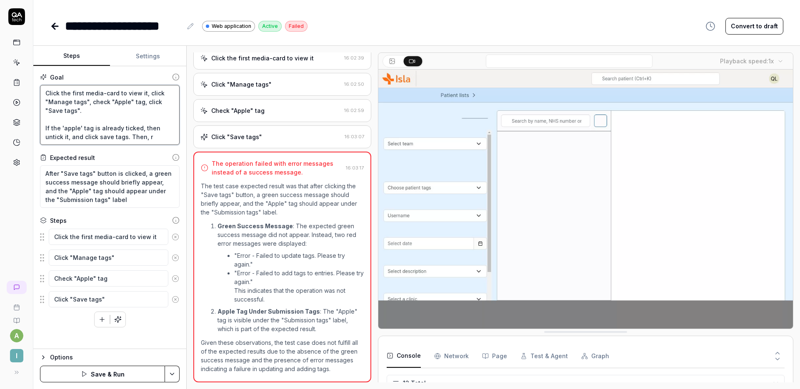
type textarea "*"
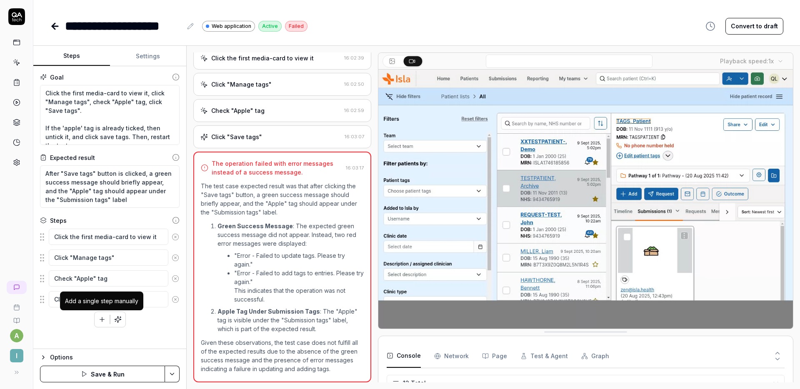
click at [99, 321] on icon "button" at bounding box center [102, 320] width 8 height 8
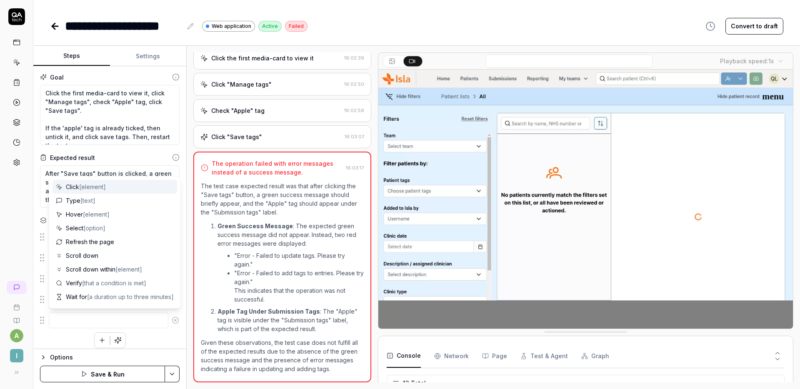
scroll to position [6, 0]
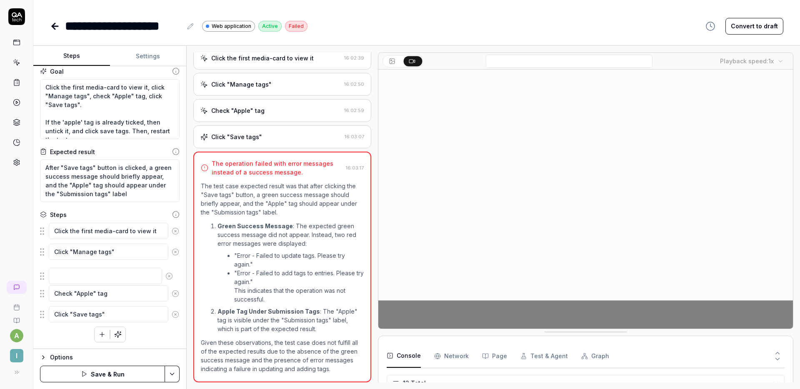
drag, startPoint x: 45, startPoint y: 318, endPoint x: 45, endPoint y: 273, distance: 44.6
click at [45, 273] on fieldset "Click the first media-card to view it Click "Manage tags" Check "Apple" tag Cli…" at bounding box center [110, 273] width 140 height 101
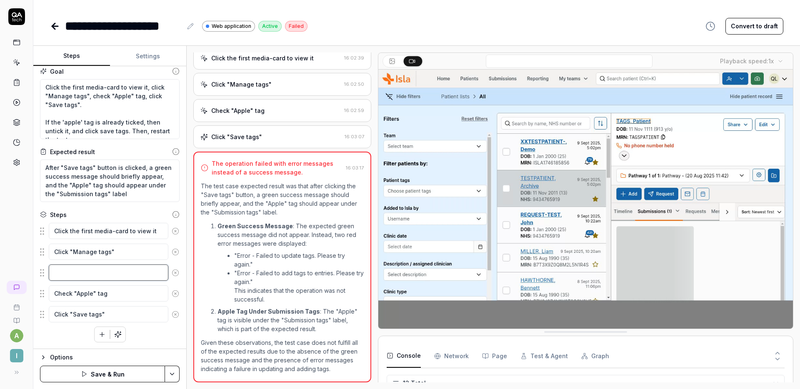
click at [82, 279] on textarea at bounding box center [109, 273] width 120 height 16
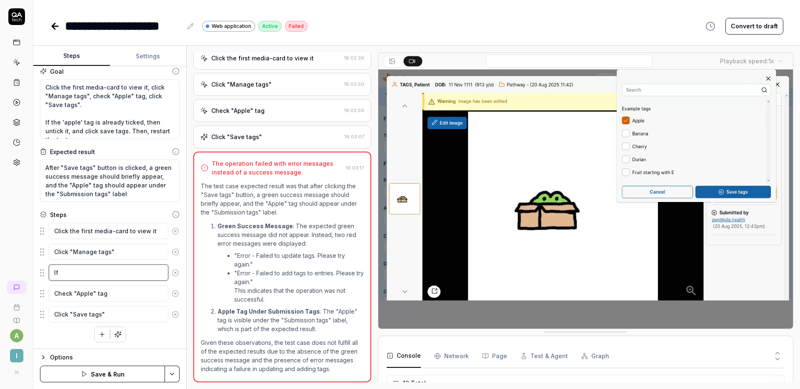
scroll to position [9, 0]
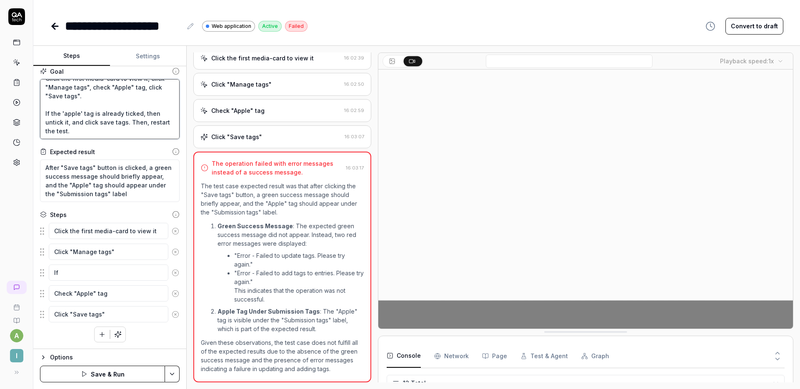
drag, startPoint x: 93, startPoint y: 133, endPoint x: 43, endPoint y: 112, distance: 54.9
click at [43, 112] on textarea "Click the first media-card to view it, click "Manage tags", check "Apple" tag, …" at bounding box center [110, 109] width 140 height 60
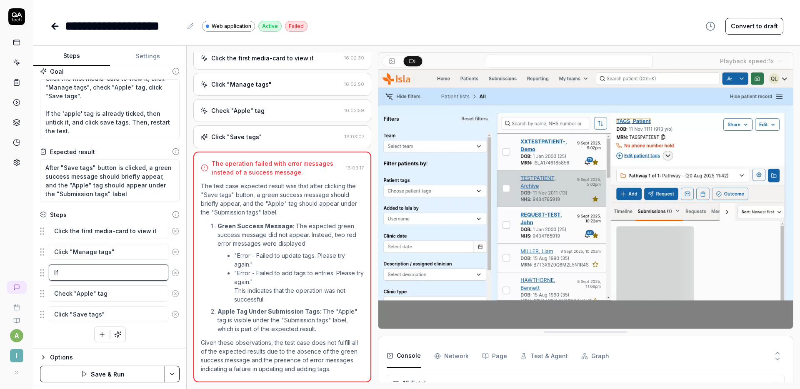
click at [82, 278] on textarea "If" at bounding box center [109, 273] width 120 height 16
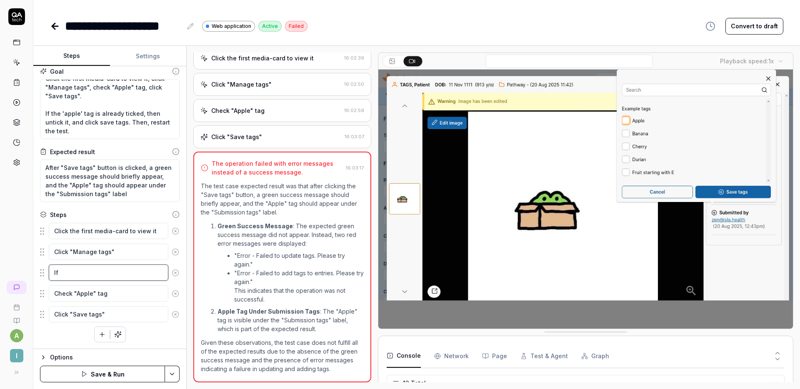
paste textarea "If the 'apple' tag is already ticked, then untick it, and click save tags. Then…"
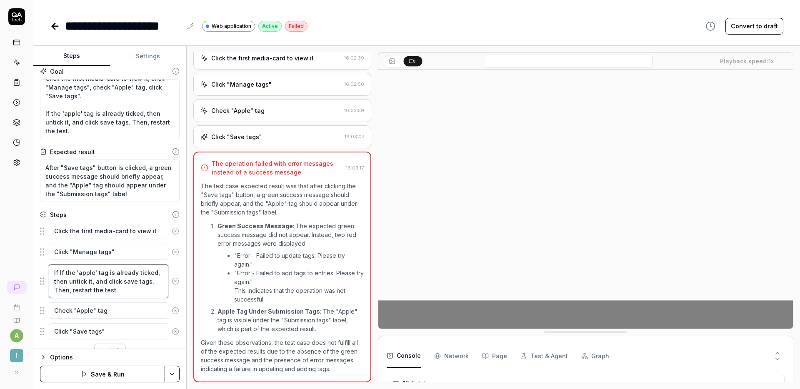
click at [58, 271] on textarea "If If the 'apple' tag is already ticked, then untick it, and click save tags. T…" at bounding box center [109, 282] width 120 height 34
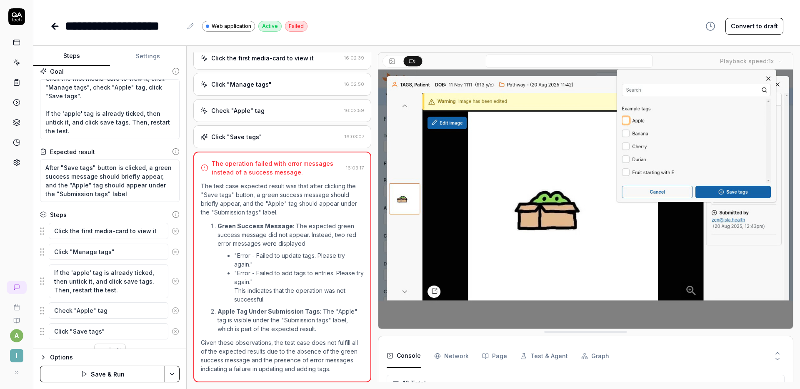
click at [102, 371] on button "Save & Run" at bounding box center [102, 374] width 125 height 17
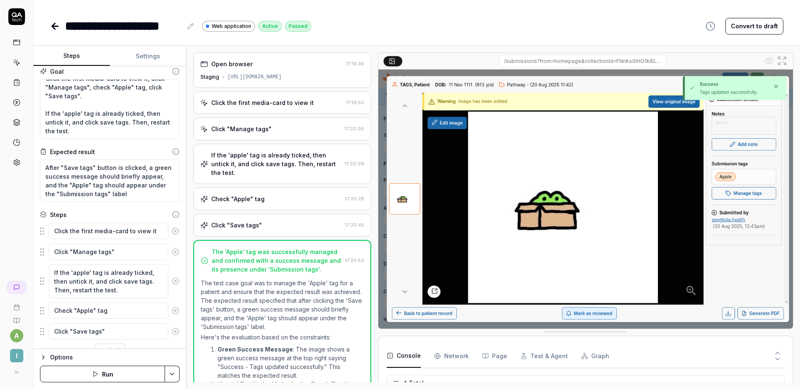
click at [56, 26] on icon at bounding box center [55, 26] width 6 height 0
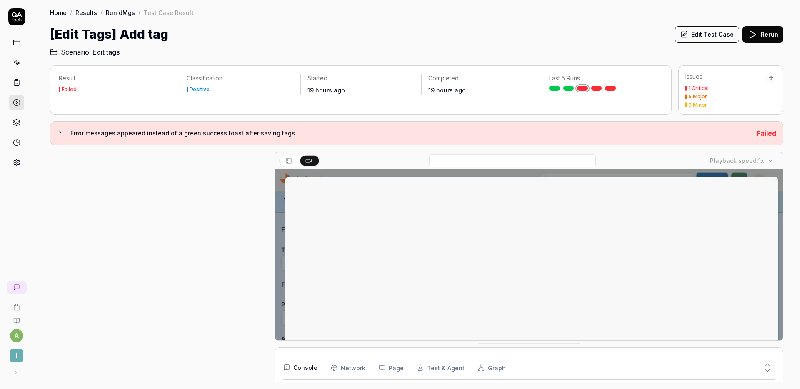
scroll to position [128, 0]
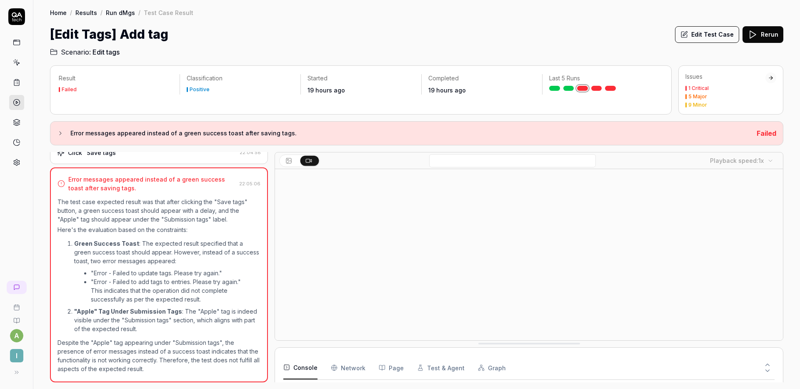
click at [612, 90] on link at bounding box center [610, 88] width 11 height 5
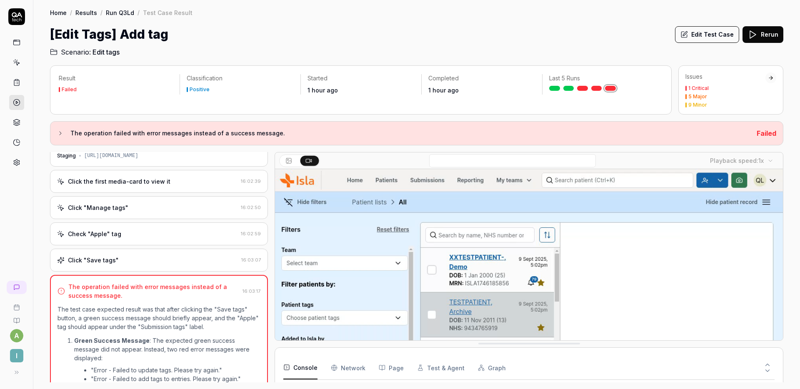
scroll to position [15, 0]
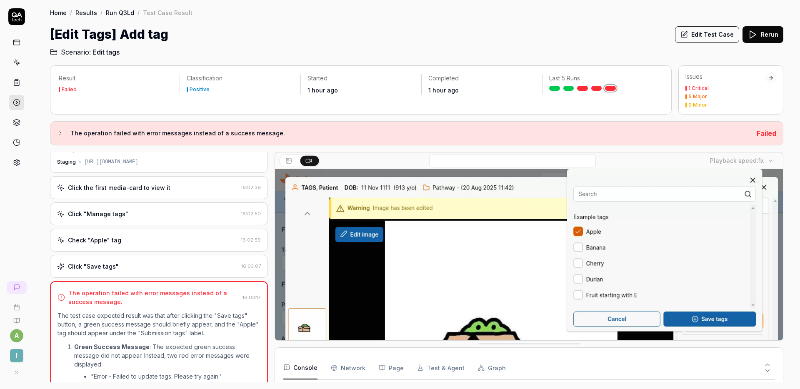
click at [148, 247] on div "Check "Apple" tag 16:02:59" at bounding box center [159, 240] width 218 height 23
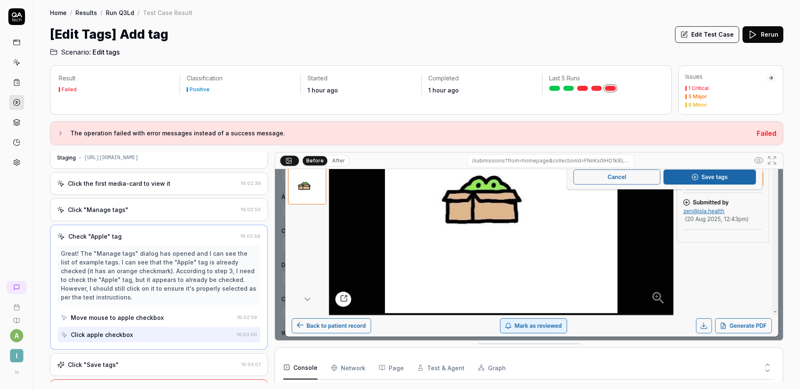
scroll to position [48, 0]
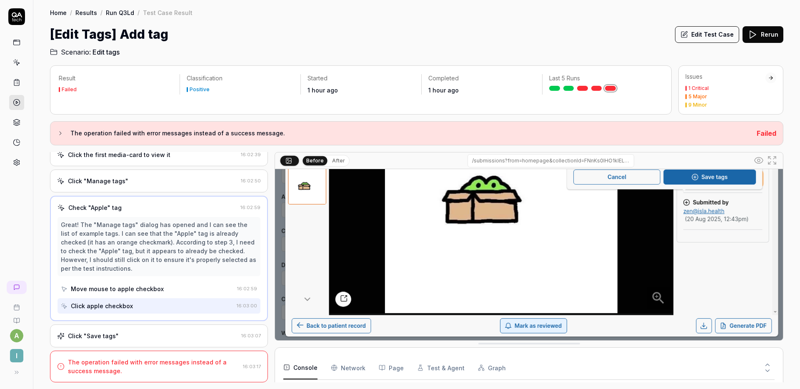
click at [135, 357] on div "The operation failed with error messages instead of a success message. 16:03:17" at bounding box center [159, 367] width 218 height 32
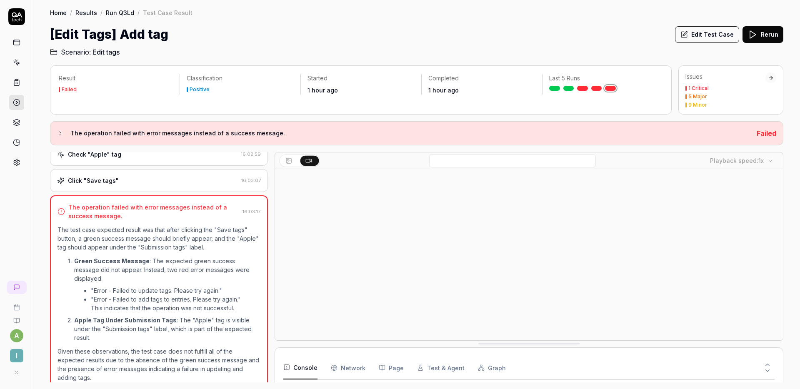
scroll to position [2, 0]
click at [622, 276] on video at bounding box center [529, 327] width 508 height 318
click at [293, 52] on h2 "Scenario: Edit tags" at bounding box center [417, 50] width 734 height 13
click at [16, 164] on icon at bounding box center [17, 163] width 8 height 8
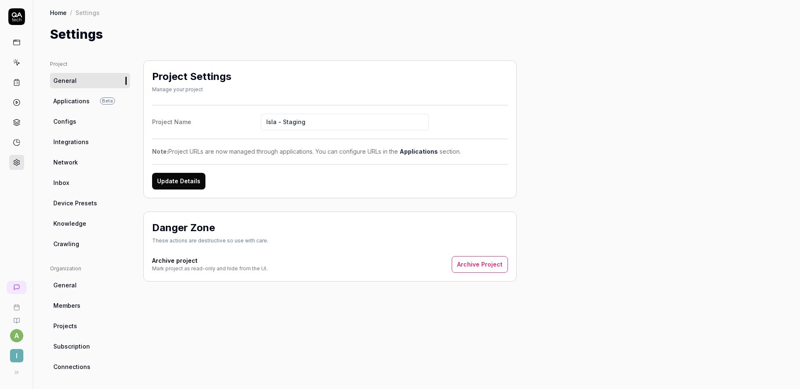
click at [86, 124] on link "Configs" at bounding box center [90, 121] width 80 height 15
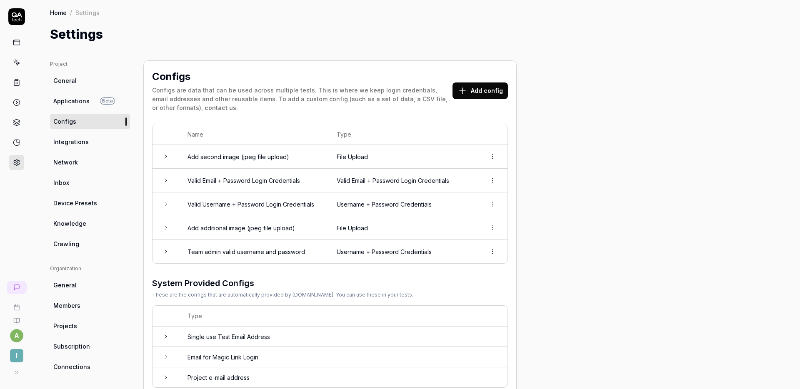
click at [372, 184] on td "Valid Email + Password Login Credentials" at bounding box center [402, 181] width 149 height 24
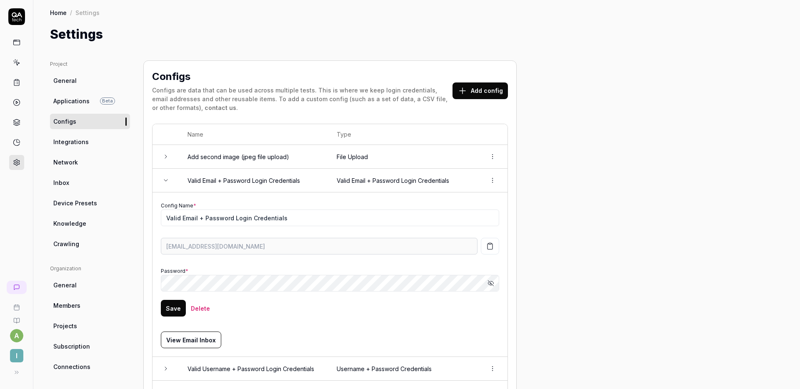
click at [491, 280] on icon "button" at bounding box center [491, 283] width 7 height 7
click at [493, 250] on icon "button" at bounding box center [490, 247] width 8 height 8
click at [130, 281] on div "Project General Applications Beta Configs Integrations Network Inbox Device Pre…" at bounding box center [417, 310] width 734 height 501
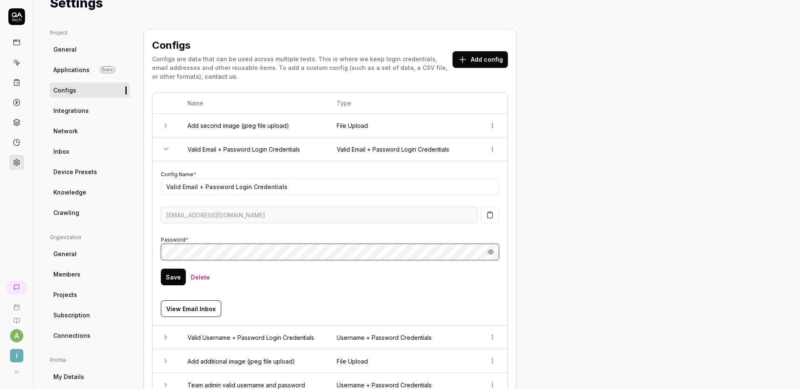
scroll to position [74, 0]
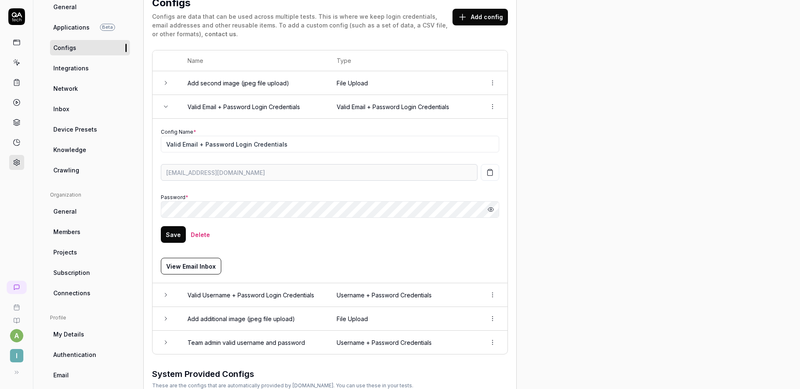
click at [418, 292] on td "Username + Password Credentials" at bounding box center [402, 295] width 149 height 24
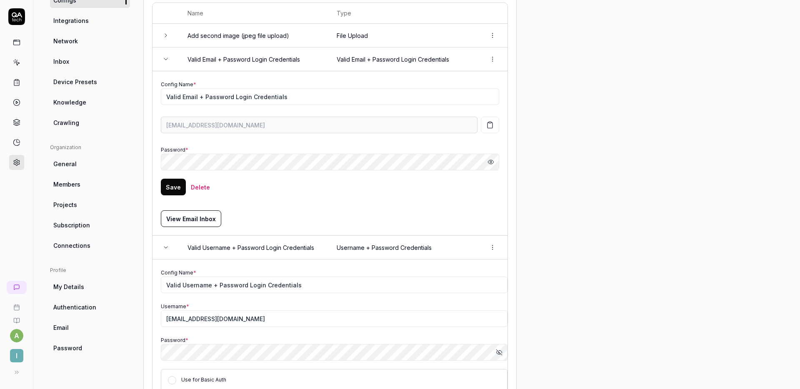
scroll to position [168, 0]
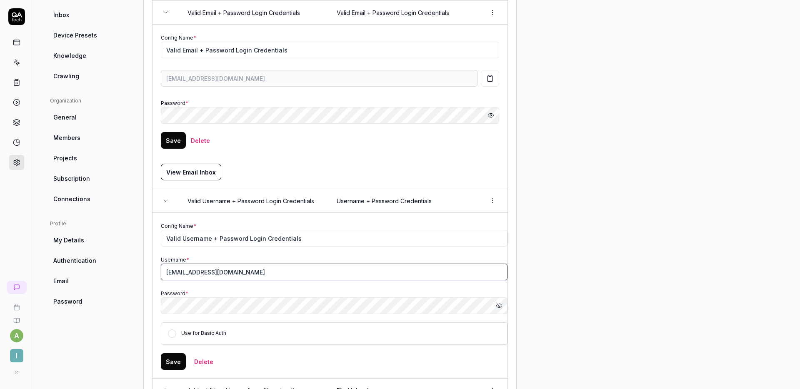
drag, startPoint x: 234, startPoint y: 275, endPoint x: 154, endPoint y: 275, distance: 80.0
click at [154, 275] on td "Config Name * Valid Username + Password Login Credentials Username * [EMAIL_ADD…" at bounding box center [330, 296] width 355 height 166
click at [498, 303] on icon "button" at bounding box center [499, 306] width 7 height 7
